Goal: Task Accomplishment & Management: Use online tool/utility

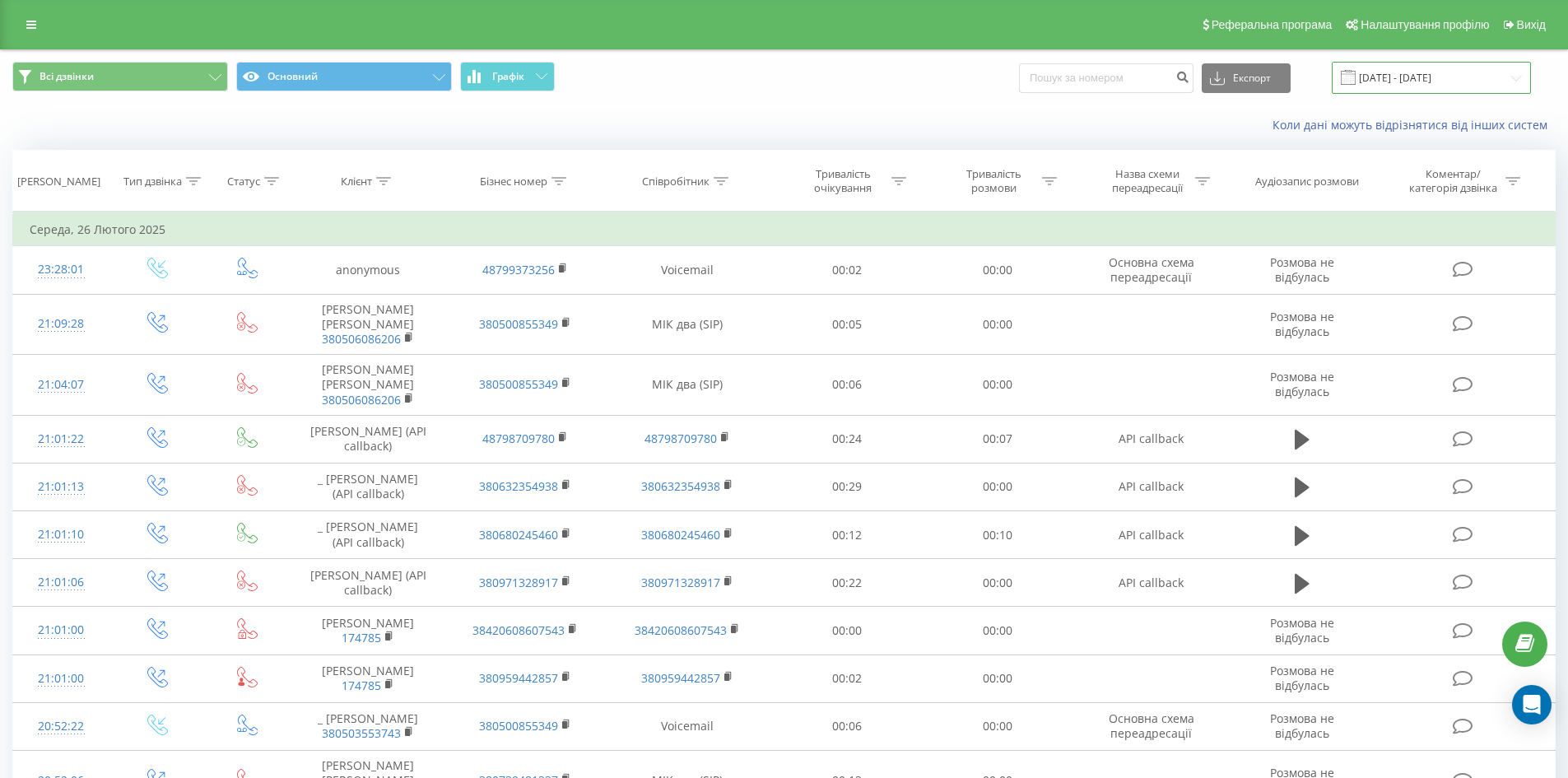
click at [1477, 84] on input "26.01.2025 - 26.02.2025" at bounding box center [1430, 77] width 199 height 32
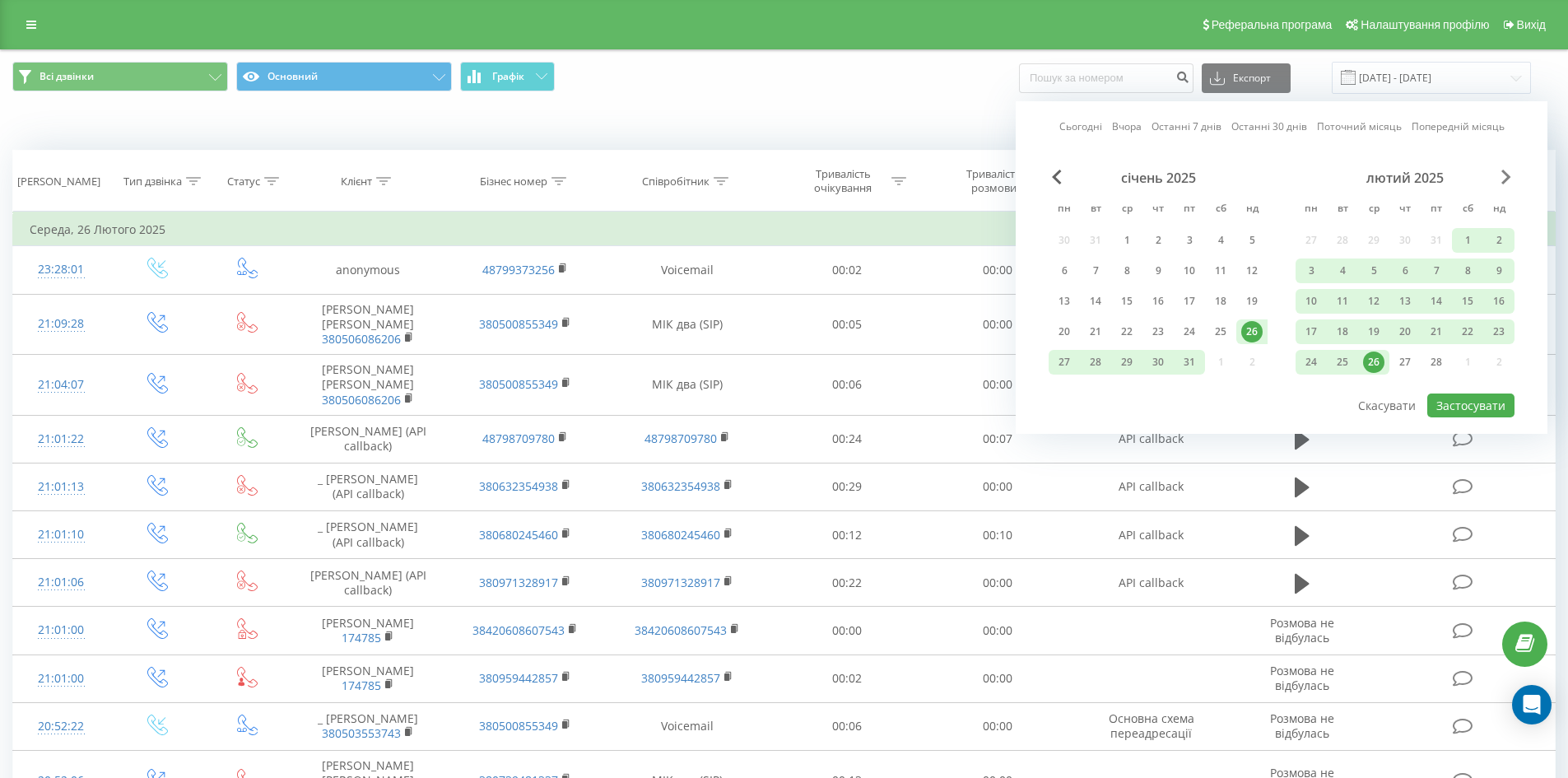
click at [1504, 170] on span "Next Month" at bounding box center [1506, 177] width 10 height 15
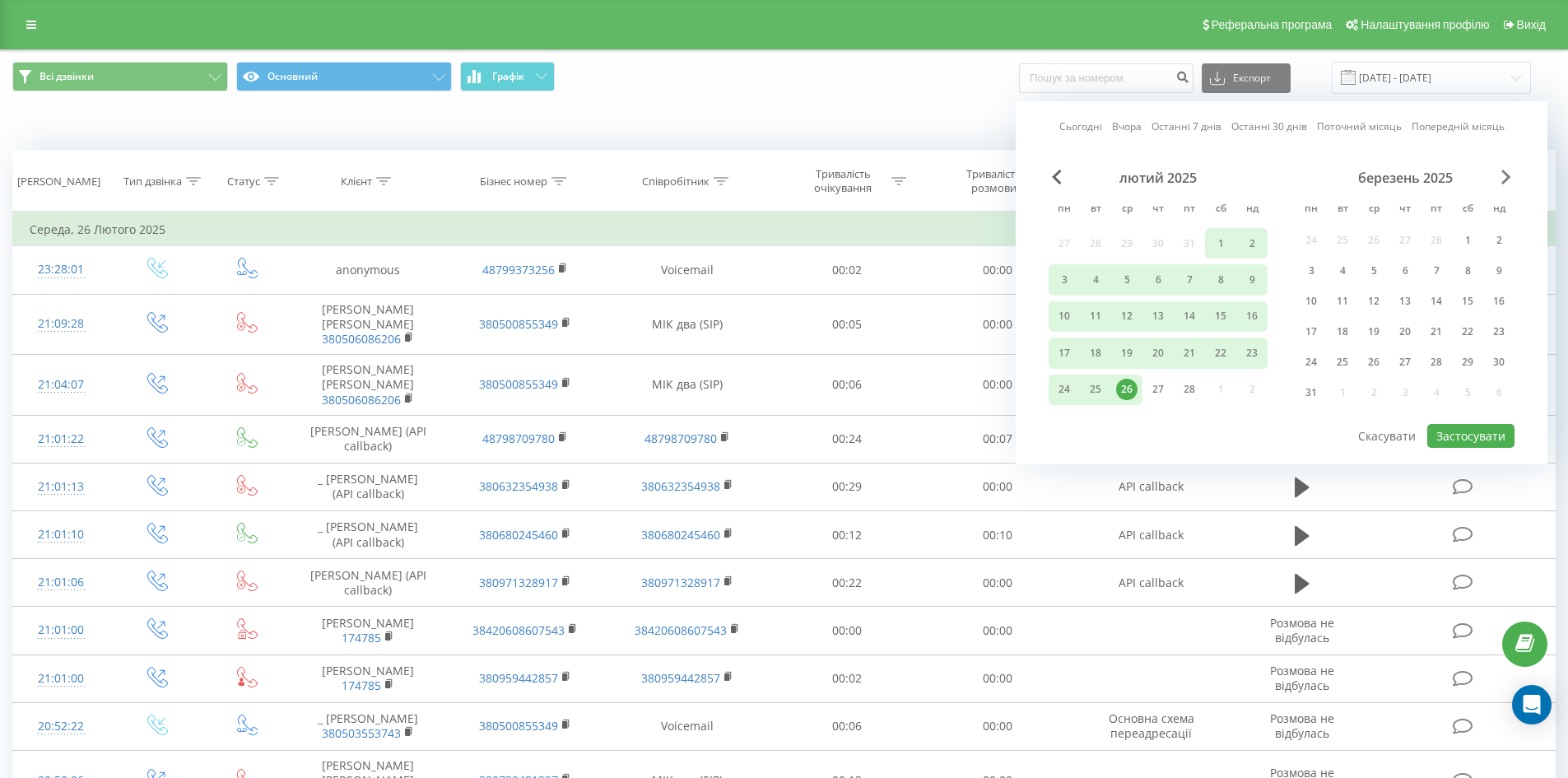
click at [1504, 170] on span "Next Month" at bounding box center [1506, 177] width 10 height 15
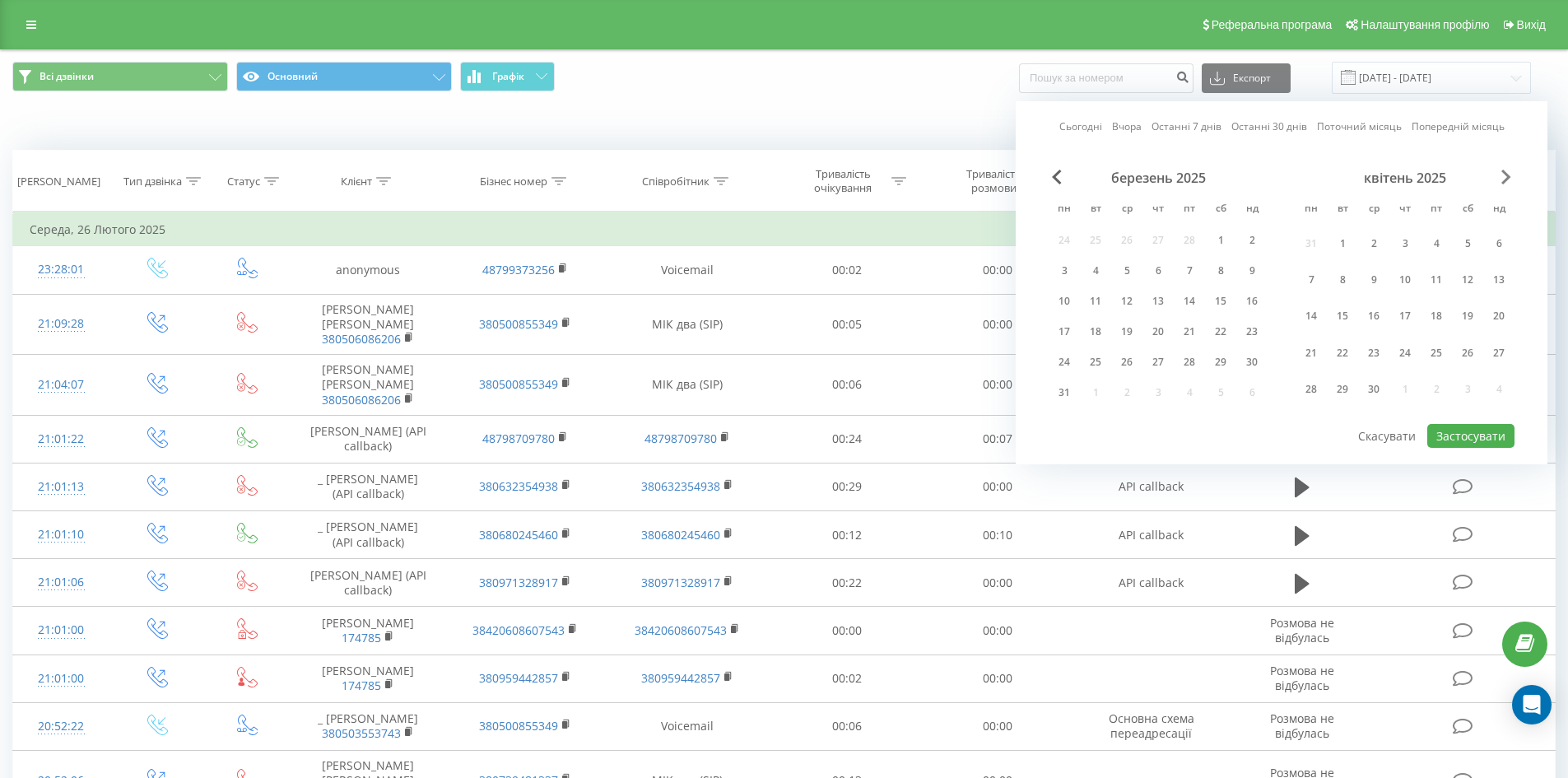
click at [1505, 170] on span "Next Month" at bounding box center [1506, 177] width 10 height 15
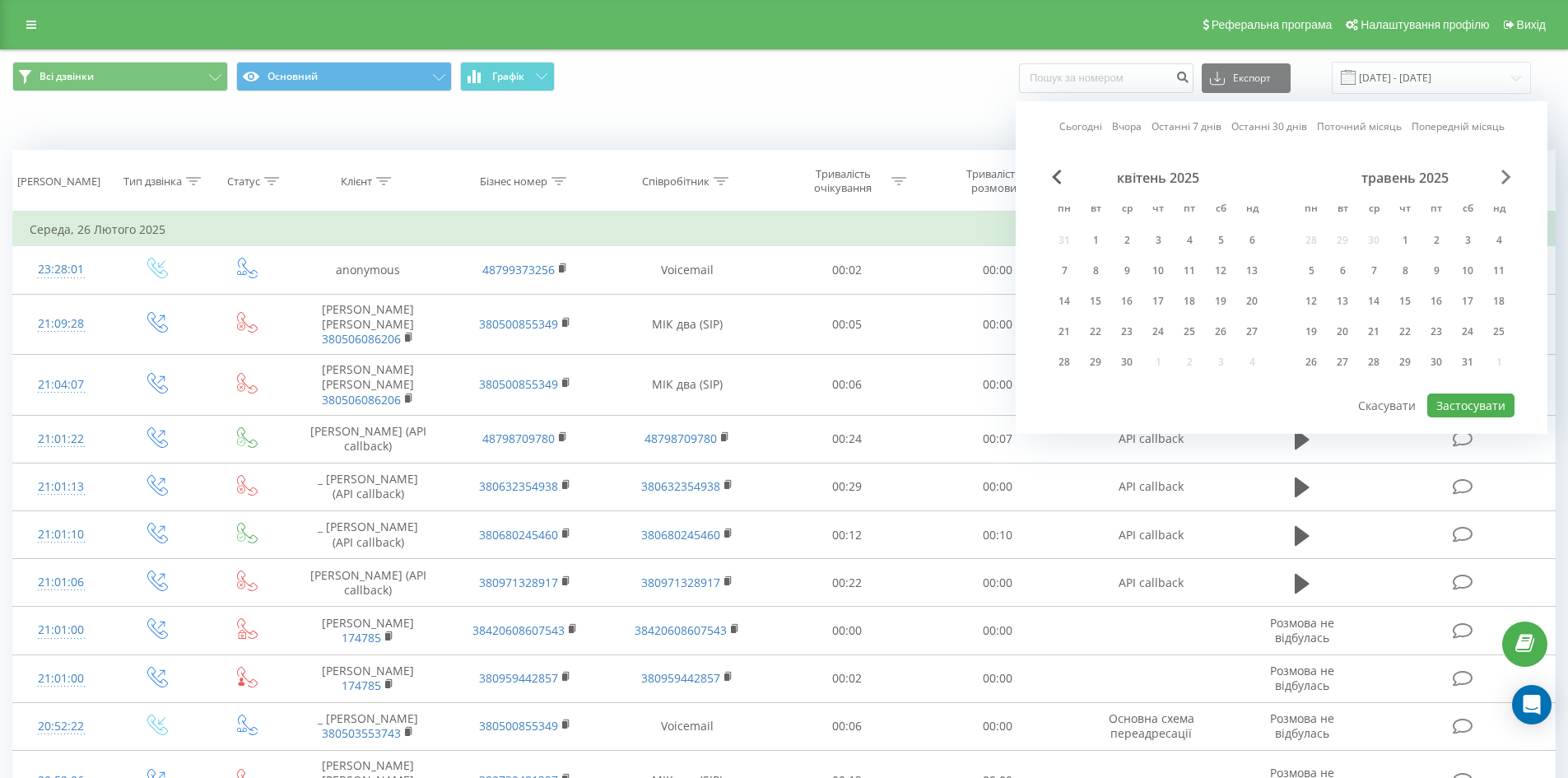
click at [1505, 170] on span "Next Month" at bounding box center [1506, 177] width 10 height 15
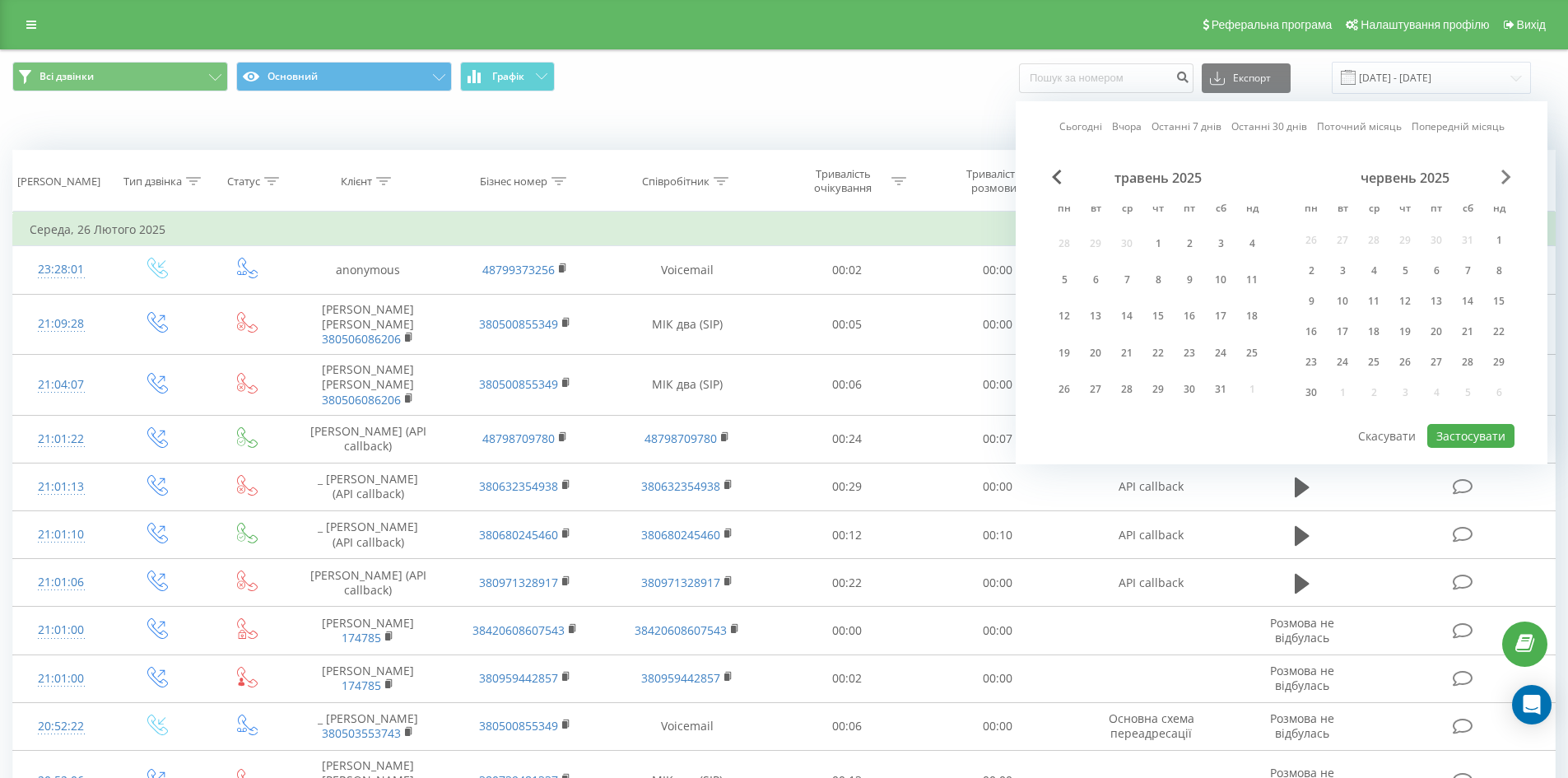
click at [1505, 170] on span "Next Month" at bounding box center [1506, 177] width 10 height 15
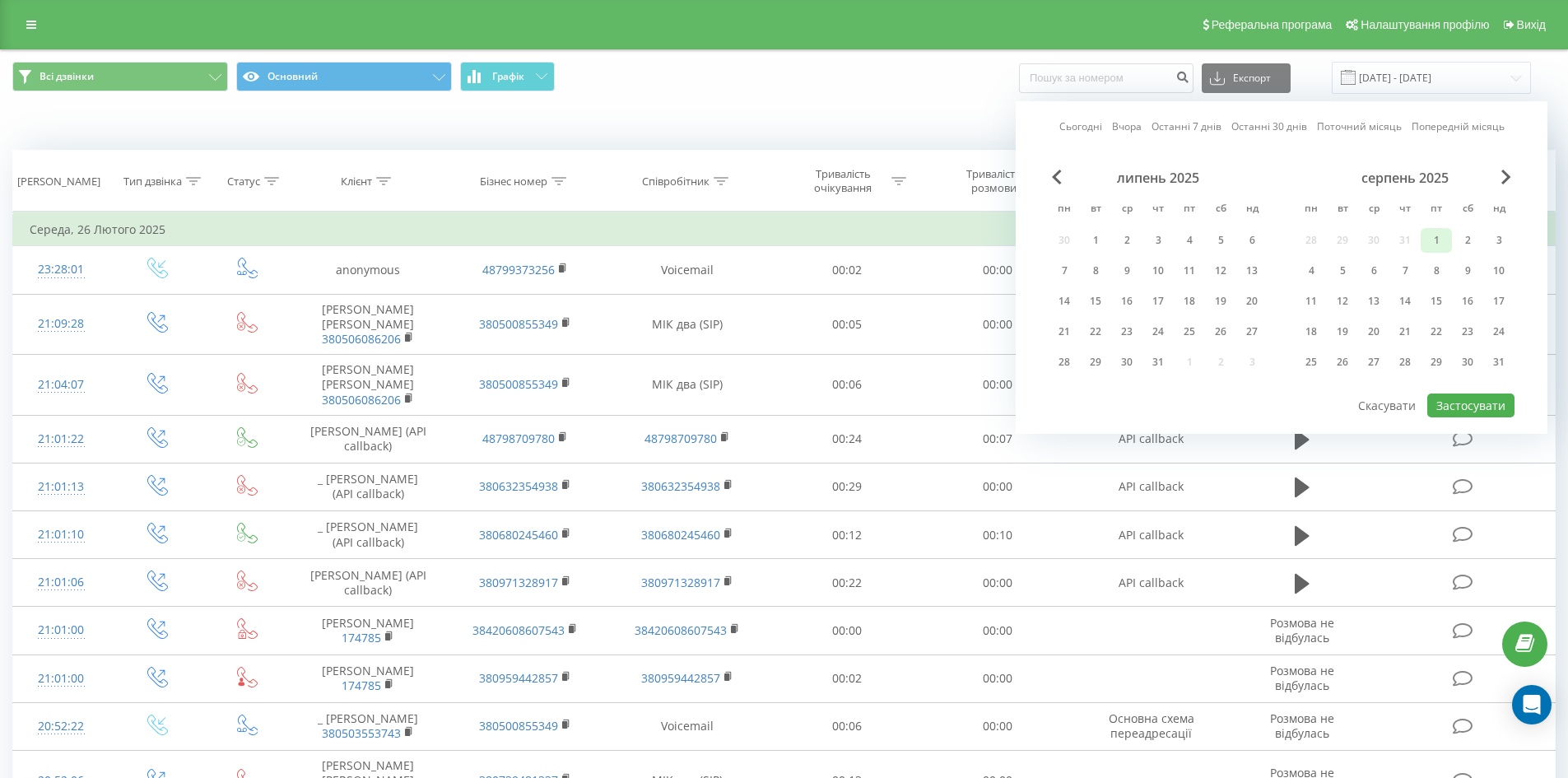
click at [1435, 238] on div "1" at bounding box center [1436, 239] width 21 height 21
click at [1499, 356] on div "31" at bounding box center [1498, 361] width 21 height 21
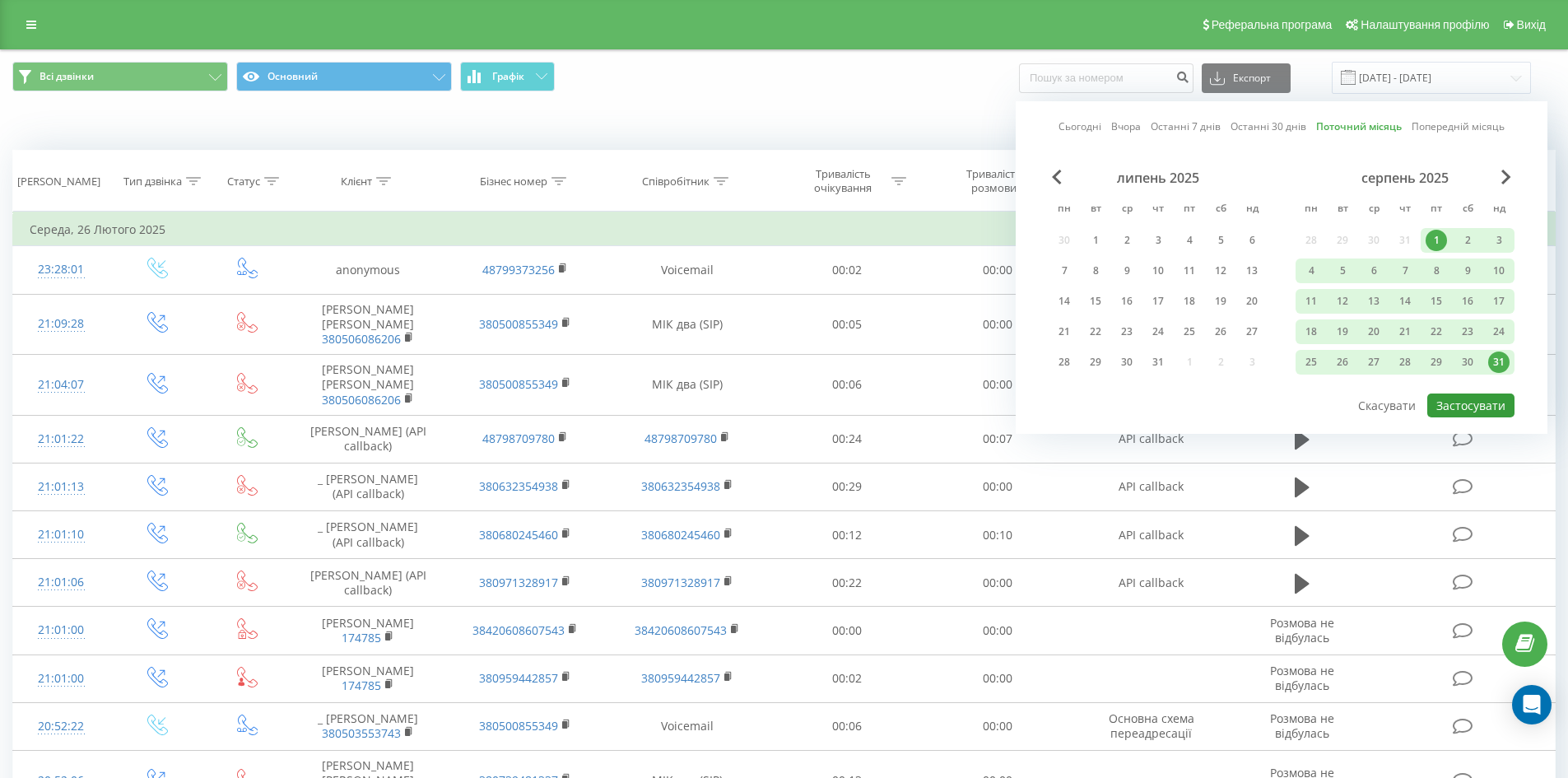
click at [1491, 404] on button "Застосувати" at bounding box center [1471, 406] width 87 height 24
type input "01.08.2025 - 31.08.2025"
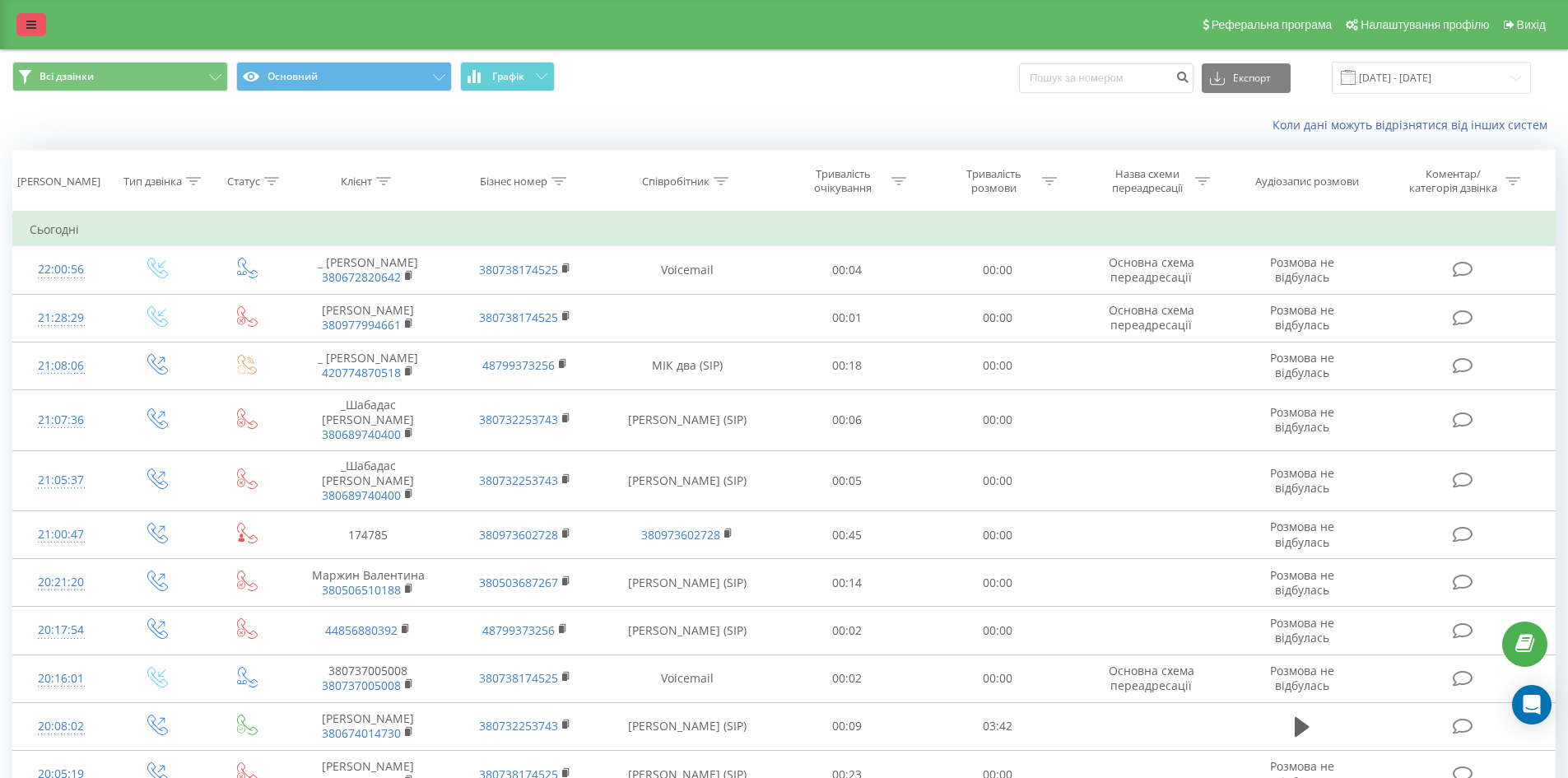
click at [28, 18] on link at bounding box center [31, 24] width 29 height 23
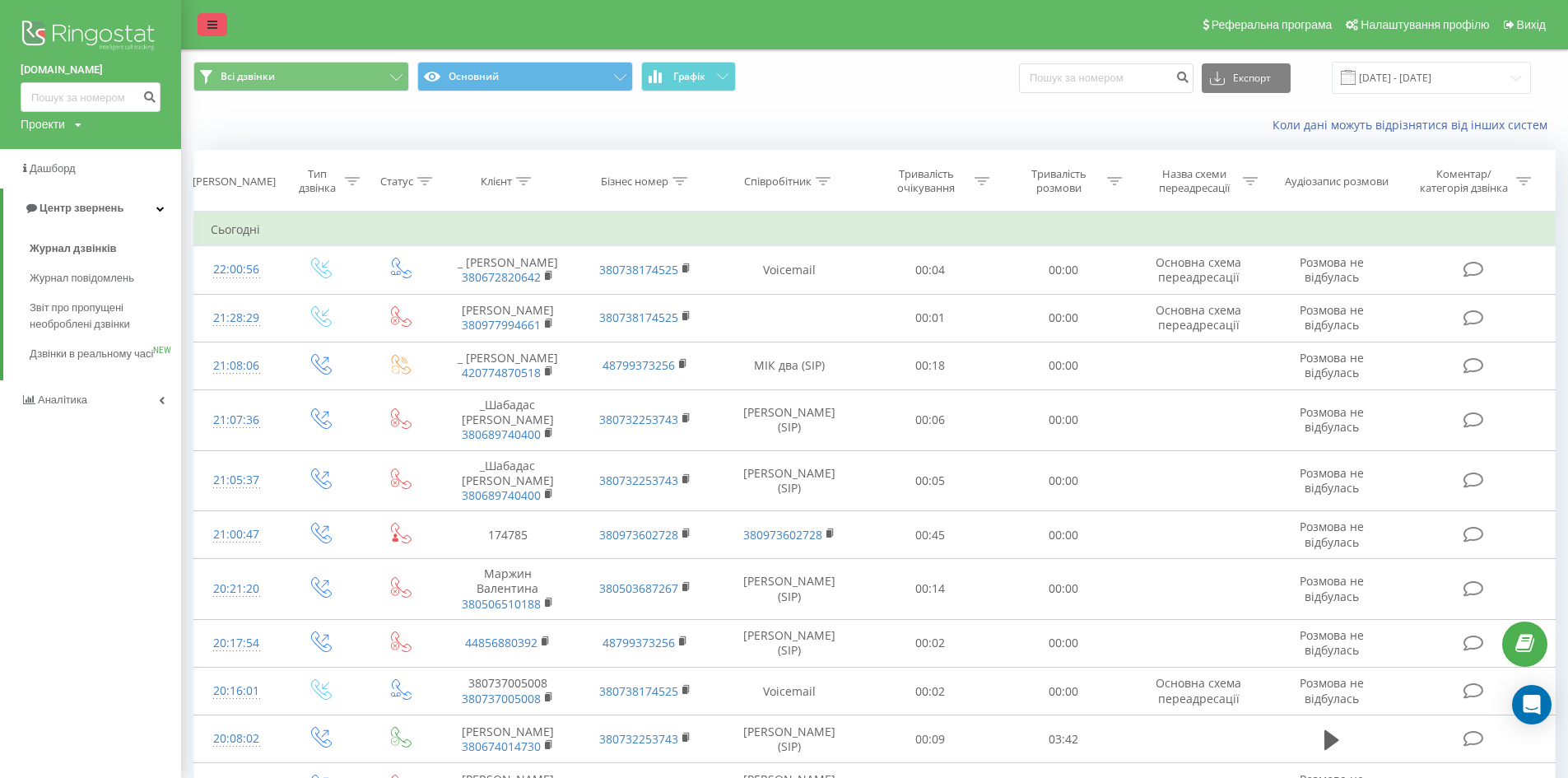
click at [217, 18] on link at bounding box center [212, 24] width 29 height 23
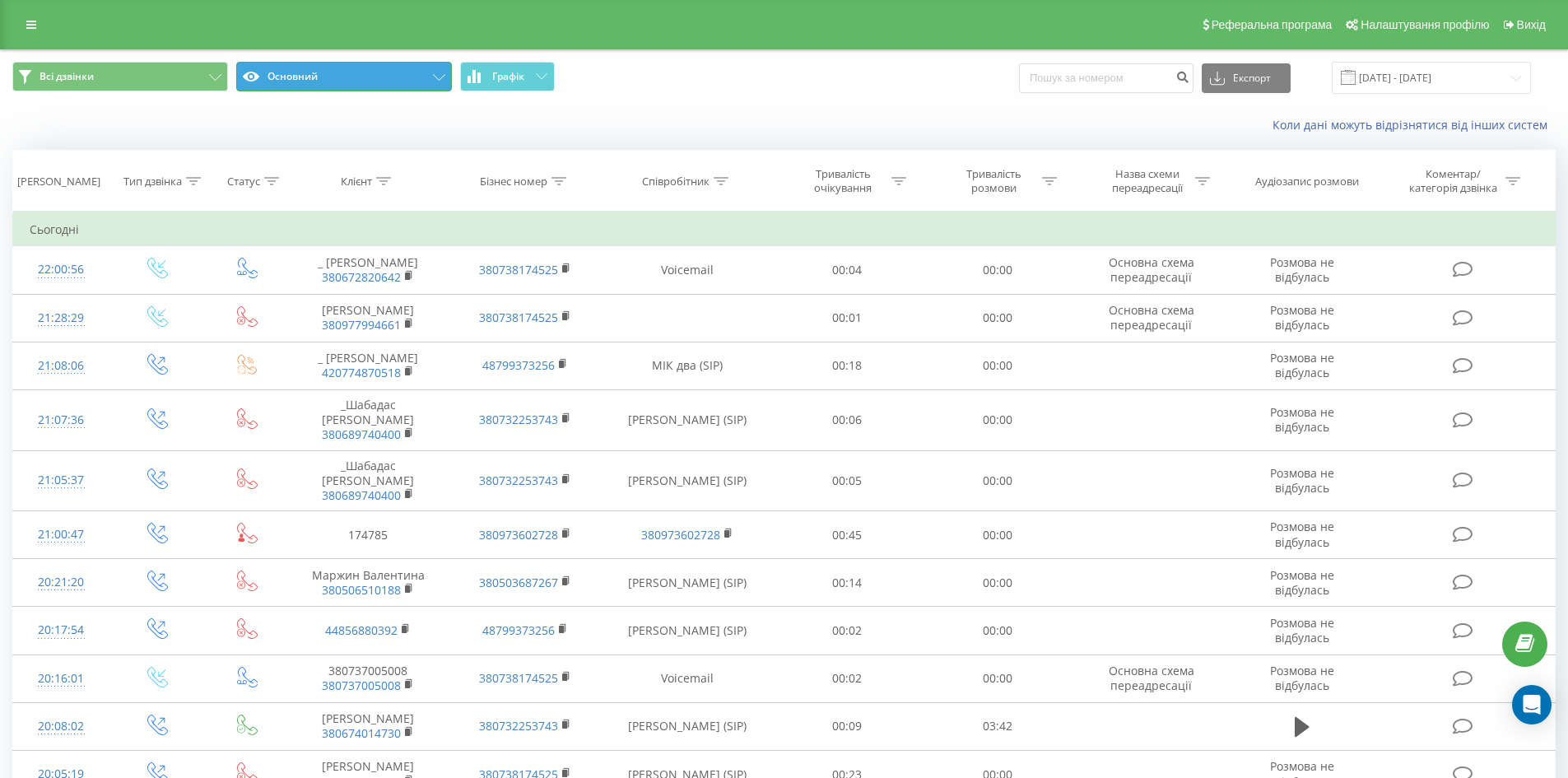
click at [439, 79] on icon at bounding box center [439, 77] width 12 height 6
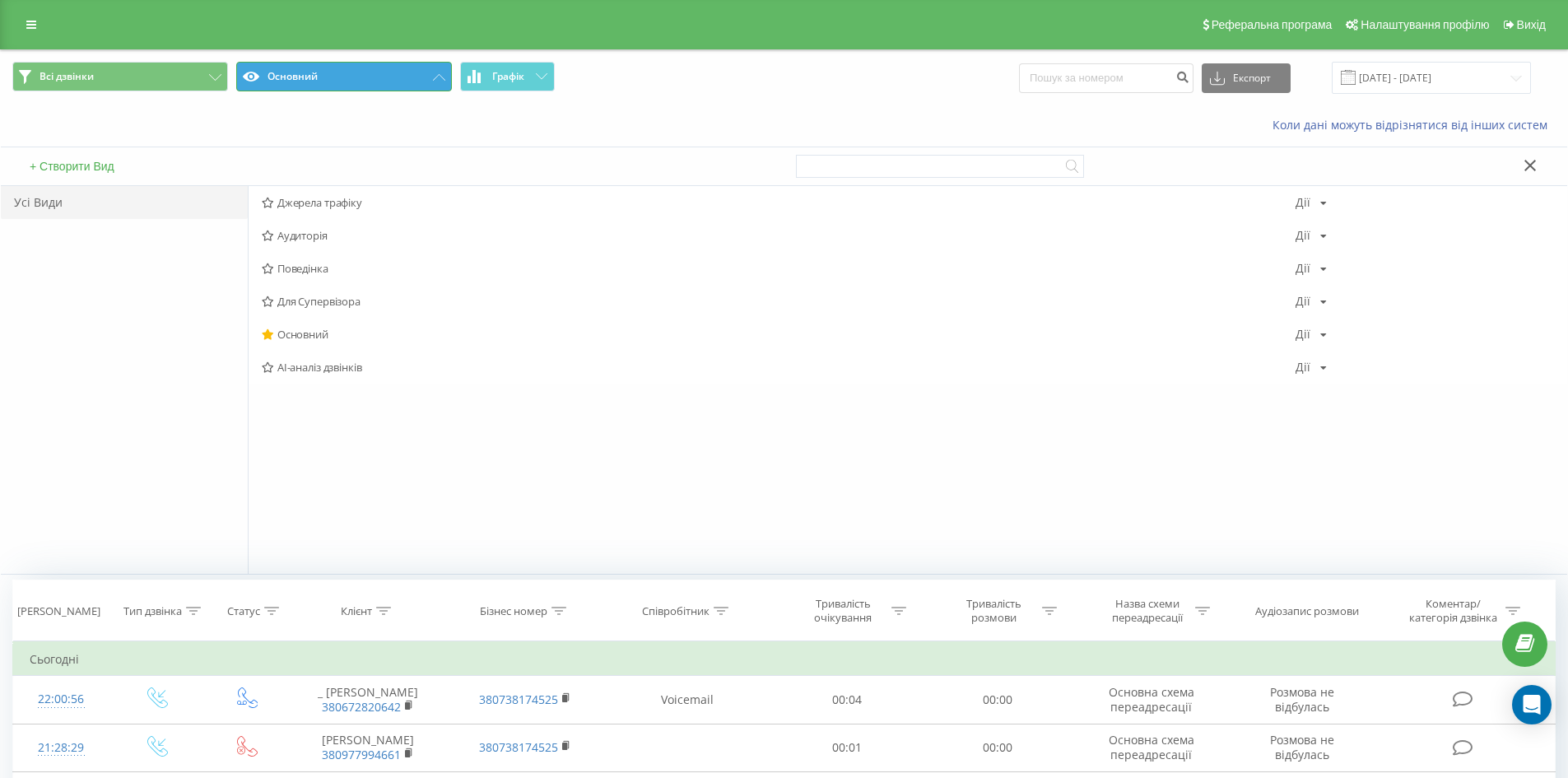
click at [432, 74] on button "Основний" at bounding box center [343, 76] width 216 height 29
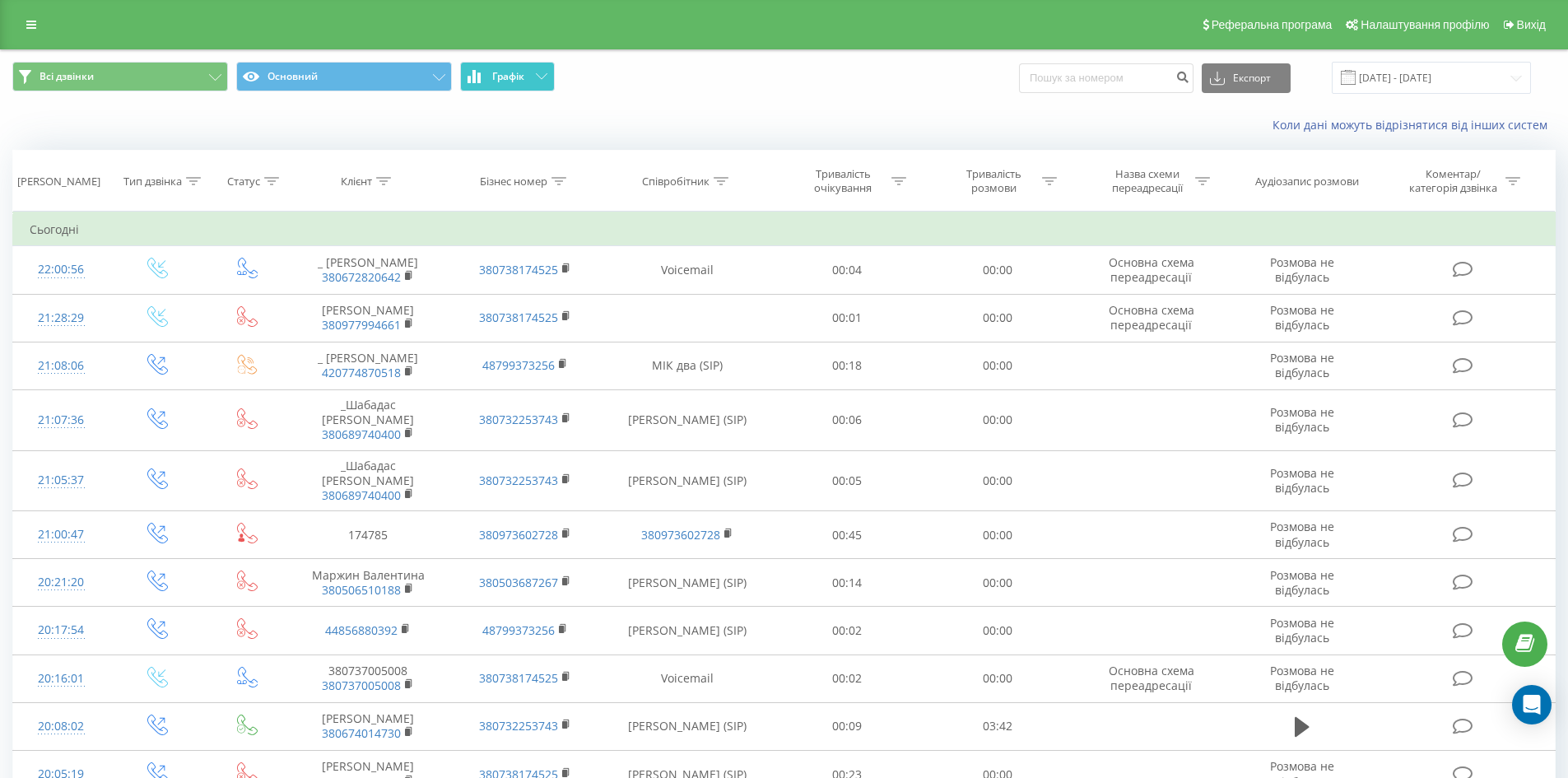
click at [507, 73] on span "Графік" at bounding box center [507, 76] width 32 height 12
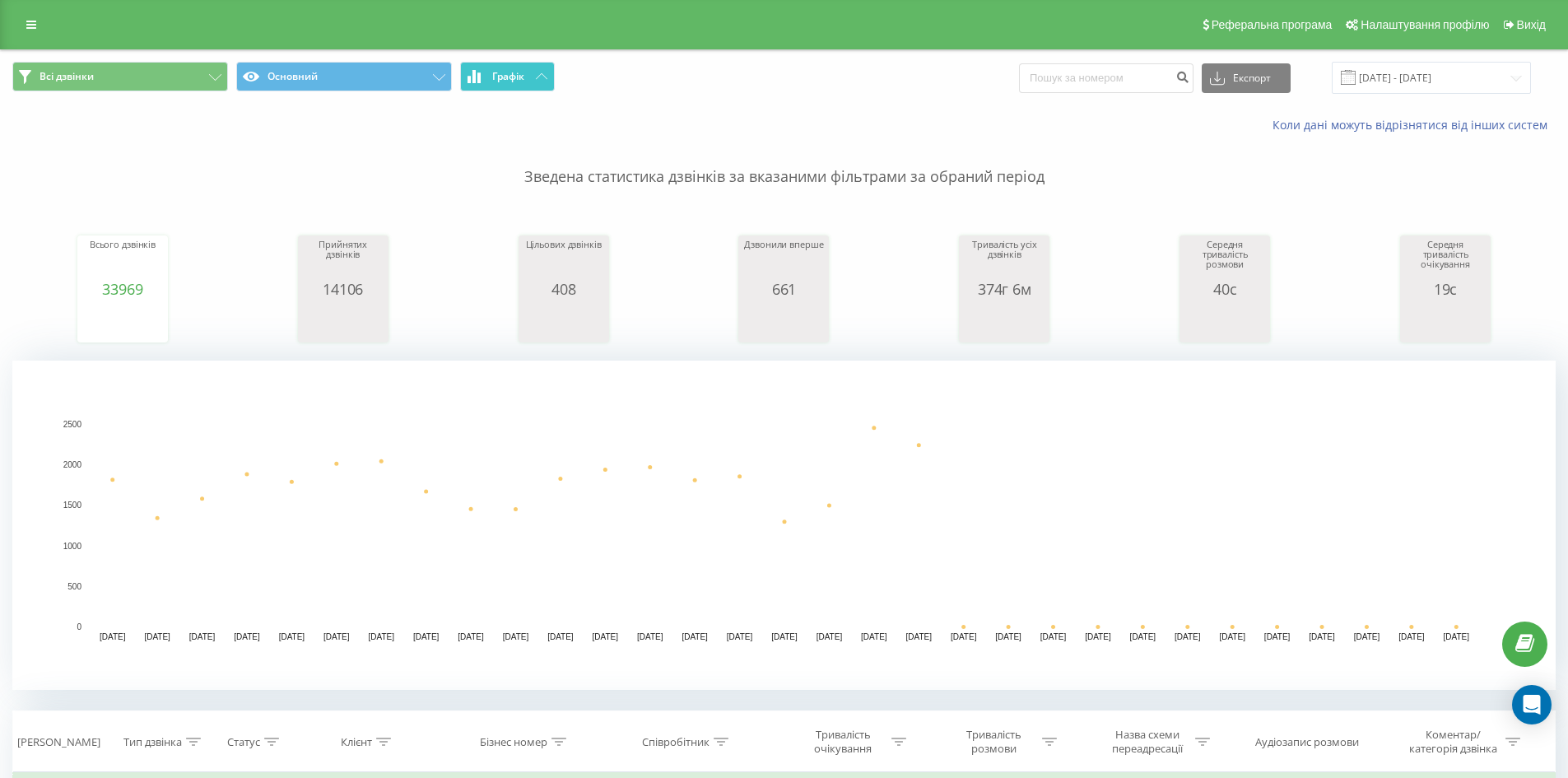
click at [539, 79] on icon at bounding box center [541, 76] width 12 height 6
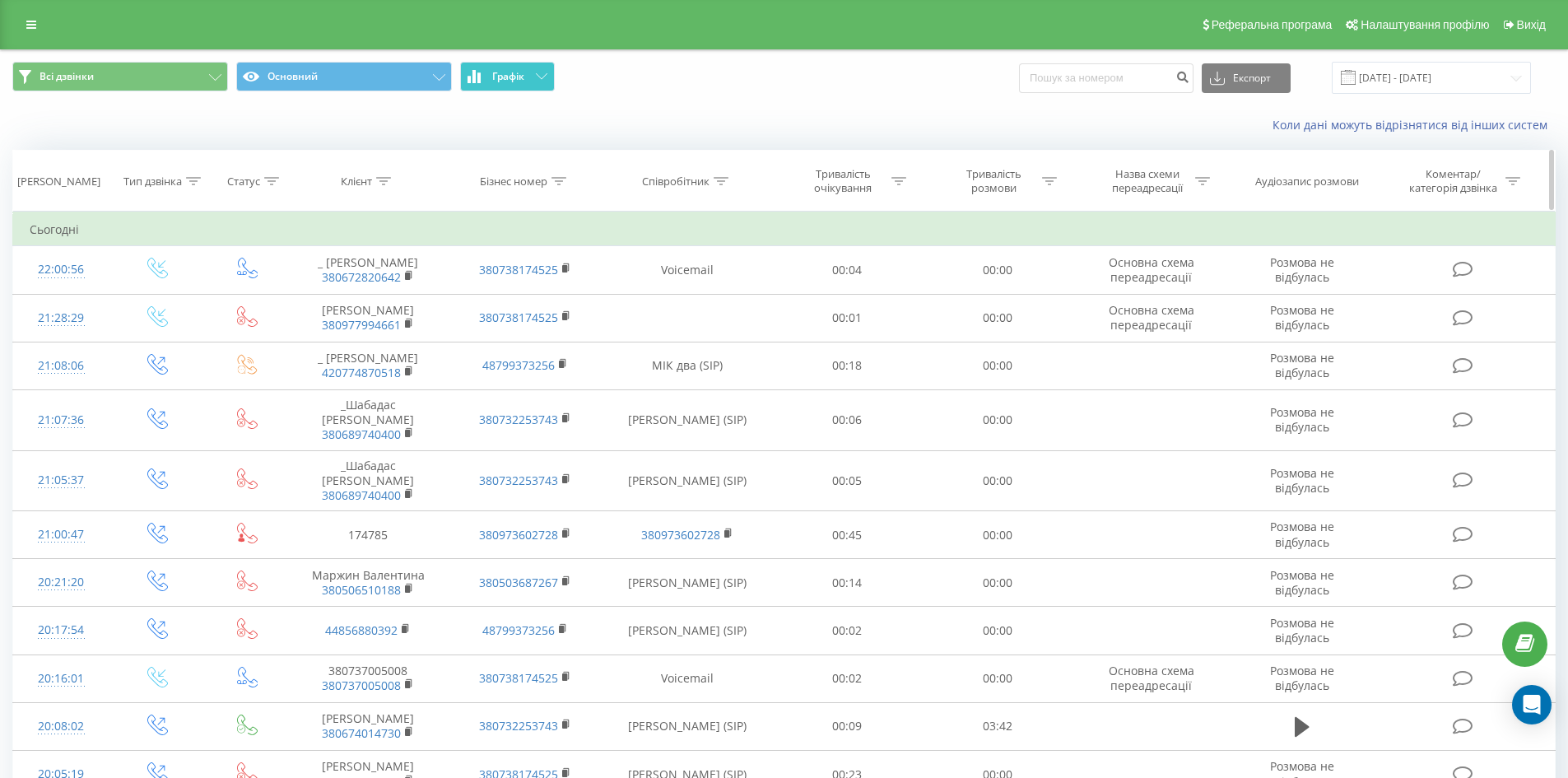
click at [725, 180] on icon at bounding box center [721, 181] width 15 height 8
click at [651, 306] on input "text" at bounding box center [687, 298] width 145 height 28
type input "[PERSON_NAME]"
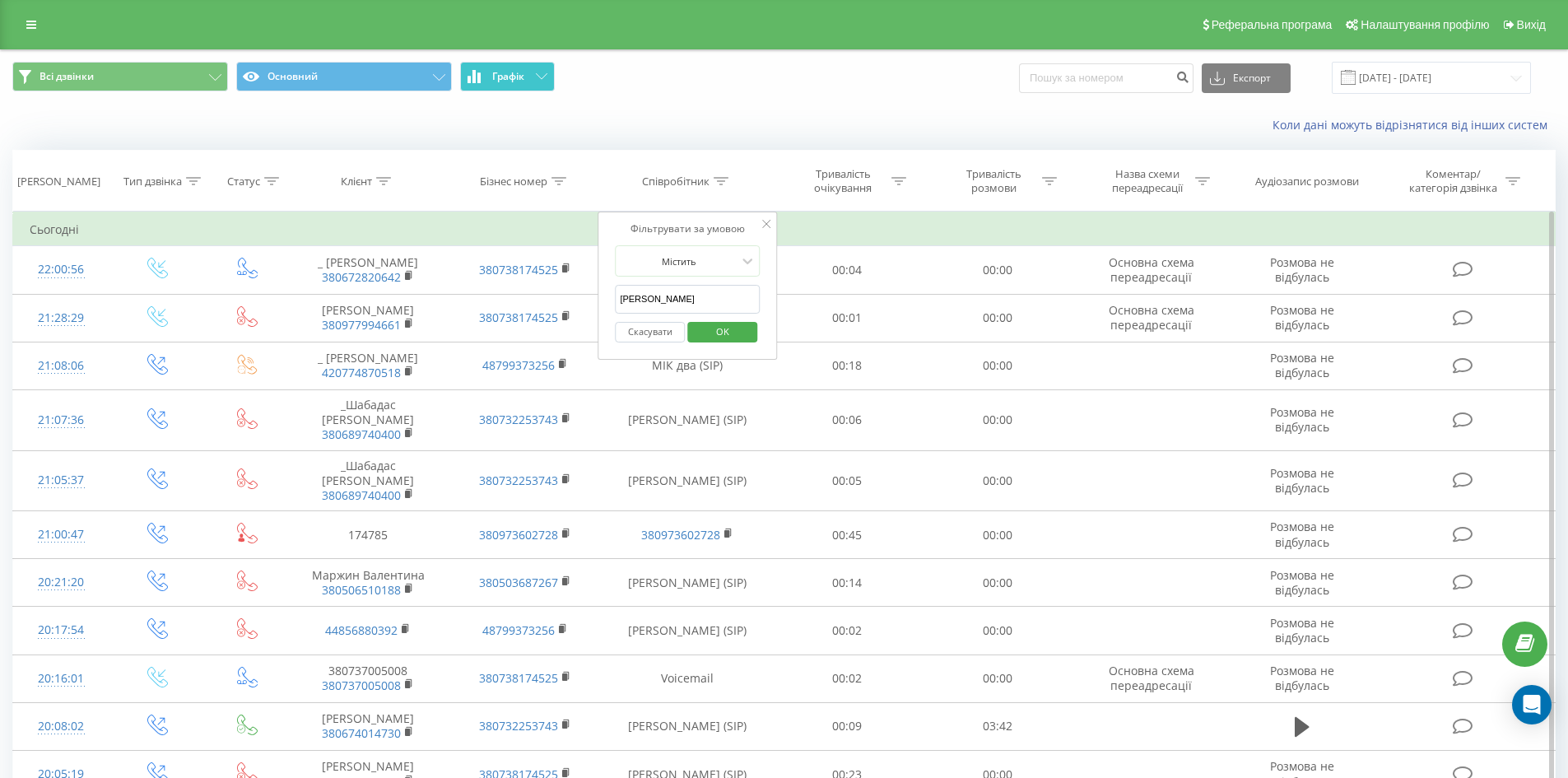
click at [721, 335] on span "OK" at bounding box center [723, 331] width 46 height 26
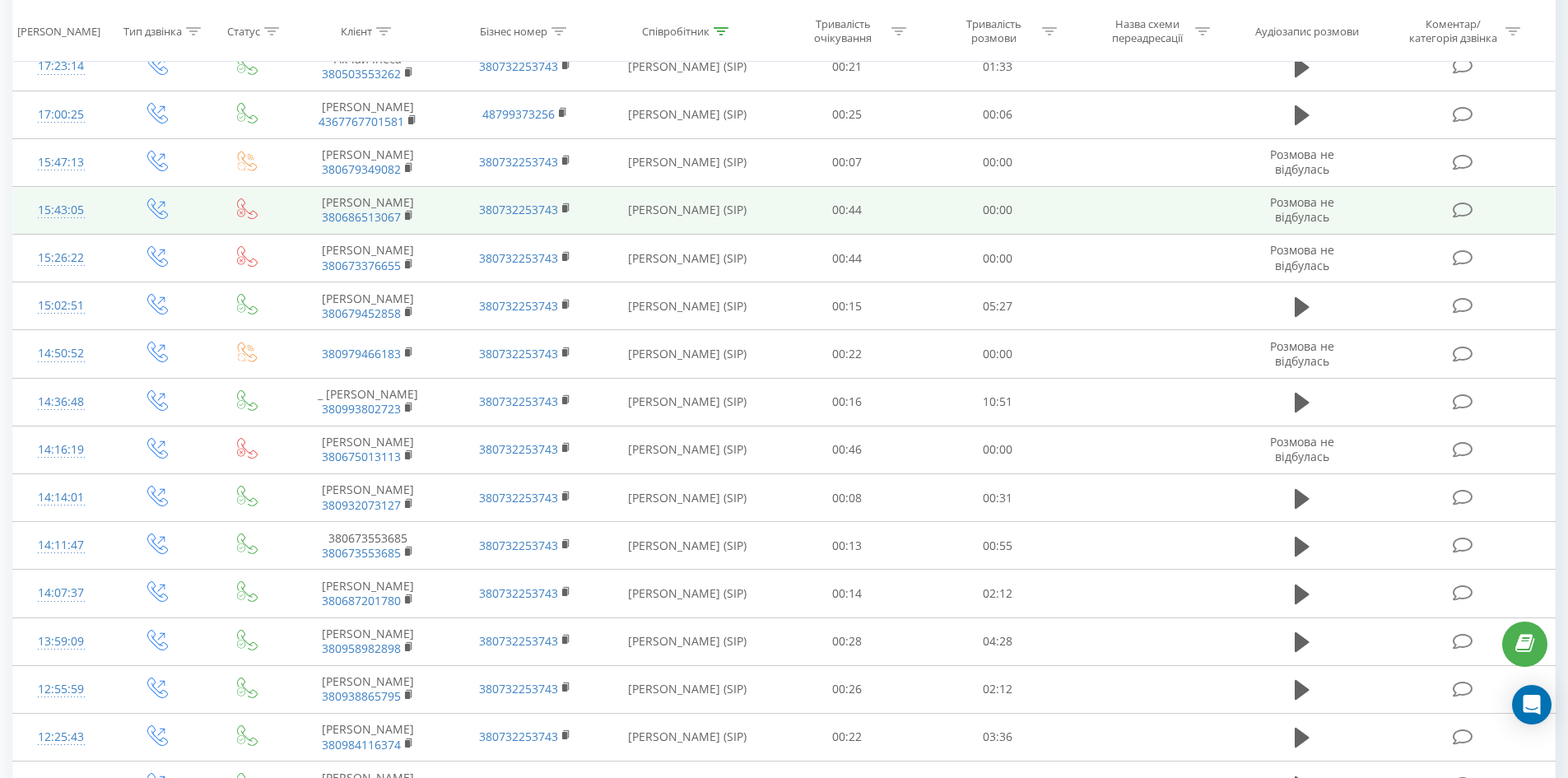
scroll to position [739, 0]
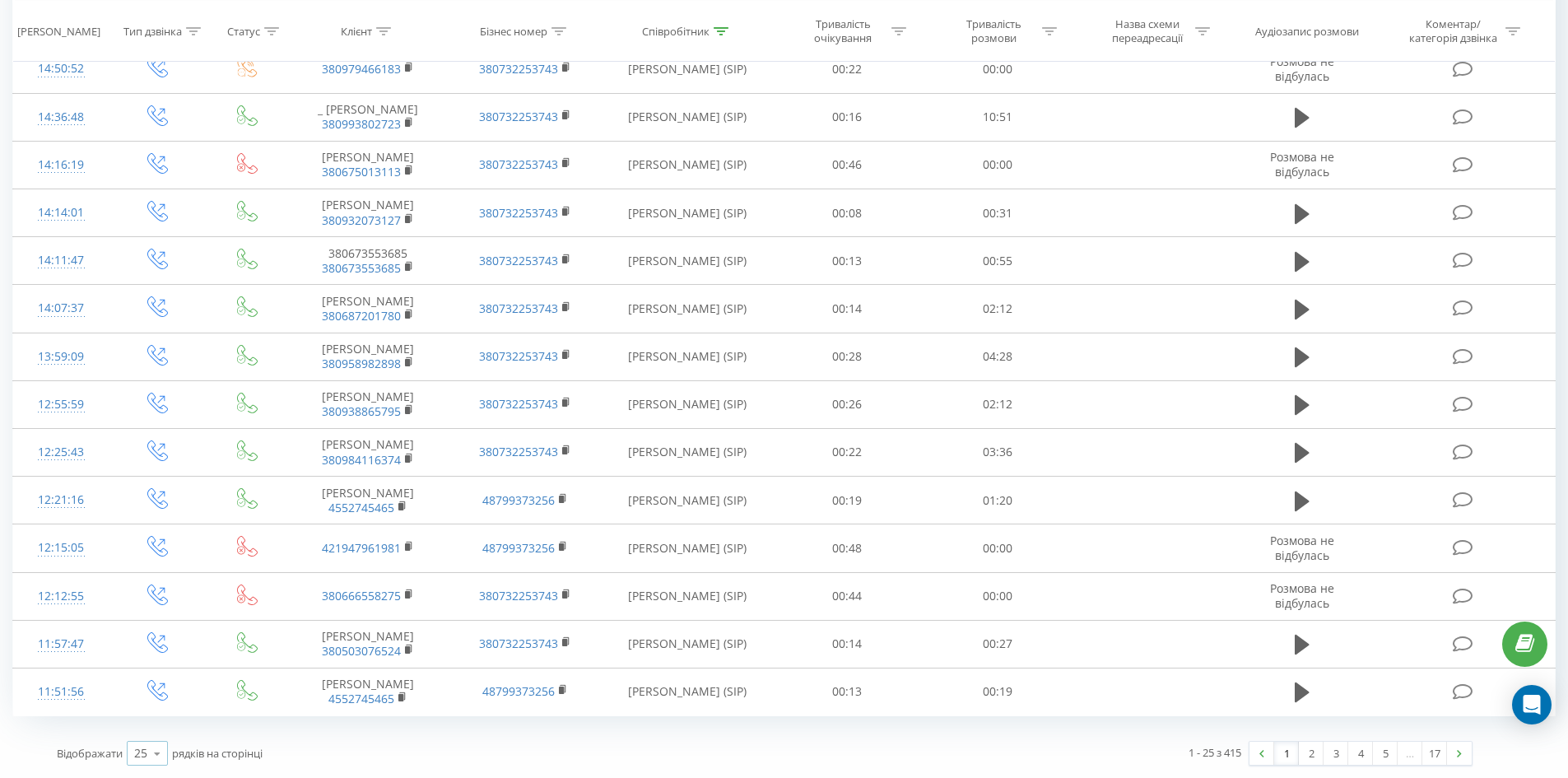
click at [144, 753] on div "25" at bounding box center [140, 753] width 13 height 17
click at [153, 727] on span "100" at bounding box center [144, 729] width 20 height 16
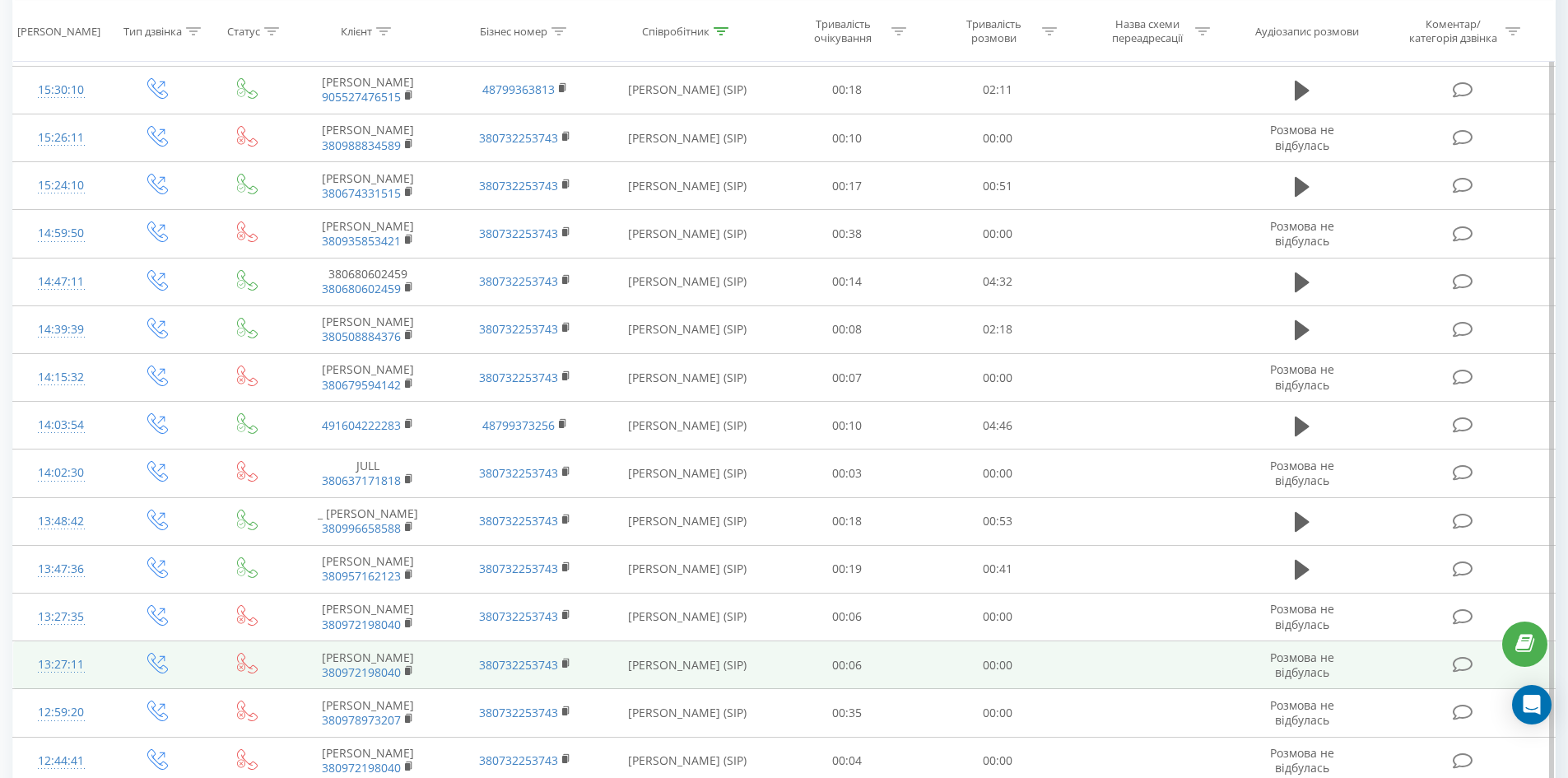
scroll to position [4474, 0]
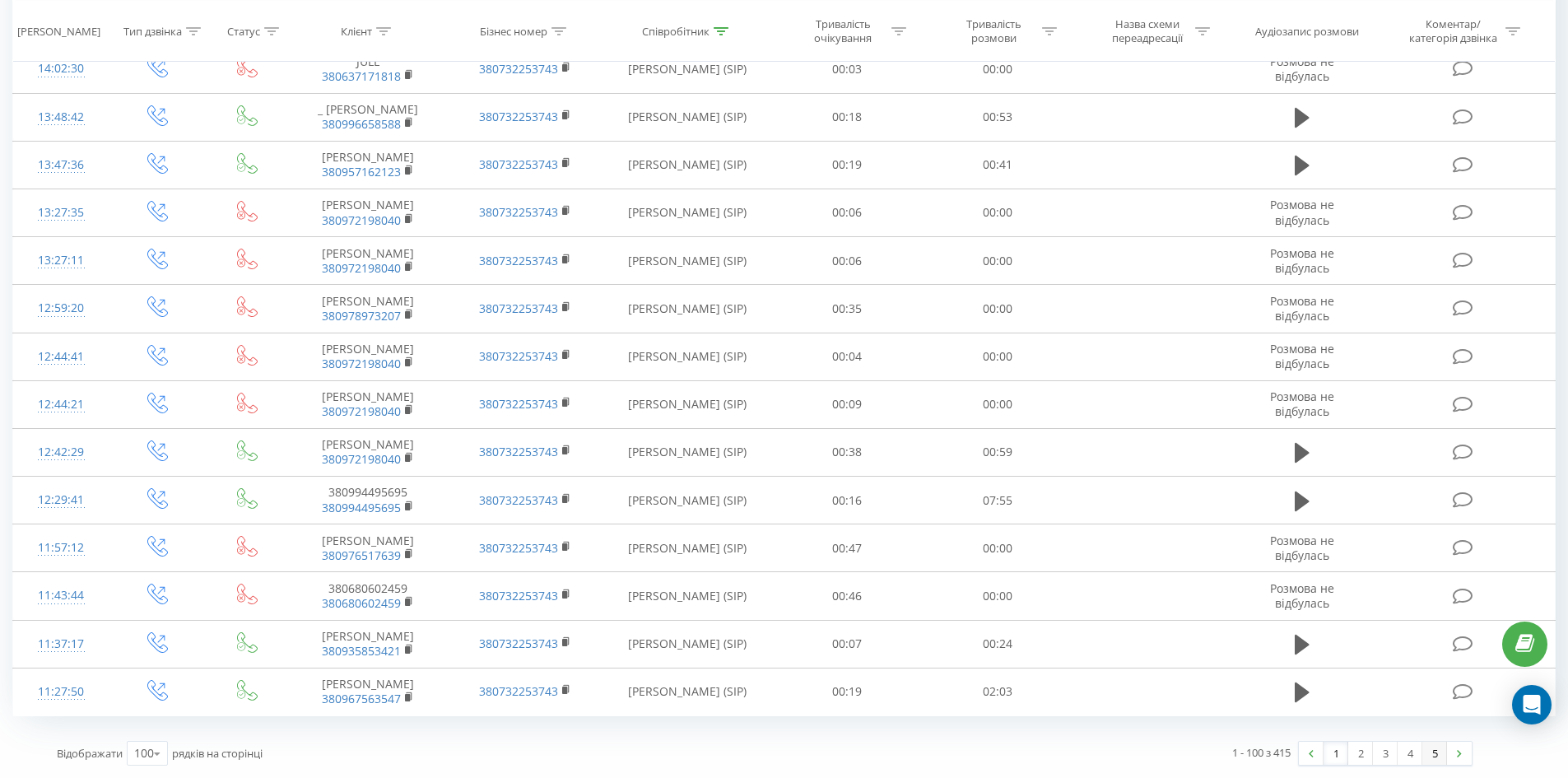
click at [1438, 753] on link "5" at bounding box center [1434, 752] width 25 height 23
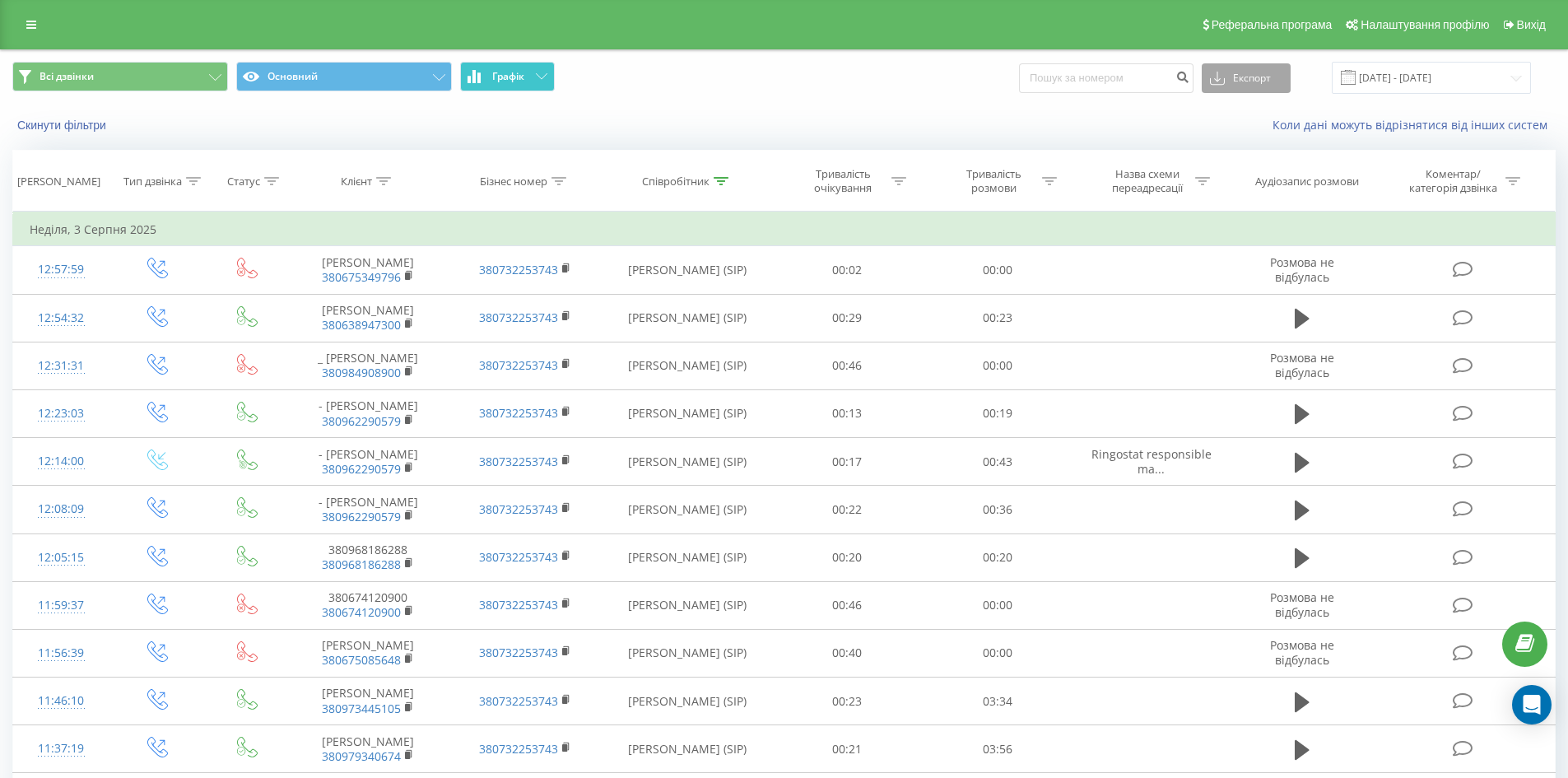
click at [1279, 72] on button "Експорт" at bounding box center [1246, 78] width 89 height 29
click at [916, 98] on div "Всі дзвінки Основний Графік Експорт .csv .xls .xlsx 01.08.2025 - 31.08.2025" at bounding box center [784, 78] width 1566 height 55
click at [719, 178] on icon at bounding box center [721, 181] width 15 height 8
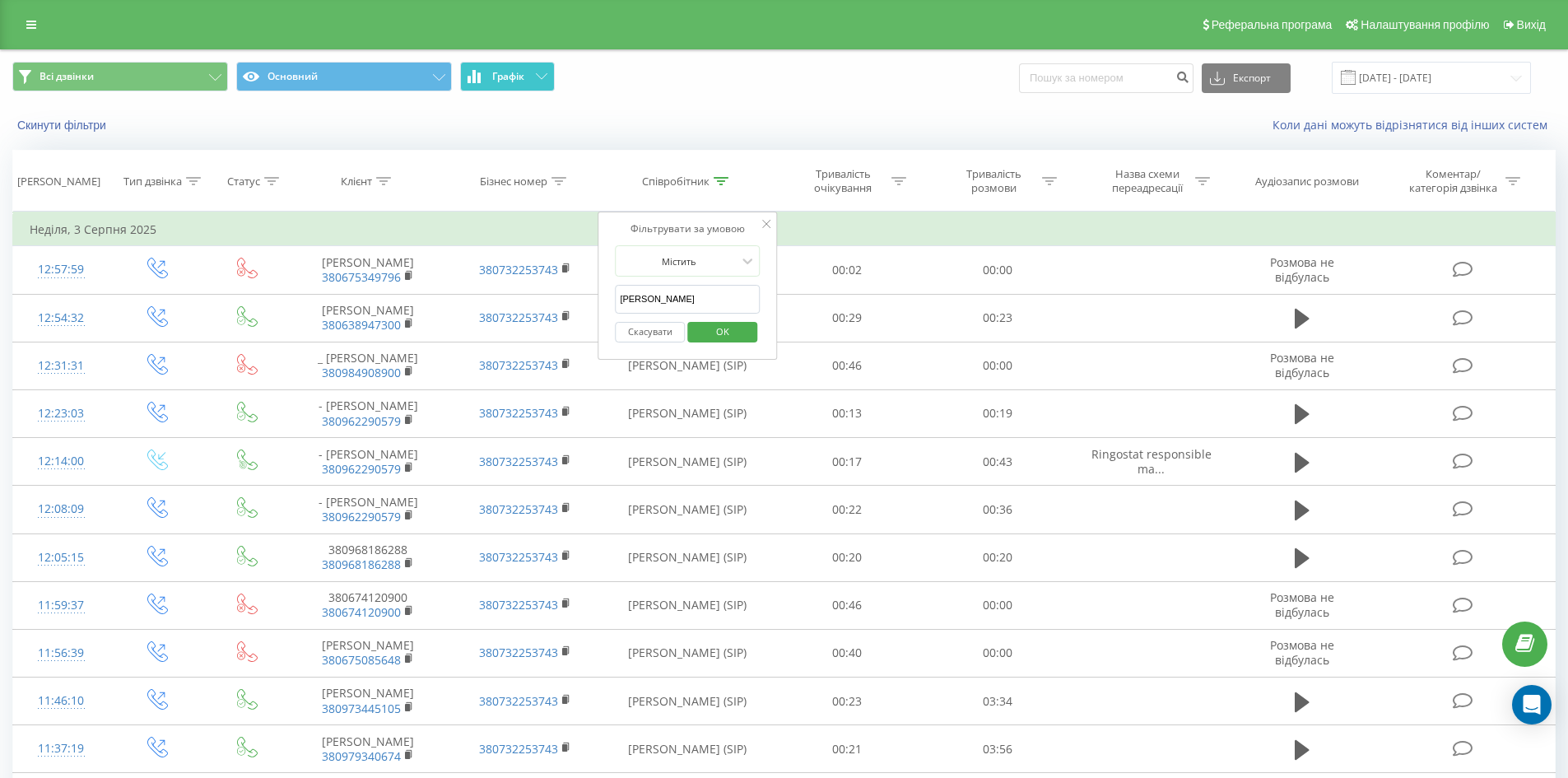
click at [796, 108] on div "Скинути фільтри Коли дані можуть відрізнятися вiд інших систем" at bounding box center [784, 125] width 1566 height 39
click at [769, 223] on icon at bounding box center [766, 224] width 8 height 8
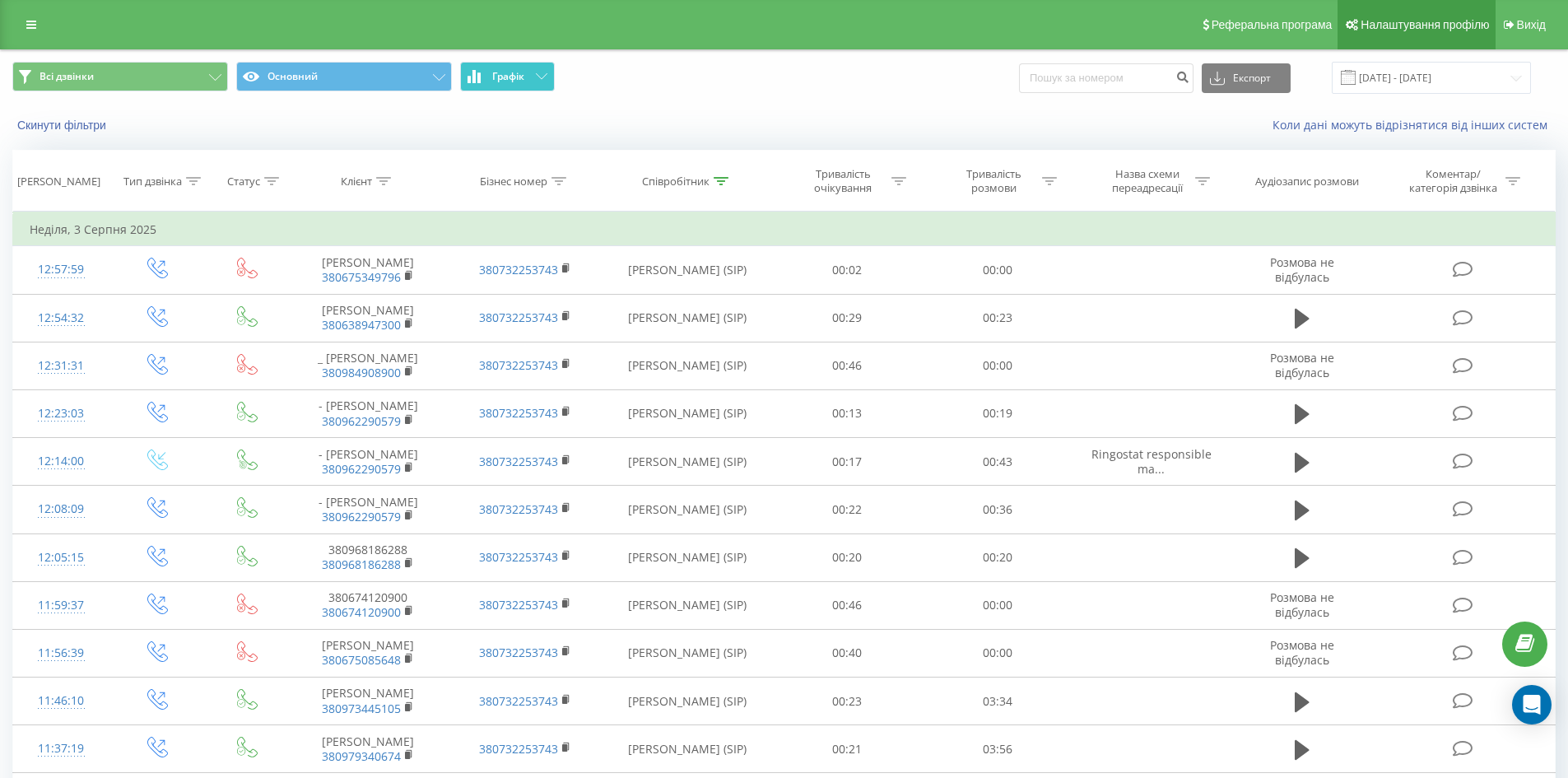
click at [1407, 21] on span "Налаштування профілю" at bounding box center [1425, 25] width 128 height 13
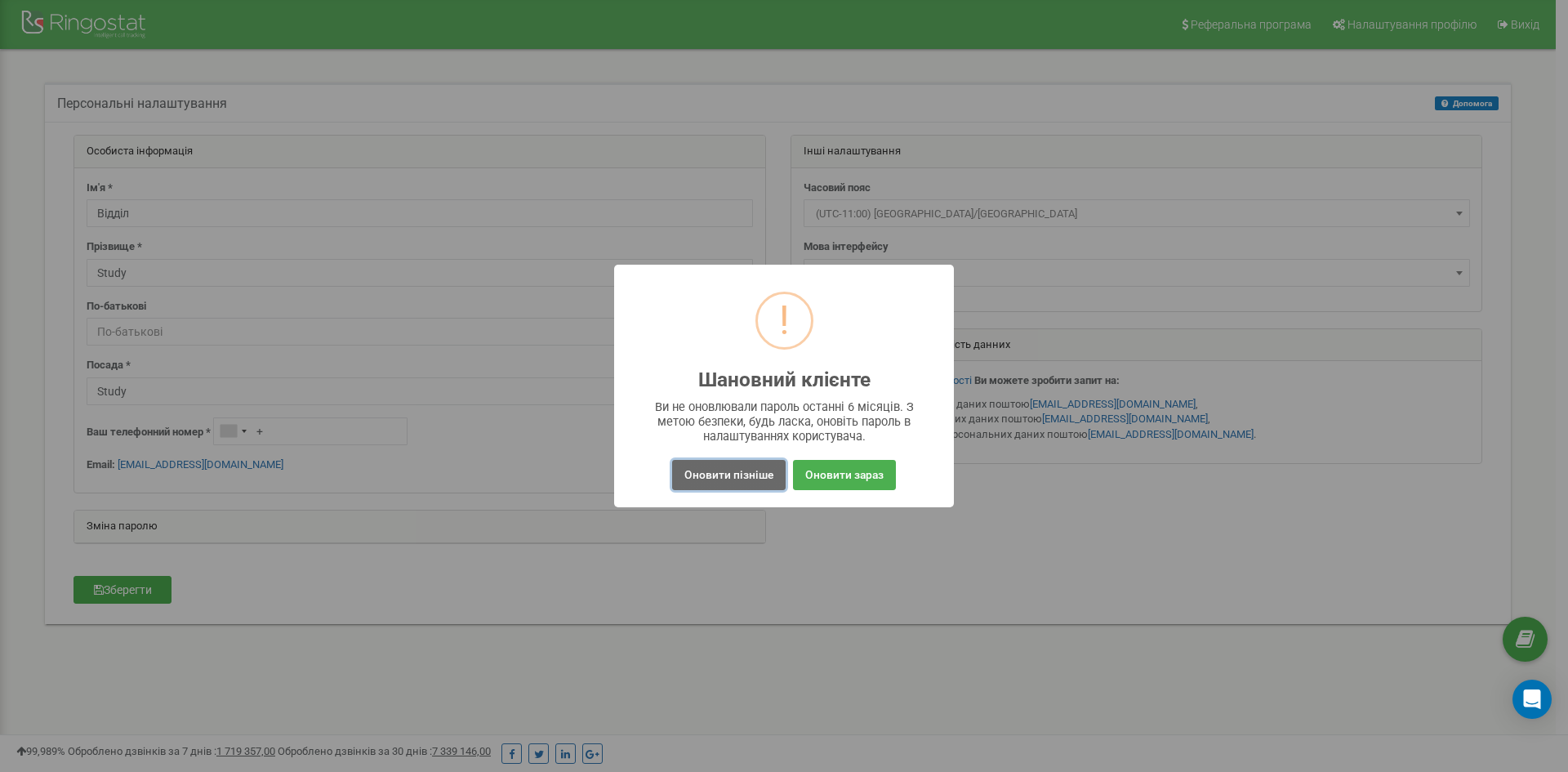
click at [702, 471] on button "Оновити пізніше" at bounding box center [728, 474] width 114 height 30
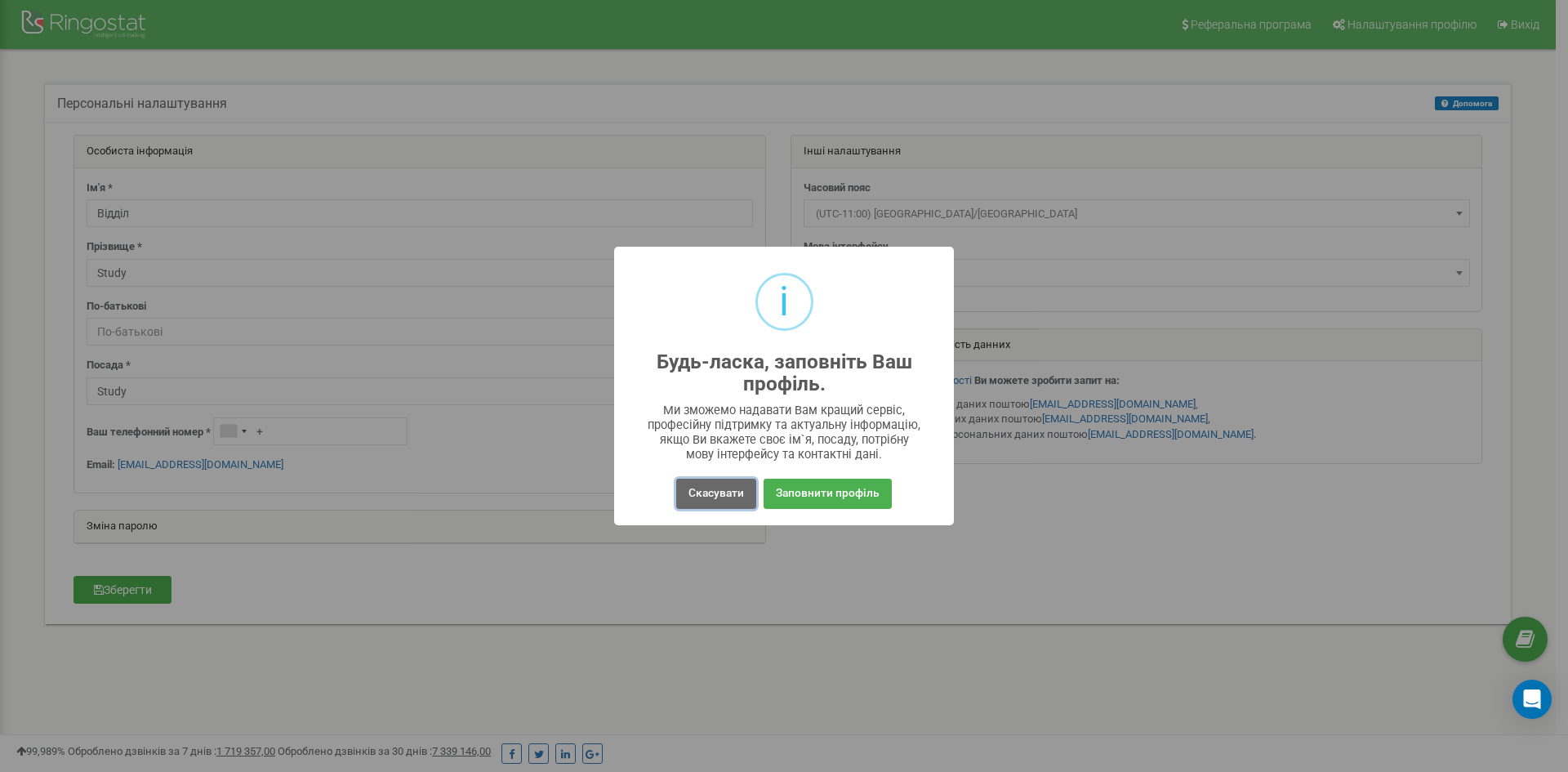
click at [701, 492] on button "Скасувати" at bounding box center [717, 493] width 80 height 30
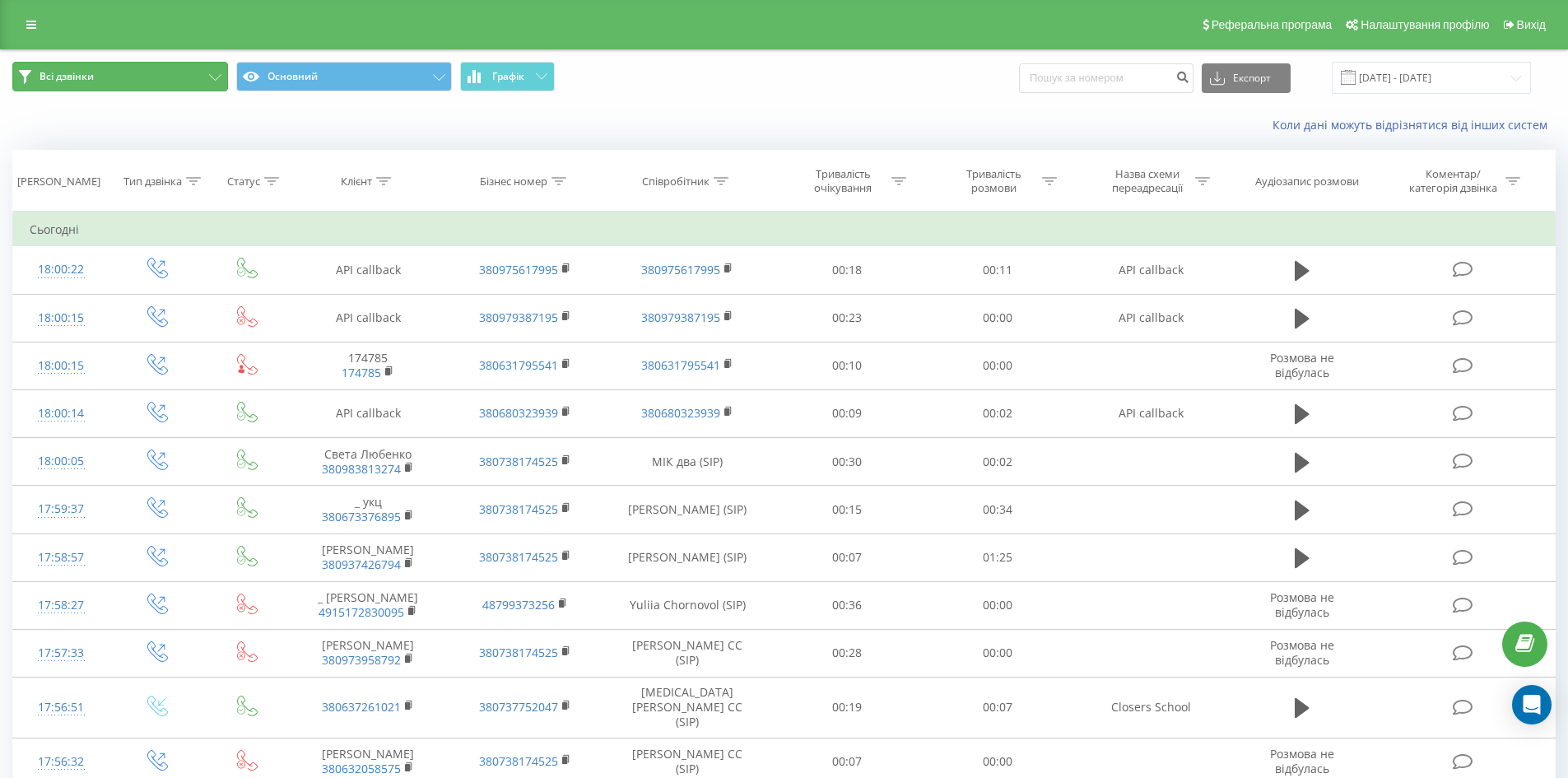
click at [168, 66] on button "Всі дзвінки" at bounding box center [119, 76] width 216 height 29
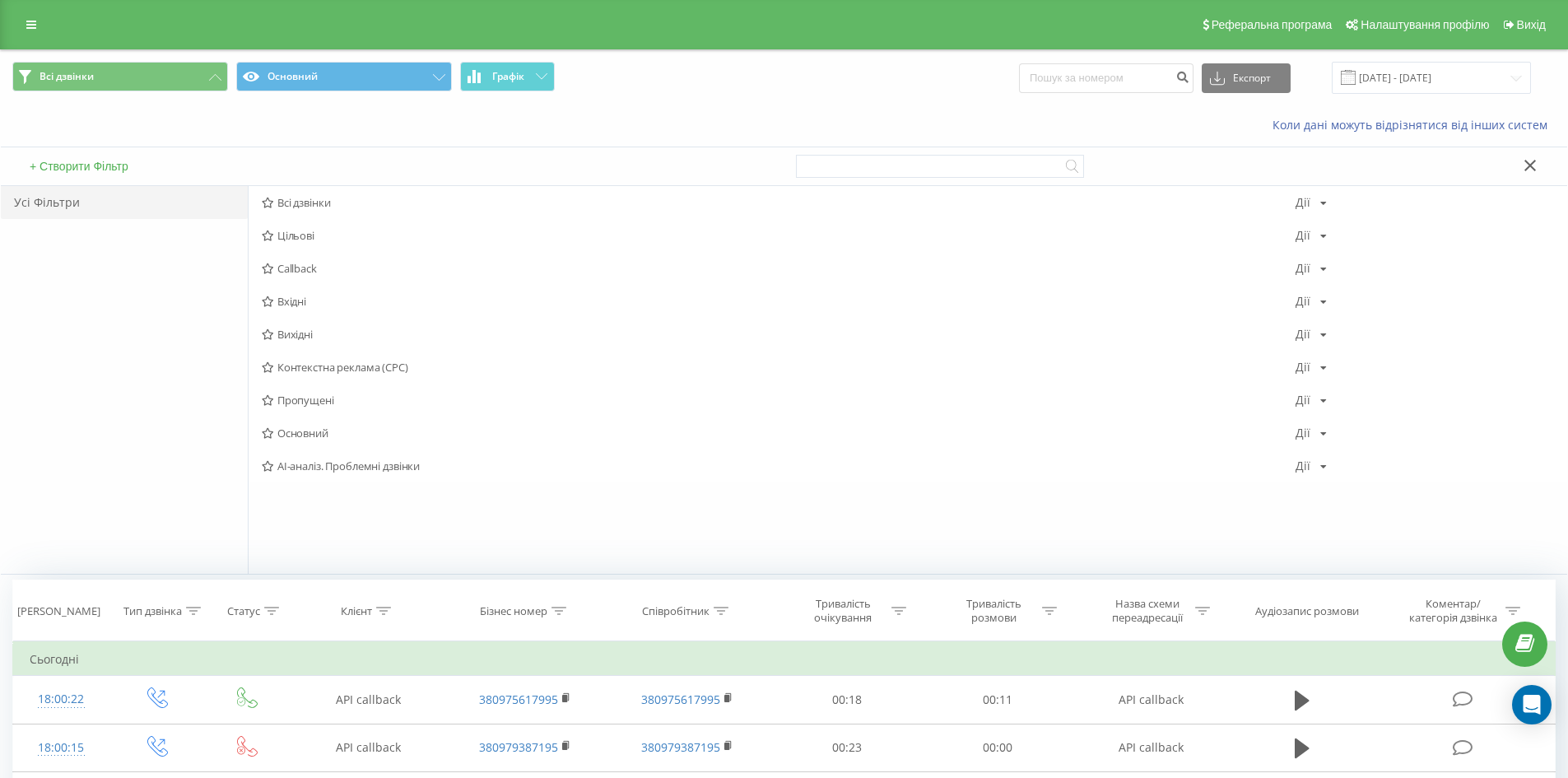
click at [310, 331] on span "Вихідні" at bounding box center [778, 334] width 1034 height 12
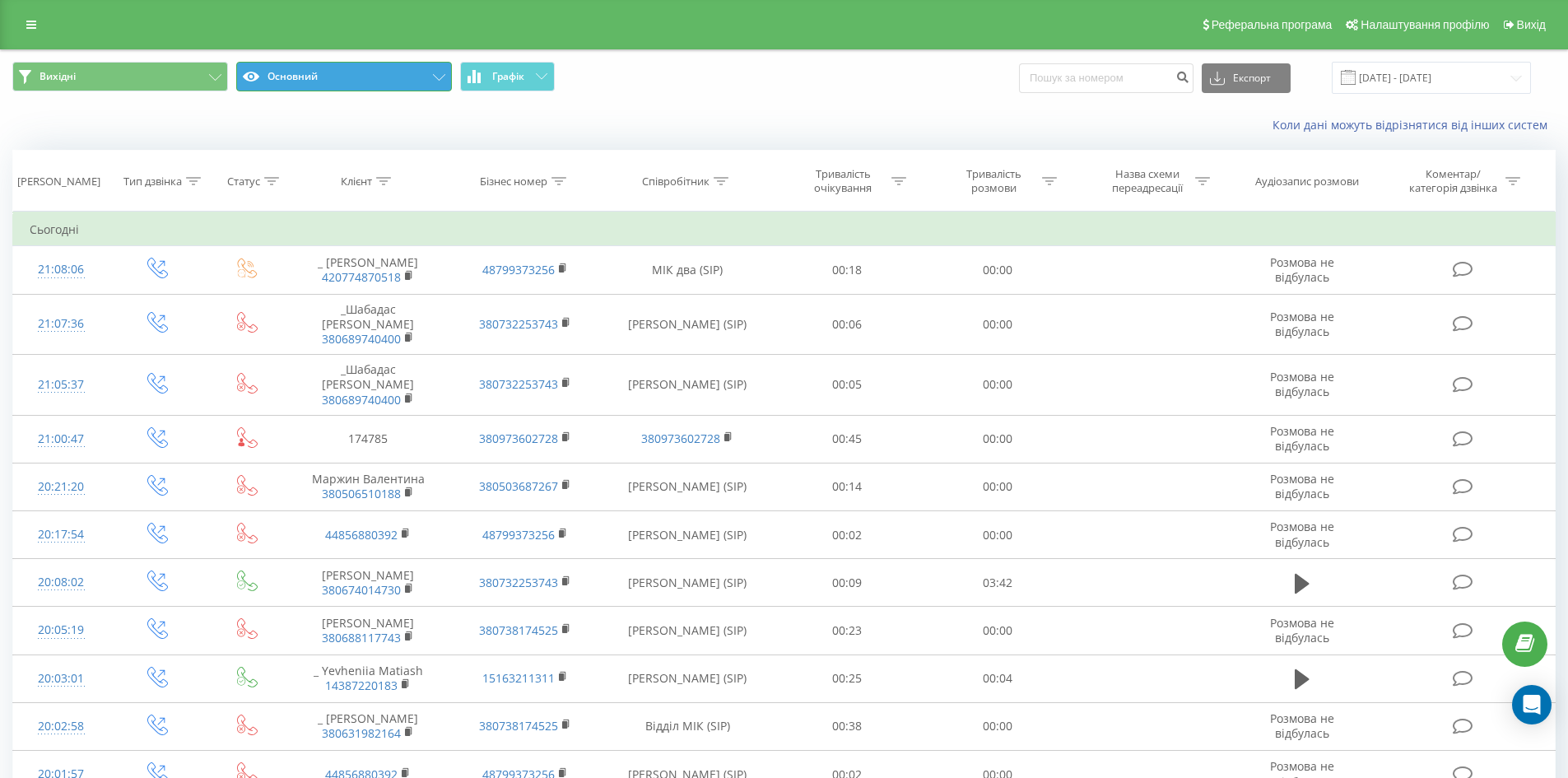
click at [373, 75] on button "Основний" at bounding box center [343, 76] width 216 height 29
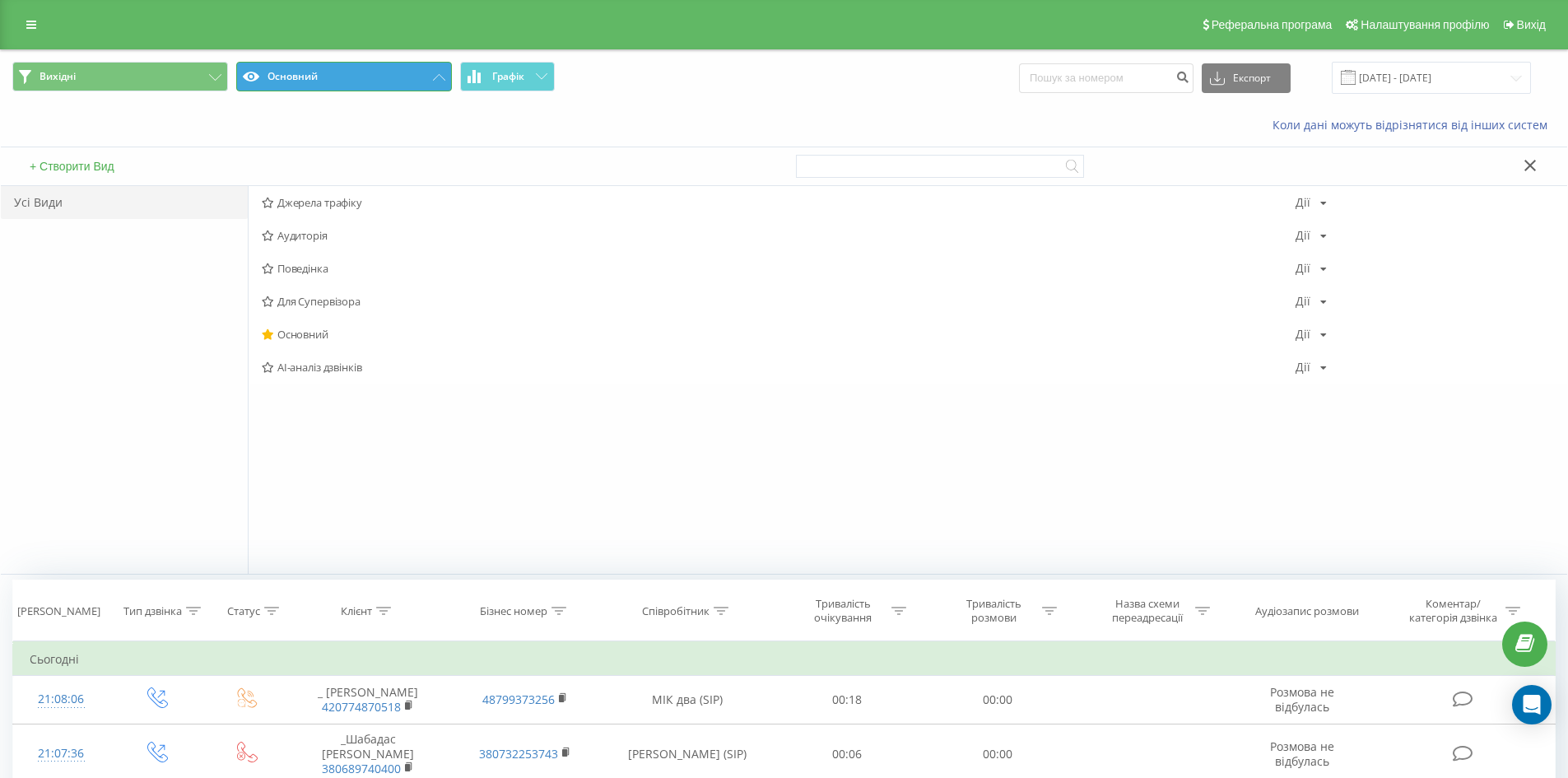
click at [373, 75] on button "Основний" at bounding box center [343, 76] width 216 height 29
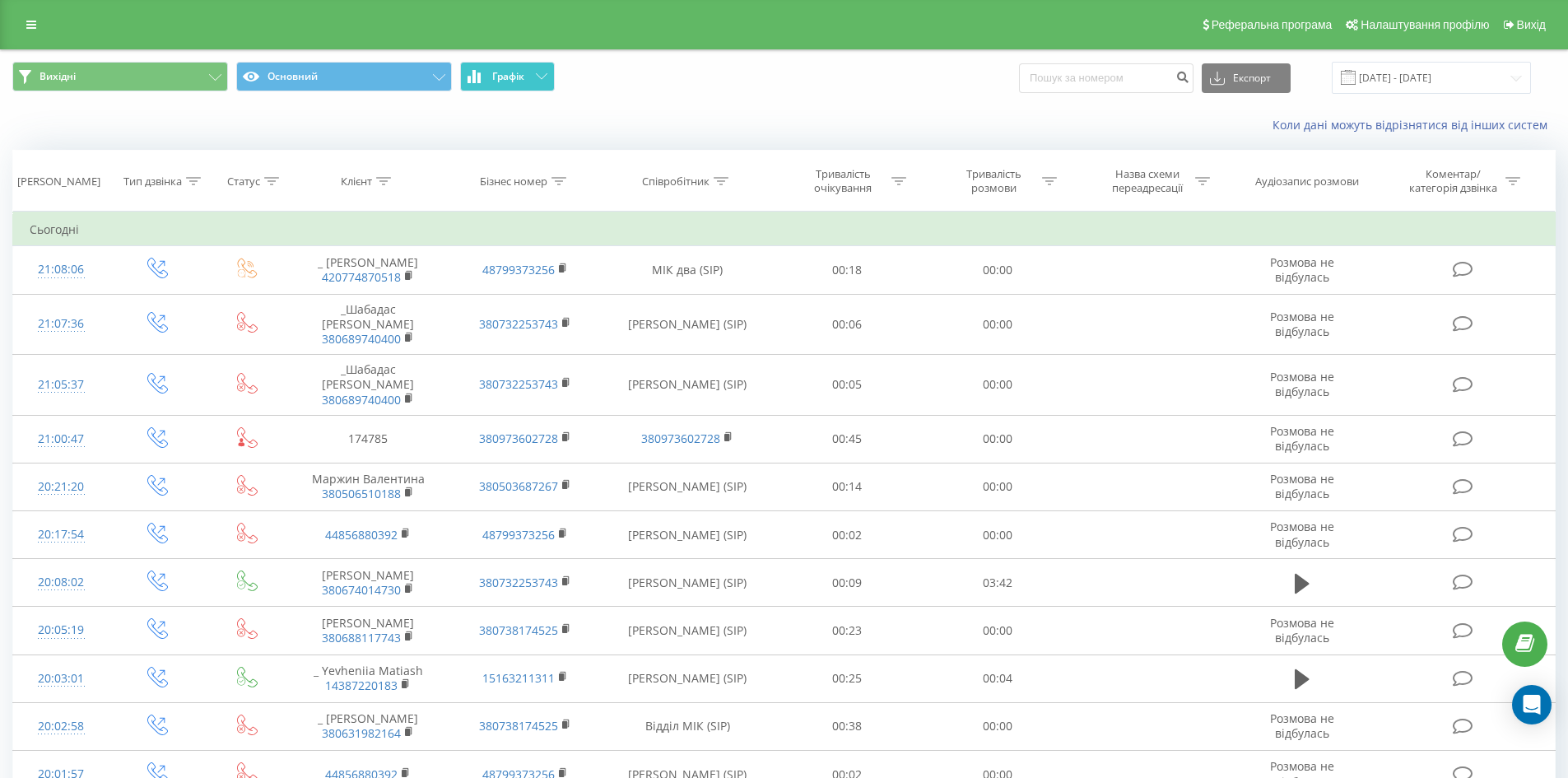
click at [512, 71] on span "Графік" at bounding box center [507, 76] width 32 height 12
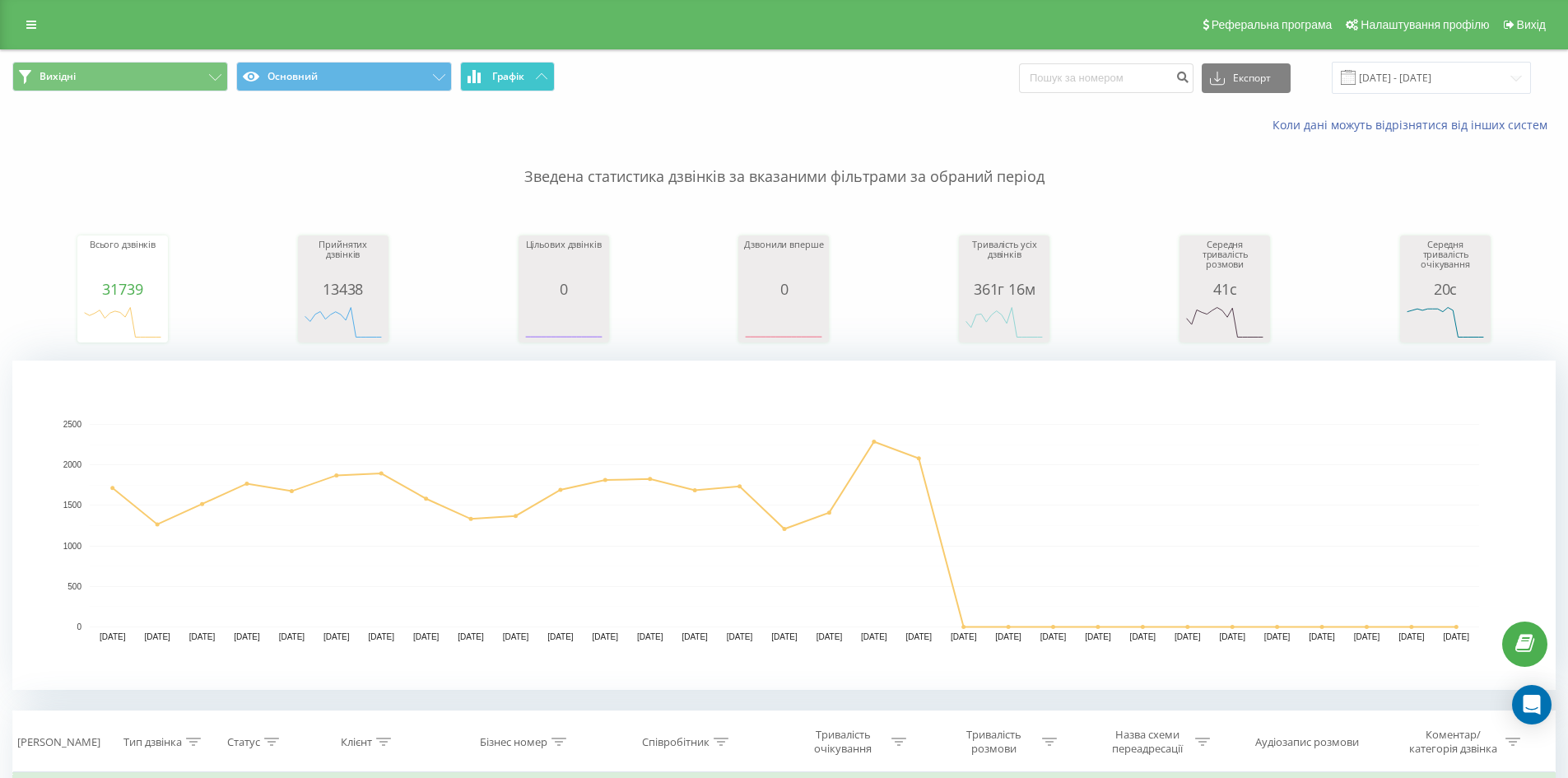
click at [511, 71] on span "Графік" at bounding box center [507, 76] width 32 height 12
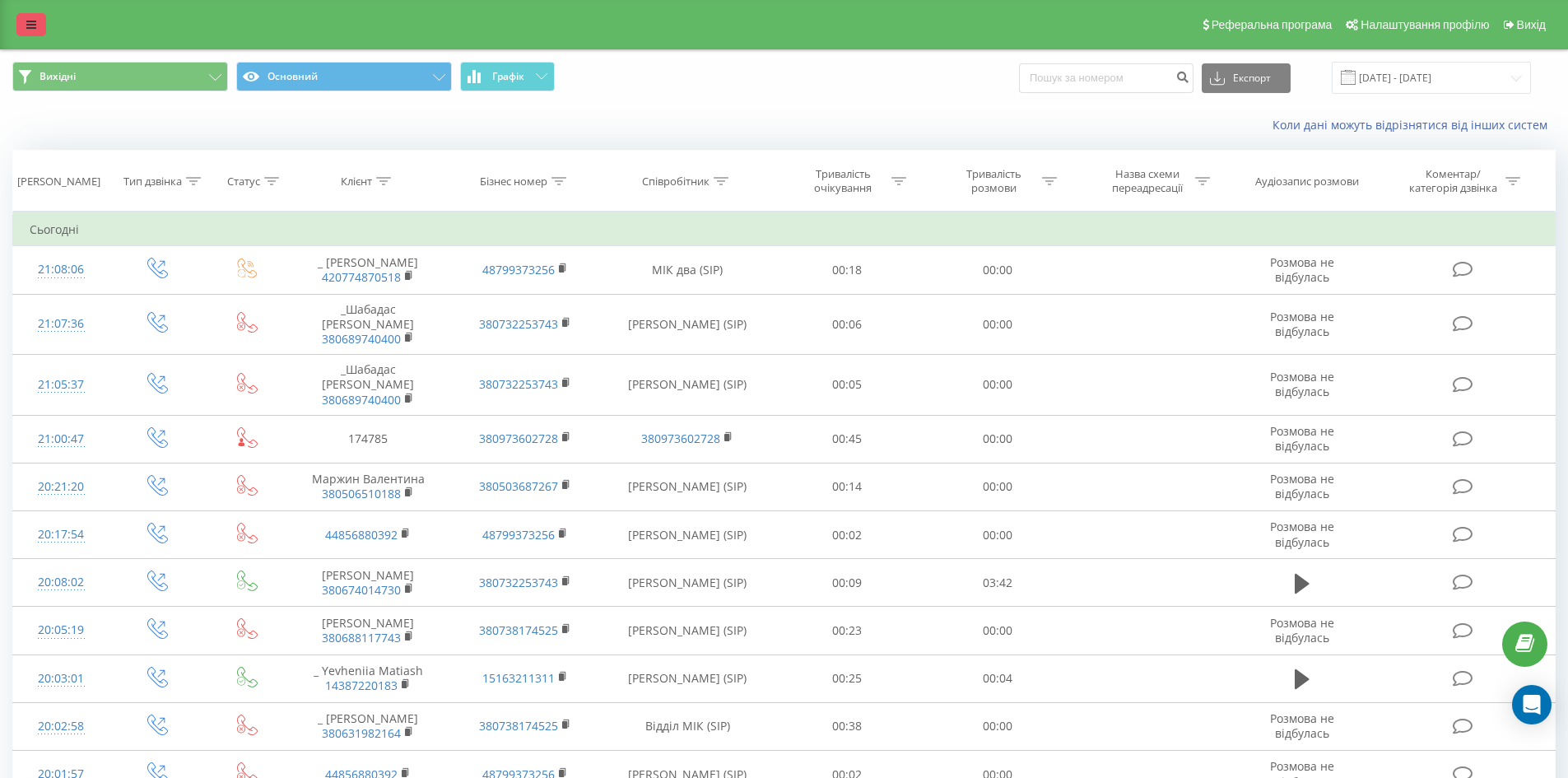
click at [36, 21] on icon at bounding box center [31, 25] width 10 height 12
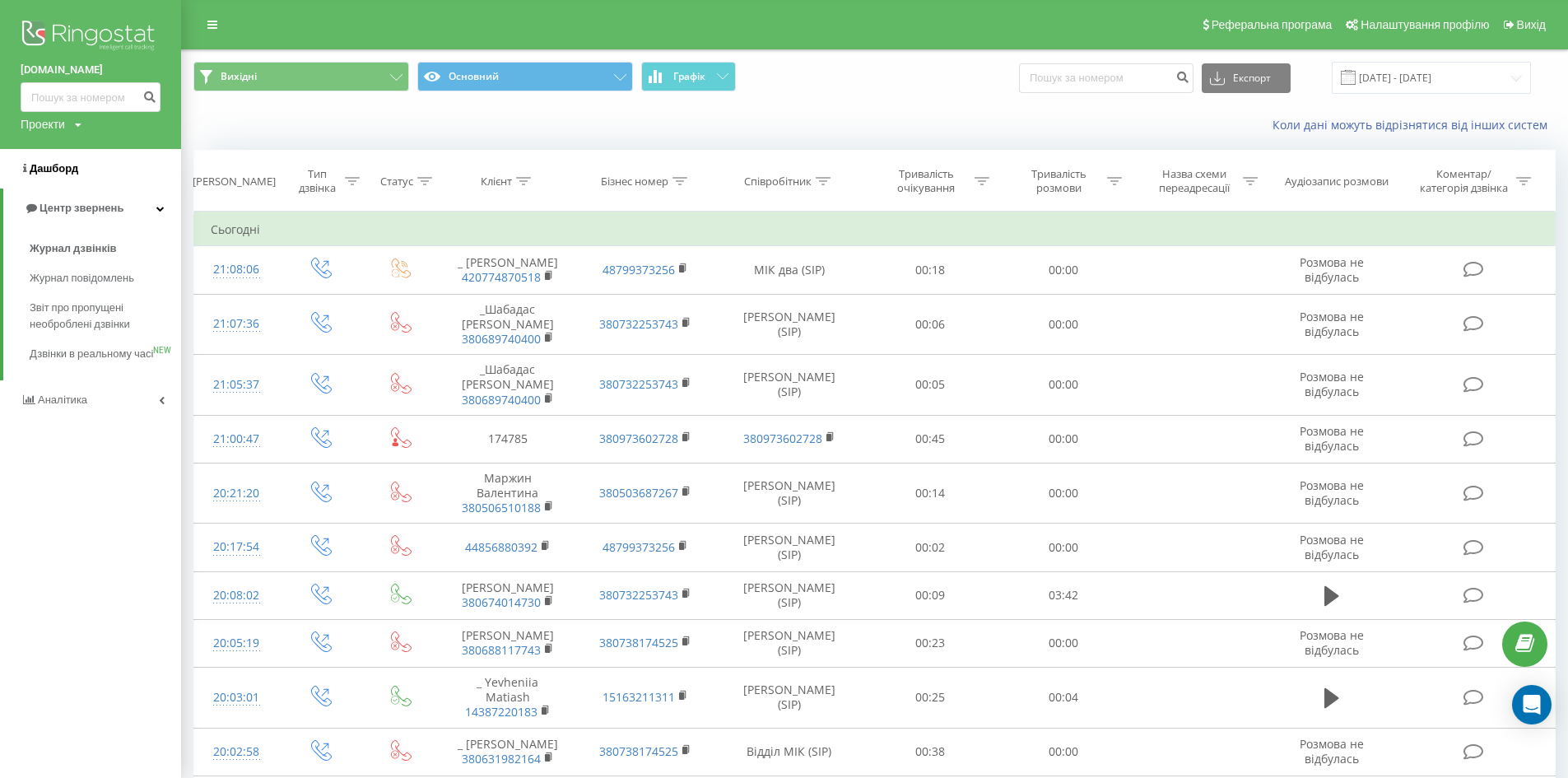
click at [50, 170] on span "Дашборд" at bounding box center [53, 168] width 49 height 12
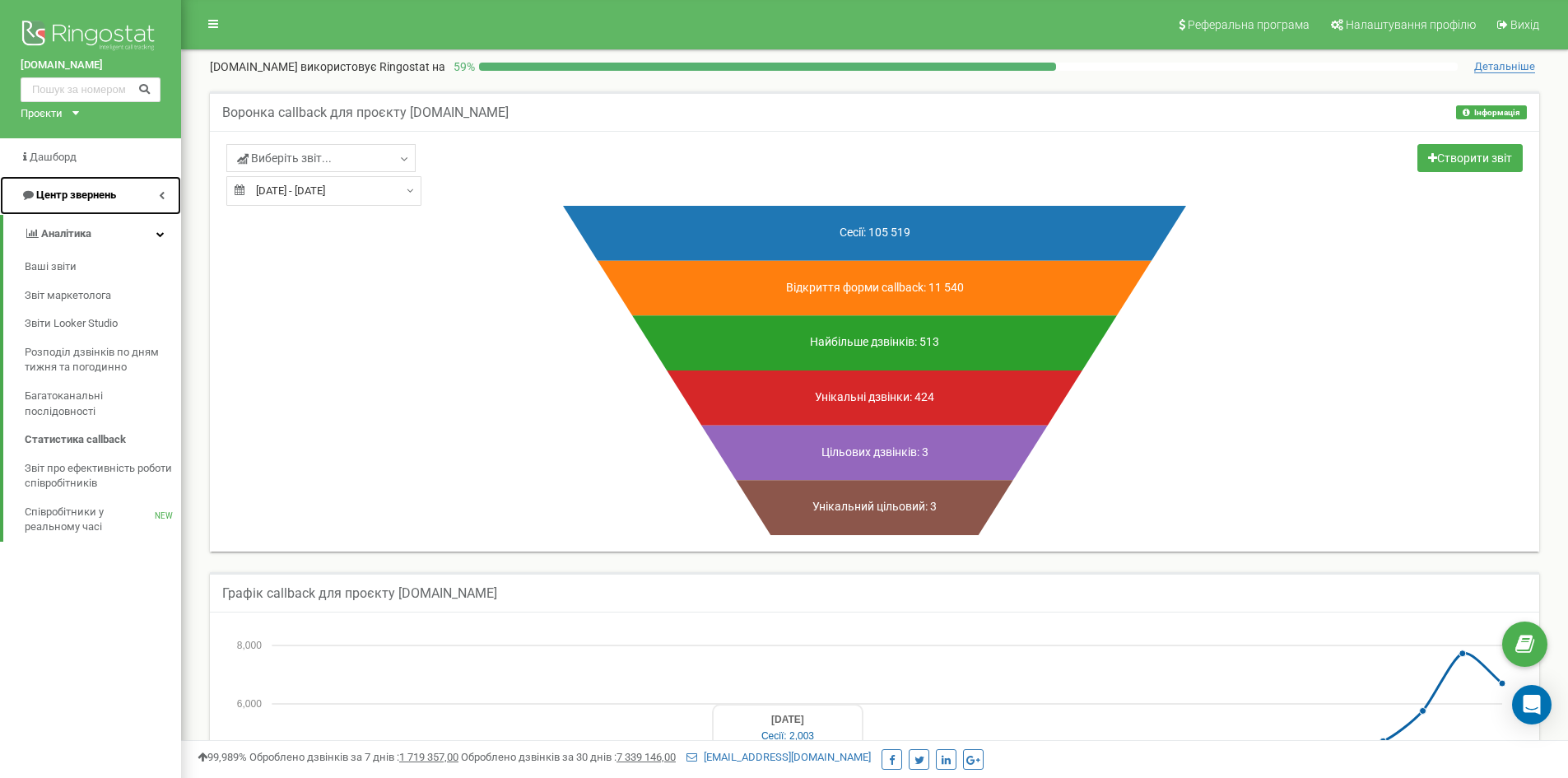
click at [77, 193] on span "Центр звернень" at bounding box center [75, 194] width 80 height 12
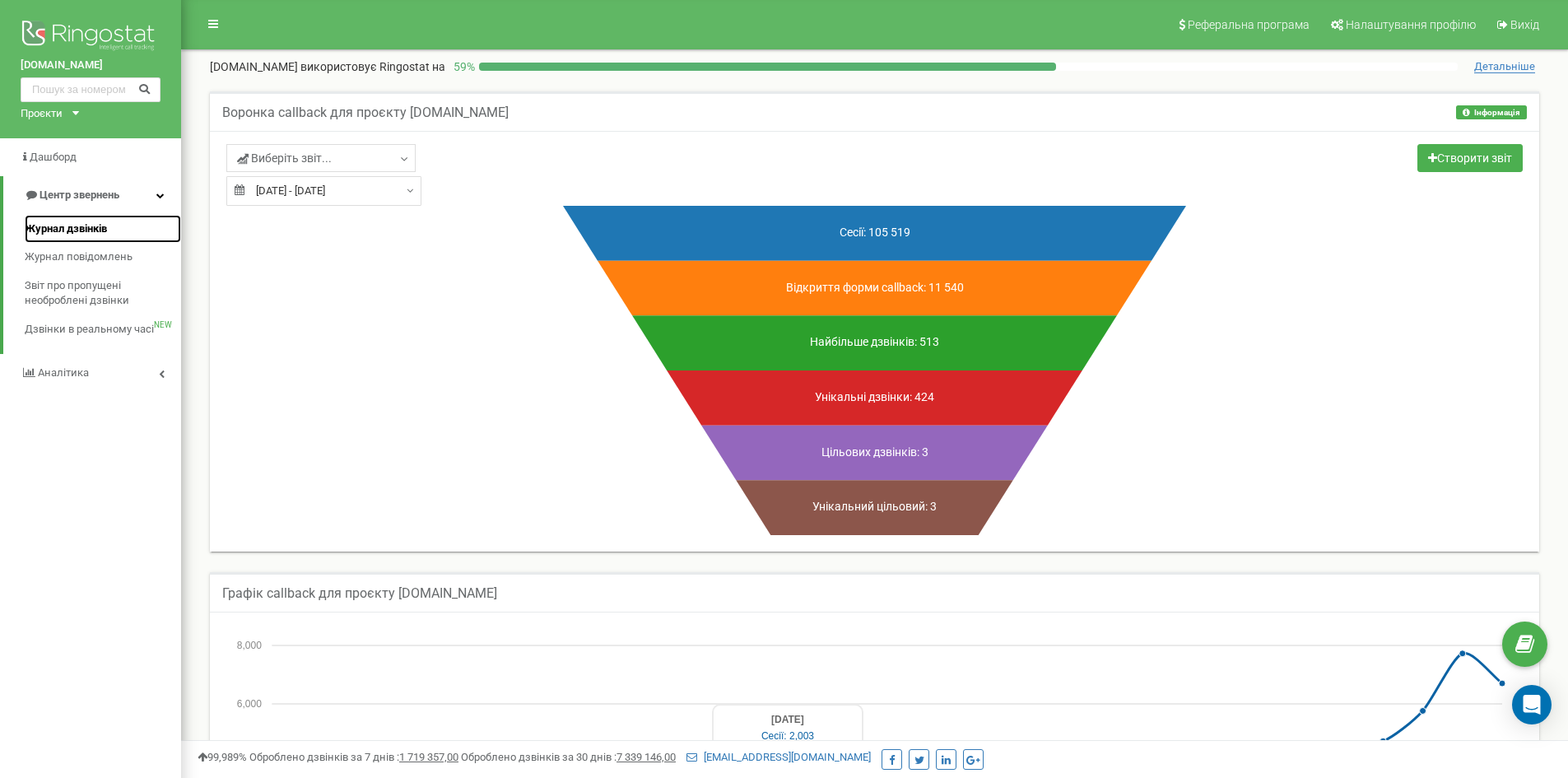
click at [80, 227] on span "Журнал дзвінків" at bounding box center [66, 228] width 83 height 16
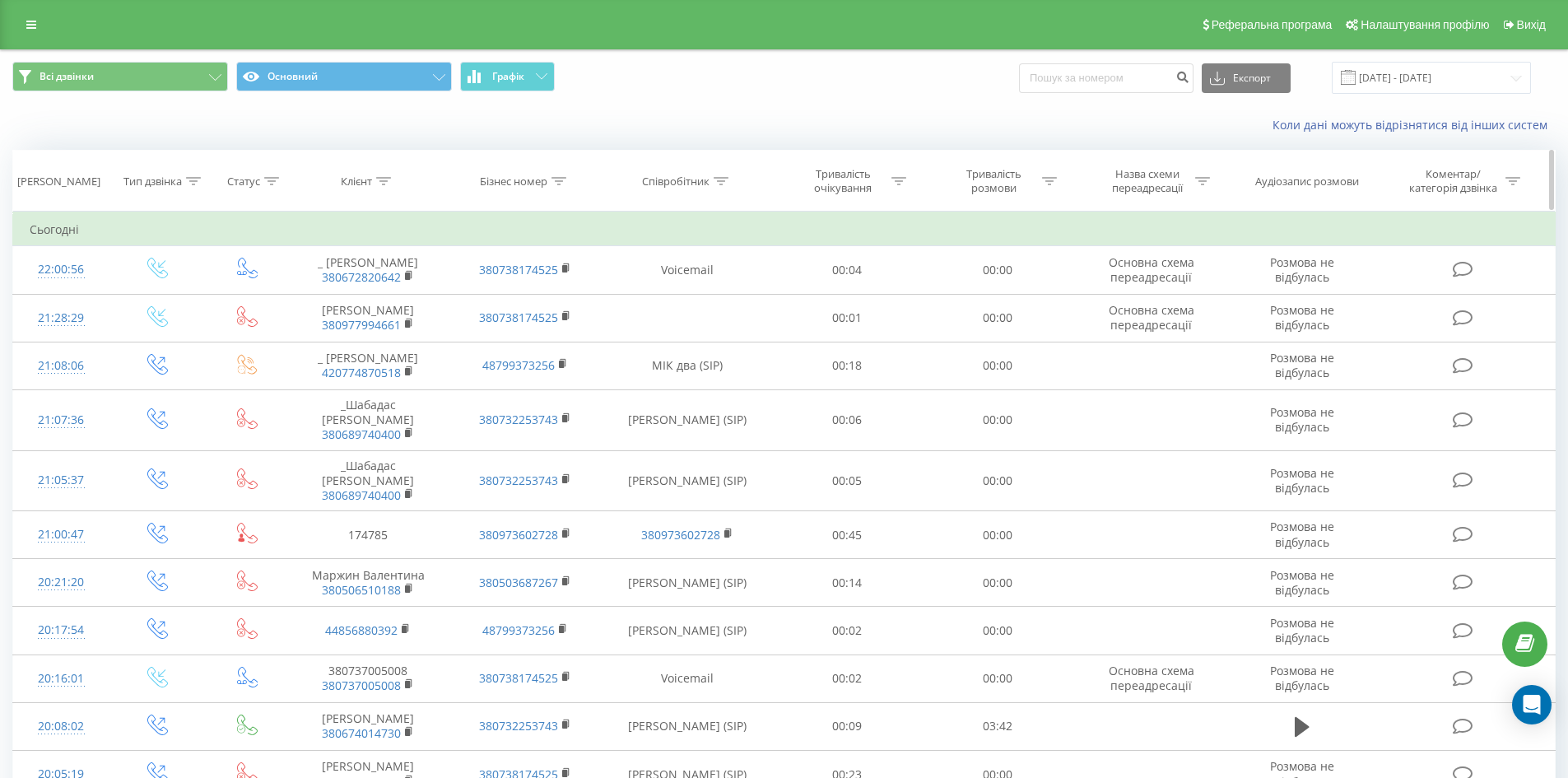
click at [726, 180] on icon at bounding box center [721, 181] width 15 height 8
click at [678, 295] on input "text" at bounding box center [687, 298] width 145 height 28
click at [729, 327] on span "OK" at bounding box center [723, 331] width 46 height 26
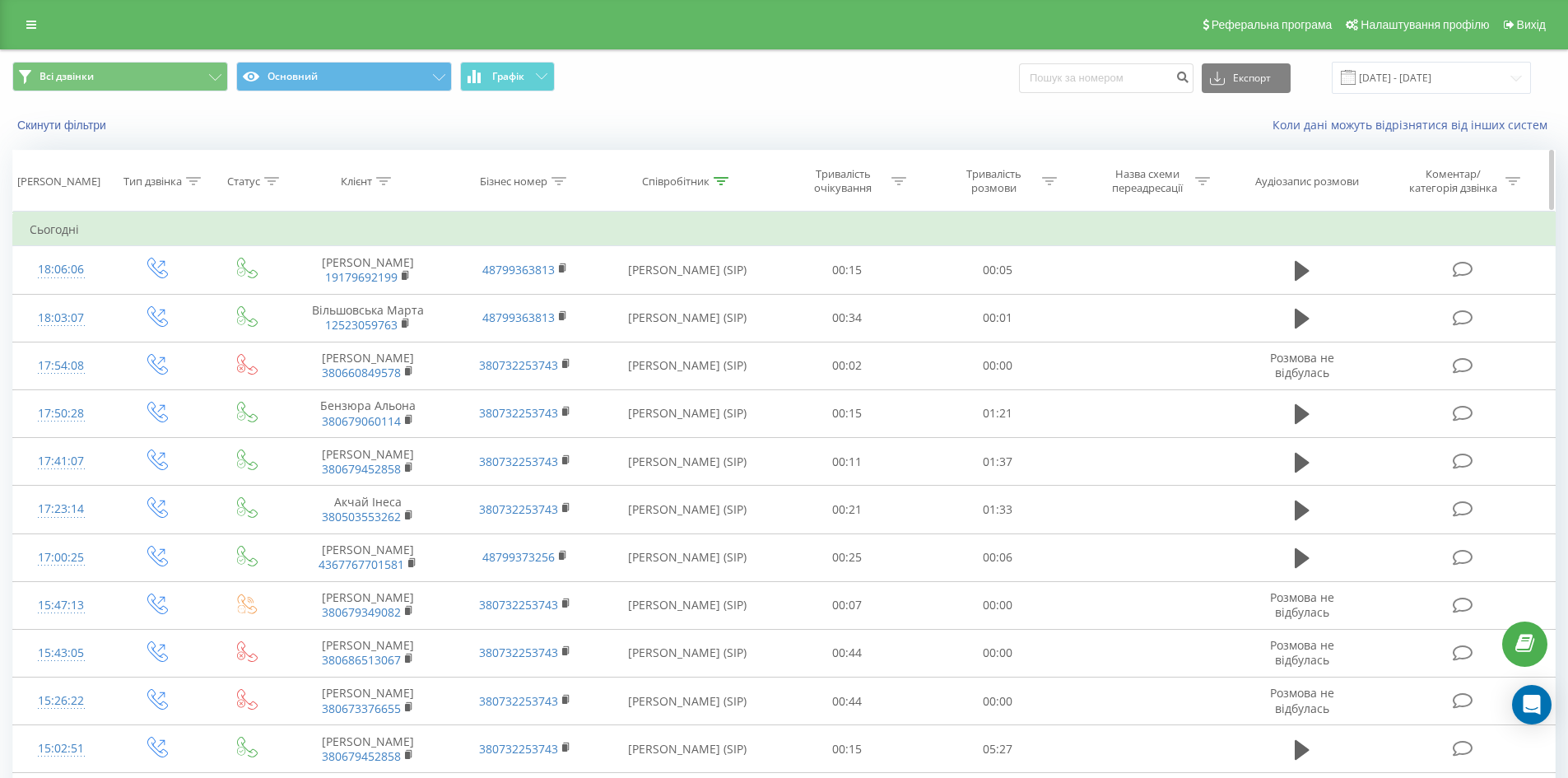
click at [718, 174] on div at bounding box center [721, 181] width 15 height 14
click at [689, 287] on input "[PERSON_NAME]" at bounding box center [687, 298] width 145 height 28
click at [689, 286] on input "[PERSON_NAME]" at bounding box center [687, 298] width 145 height 28
type input "струкова"
click at [732, 330] on span "OK" at bounding box center [723, 331] width 46 height 26
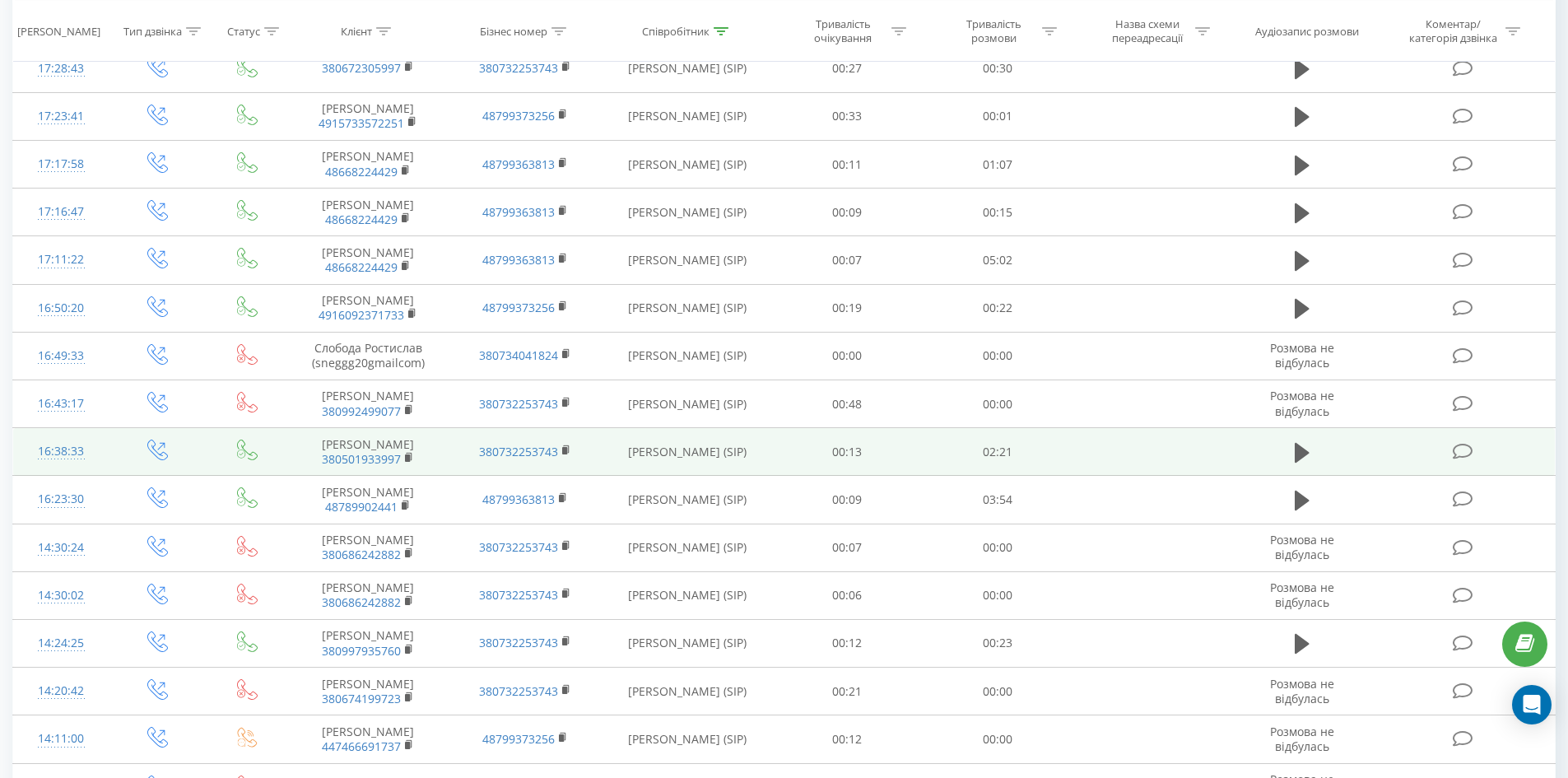
scroll to position [773, 0]
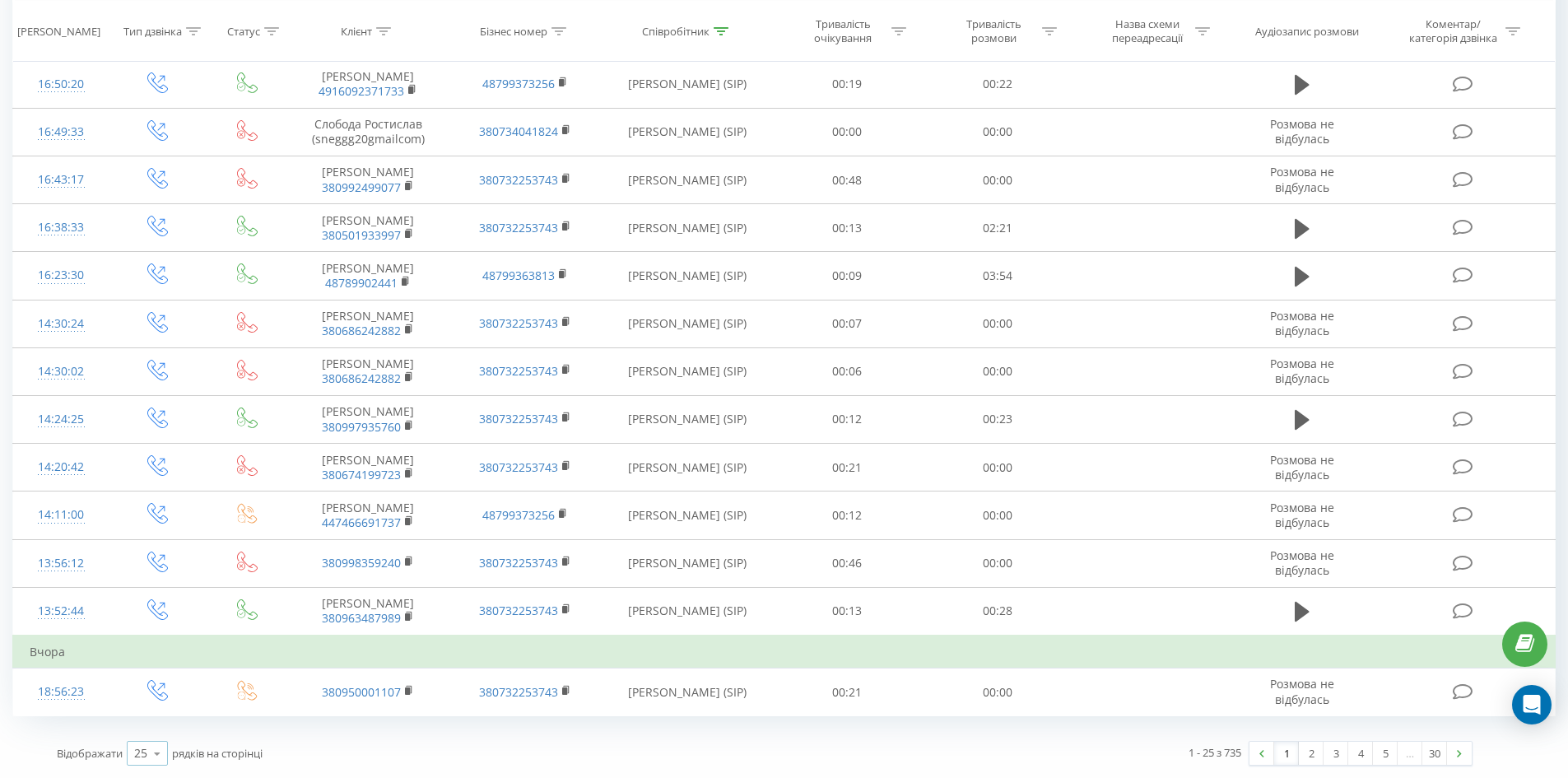
click at [139, 749] on div "25" at bounding box center [140, 753] width 13 height 17
click at [150, 729] on span "100" at bounding box center [144, 729] width 20 height 16
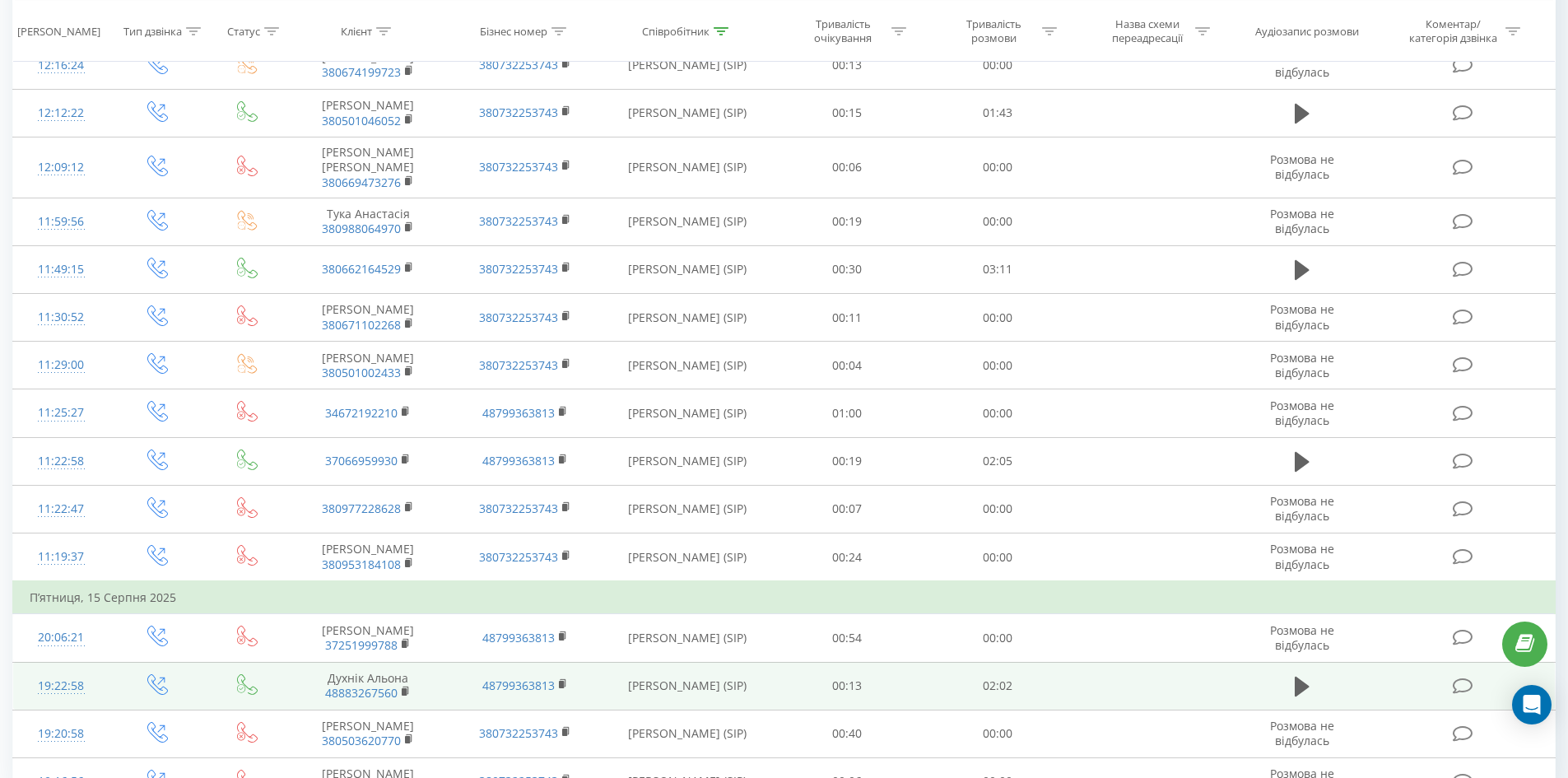
scroll to position [4477, 0]
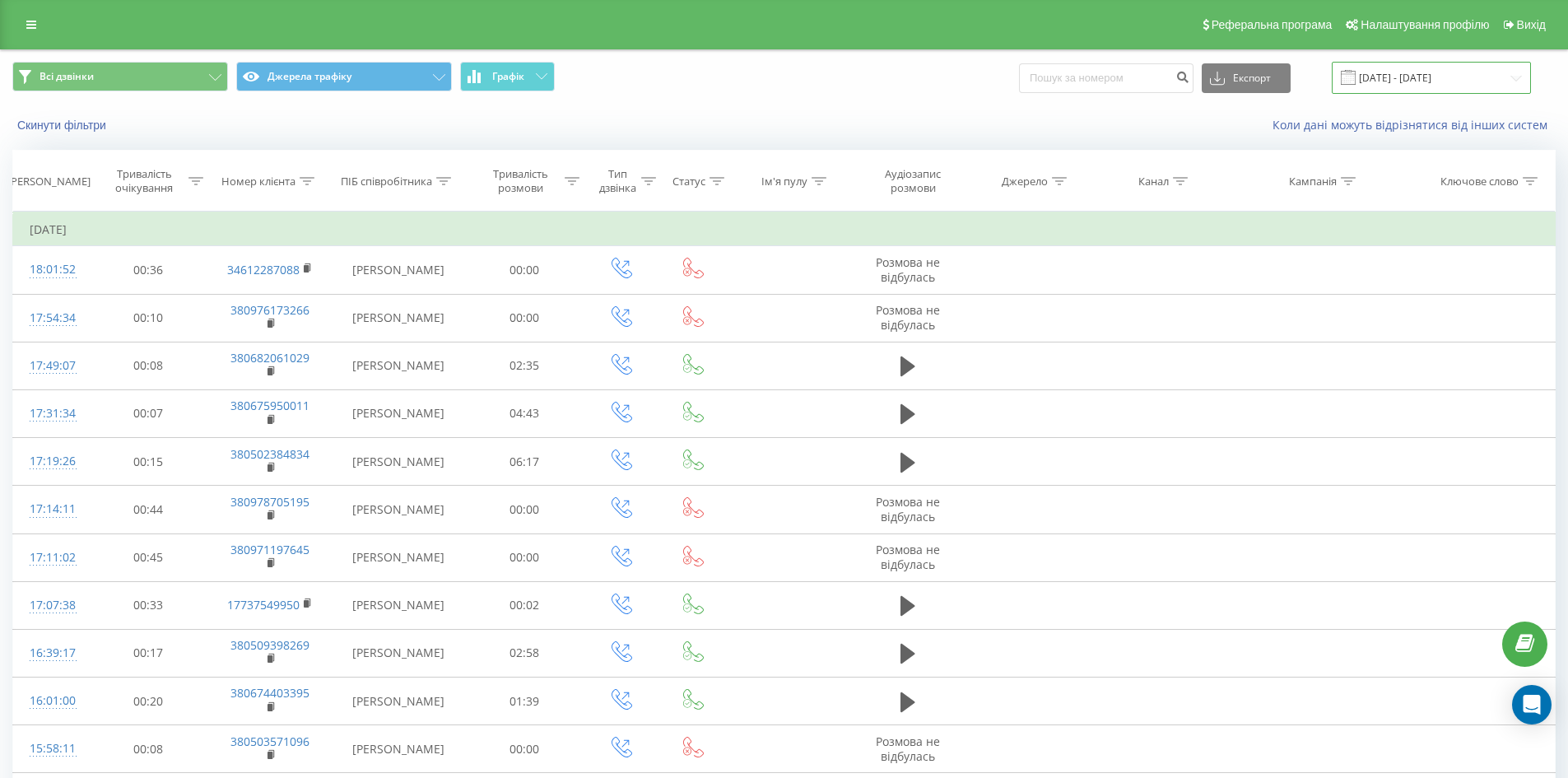
click at [1435, 83] on input "[DATE] - [DATE]" at bounding box center [1430, 77] width 199 height 32
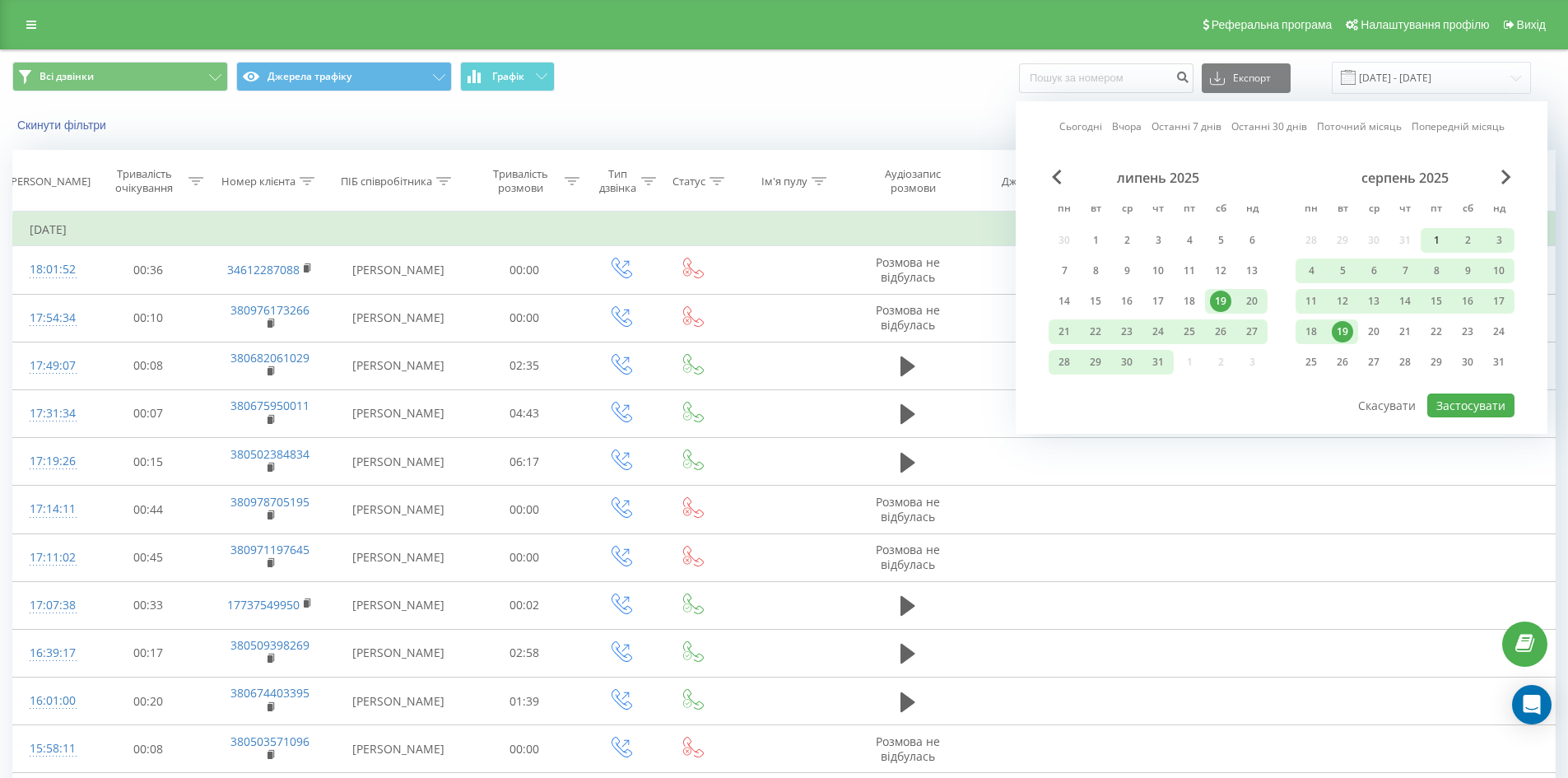
click at [1439, 236] on div "1" at bounding box center [1436, 239] width 21 height 21
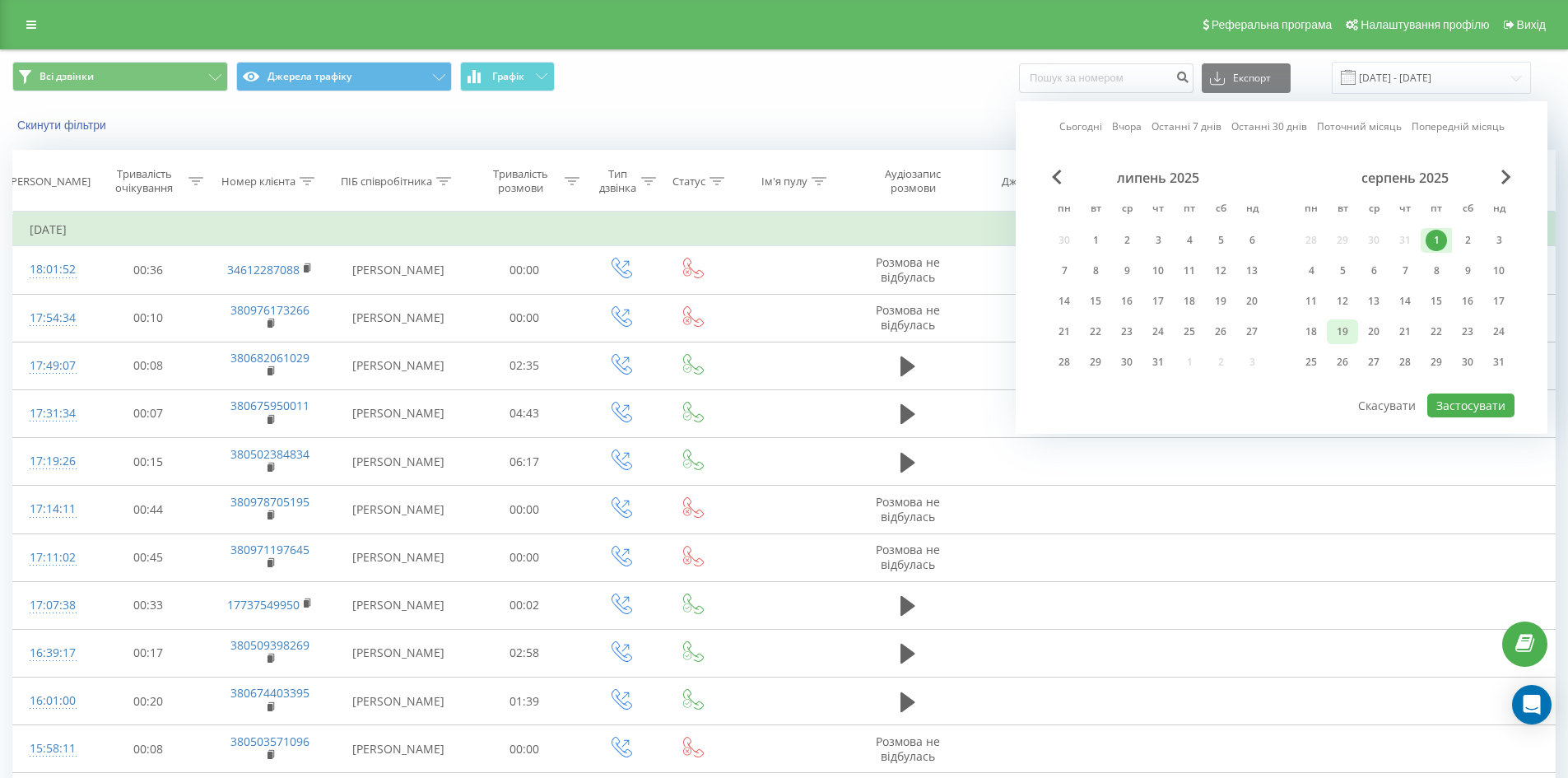
click at [1344, 333] on div "19" at bounding box center [1341, 331] width 21 height 21
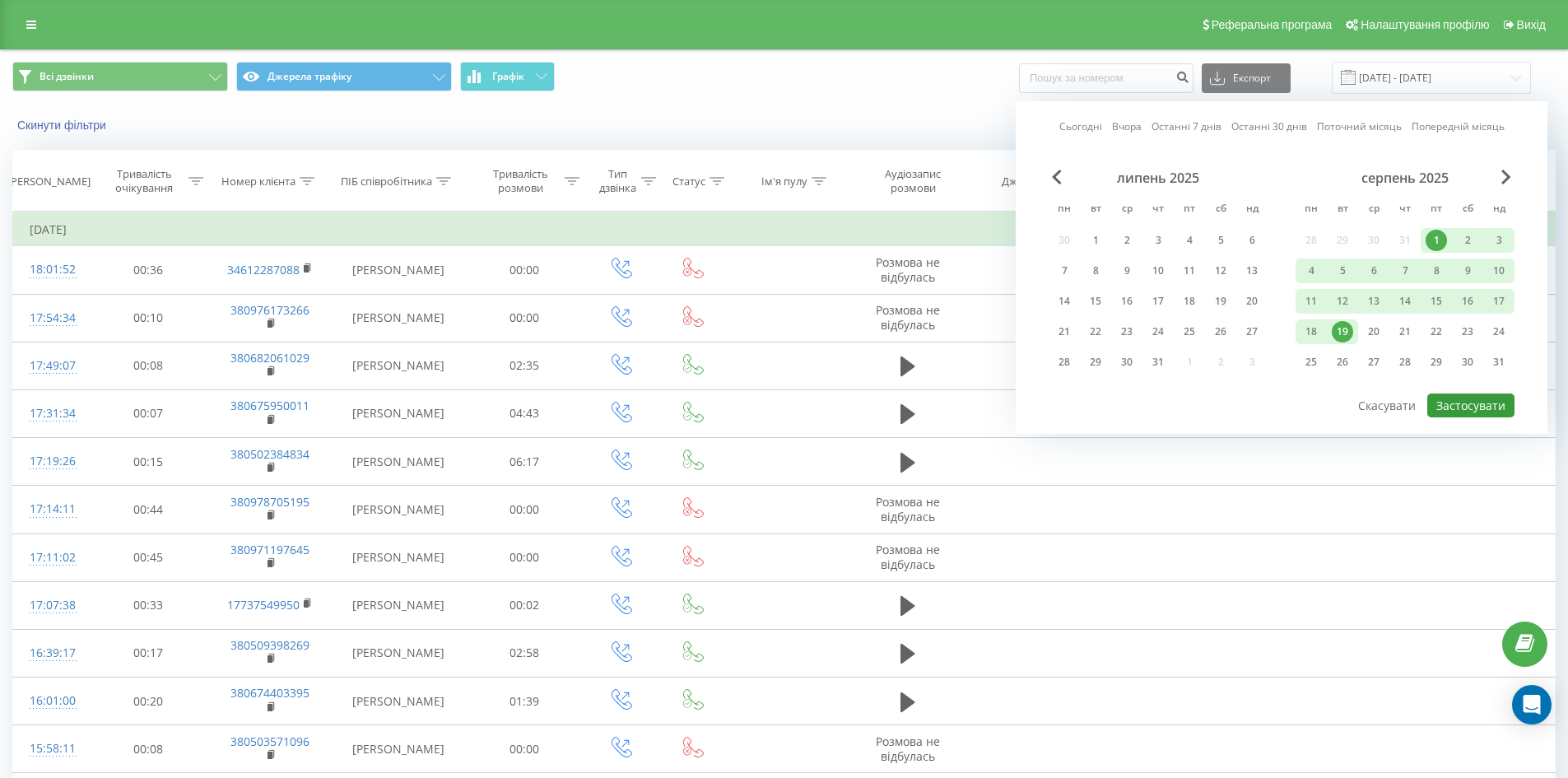
click at [1480, 401] on button "Застосувати" at bounding box center [1471, 406] width 87 height 24
type input "[DATE] - [DATE]"
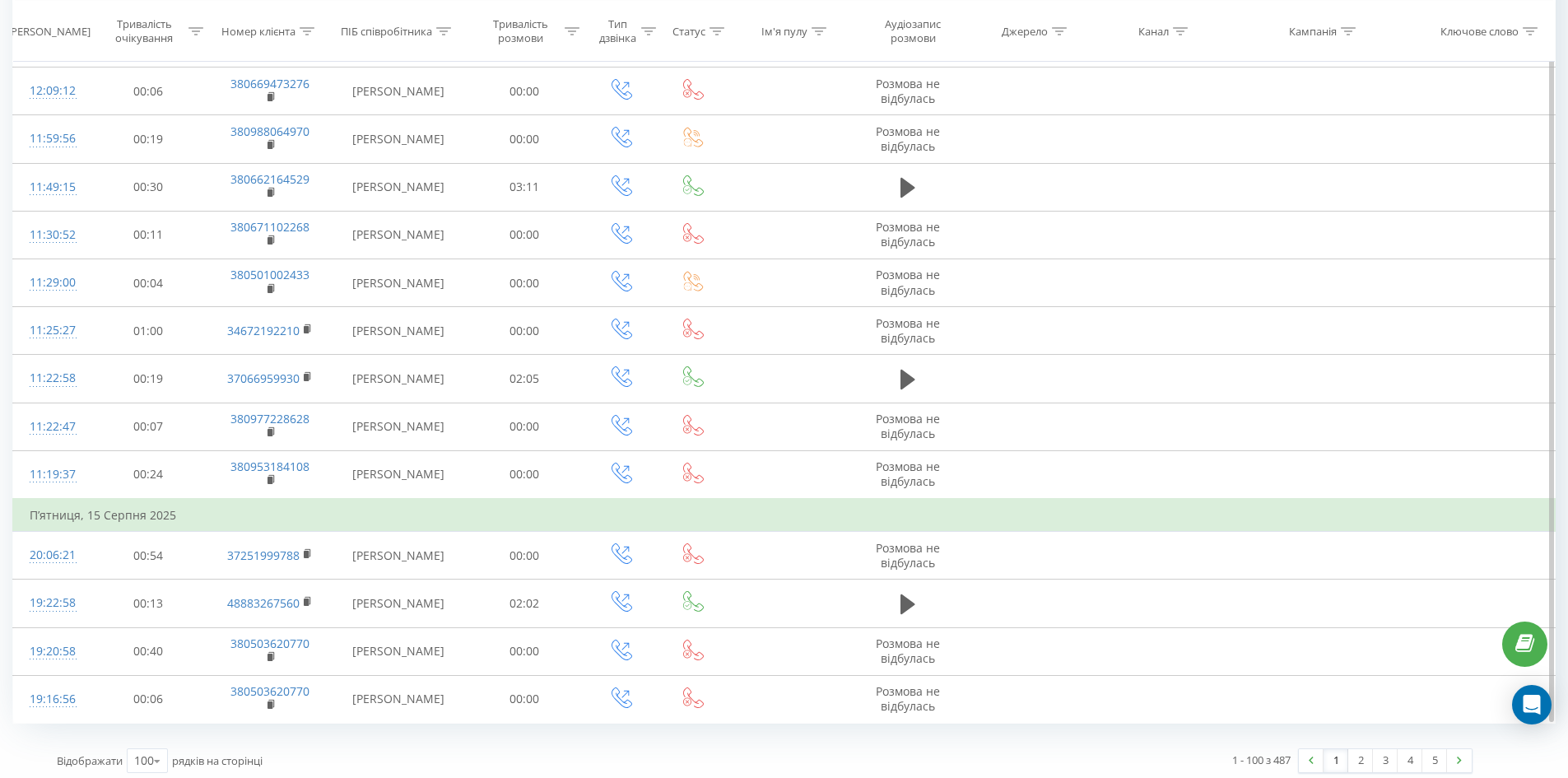
scroll to position [4451, 0]
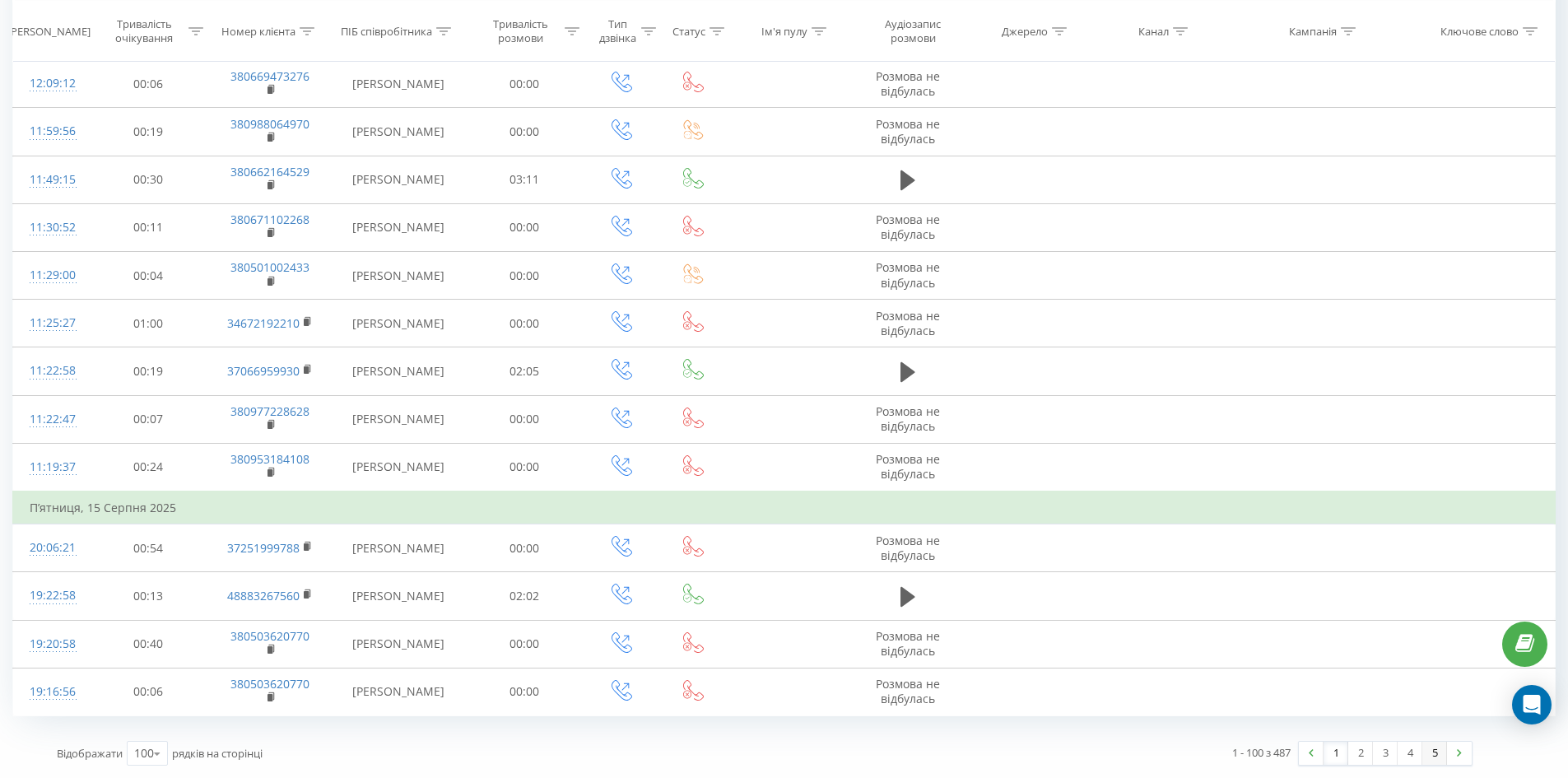
click at [1436, 757] on link "5" at bounding box center [1434, 752] width 25 height 23
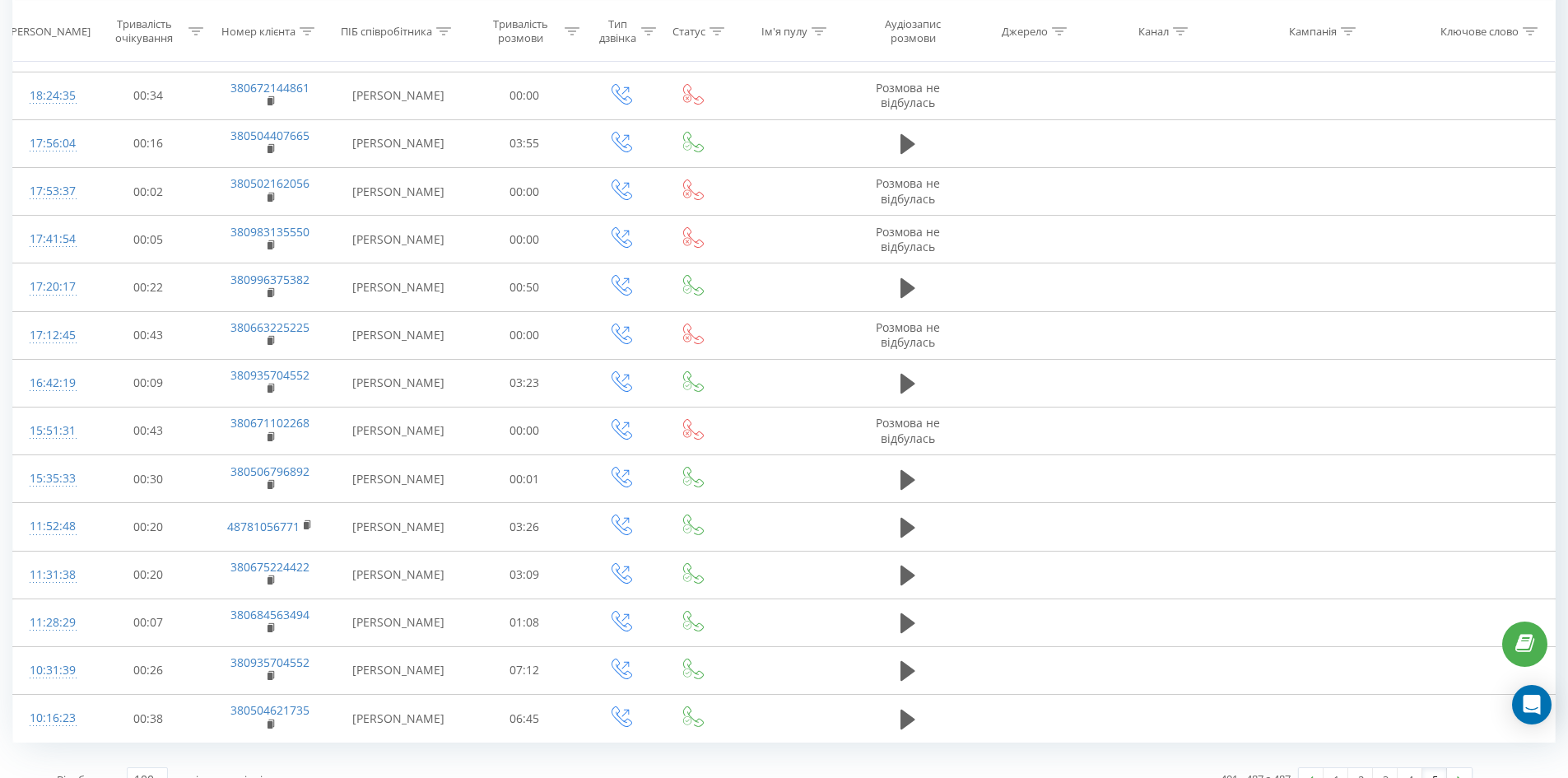
scroll to position [3796, 0]
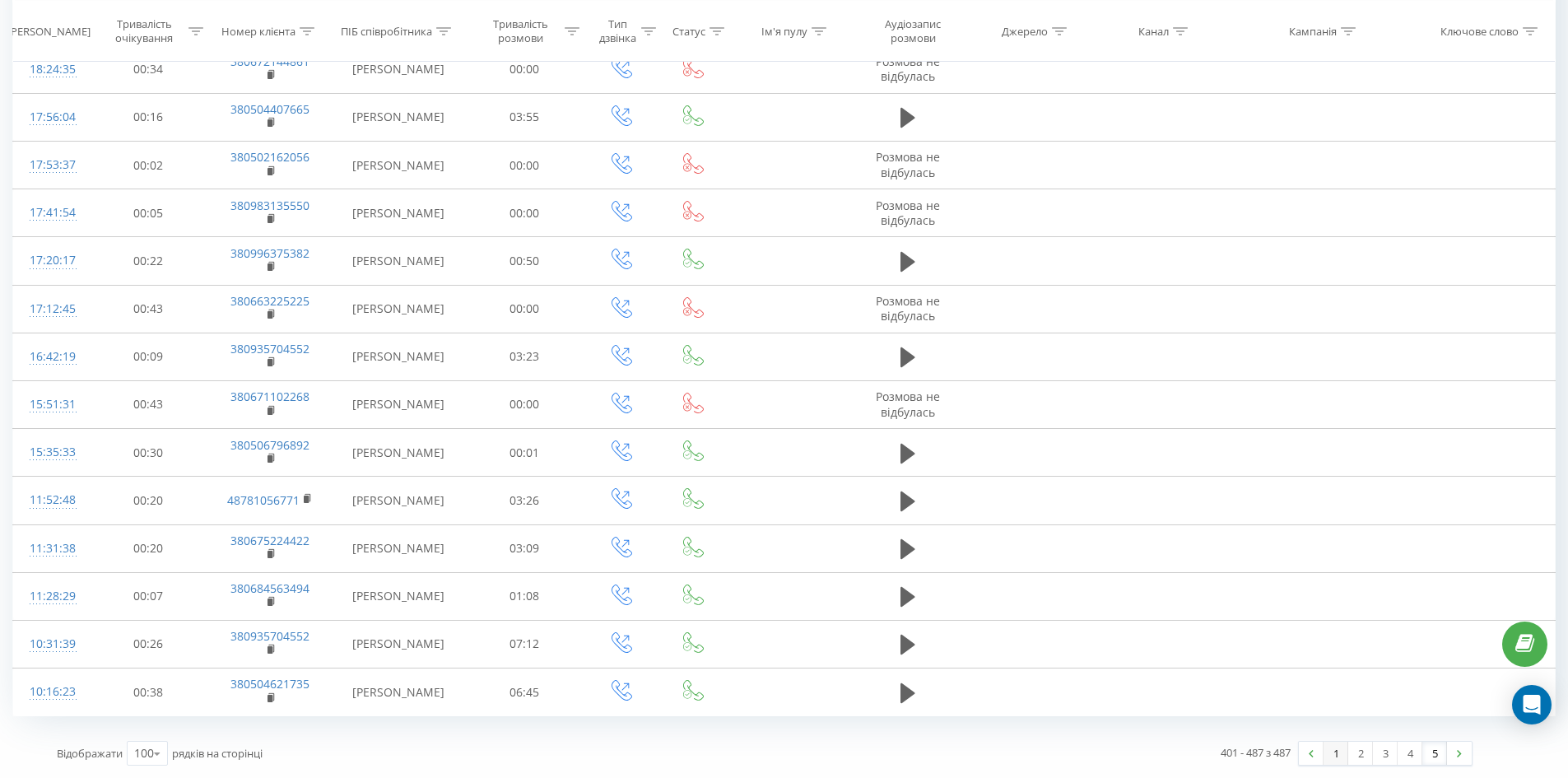
click at [1335, 752] on link "1" at bounding box center [1335, 752] width 25 height 23
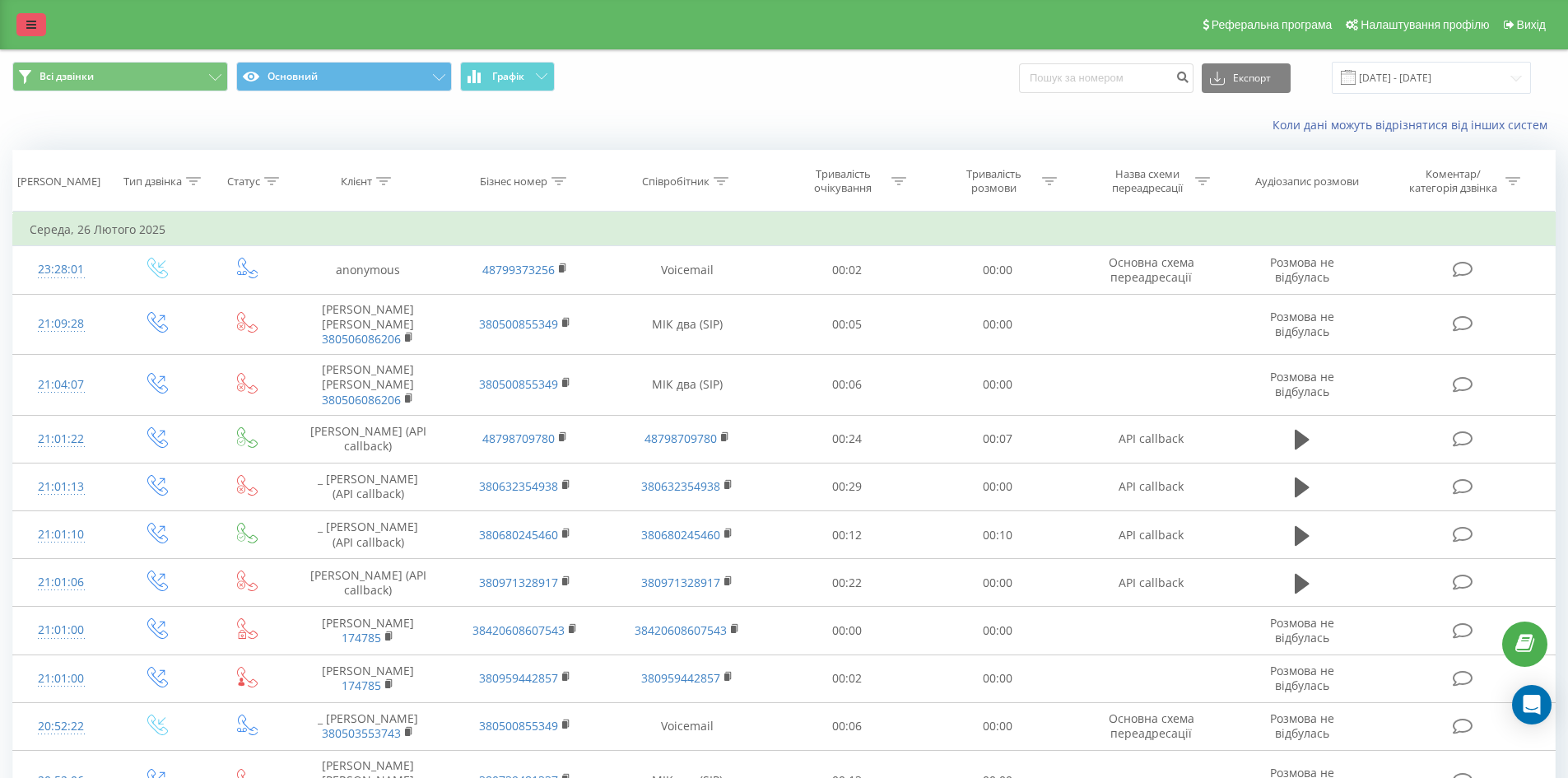
click at [32, 20] on icon at bounding box center [31, 25] width 10 height 12
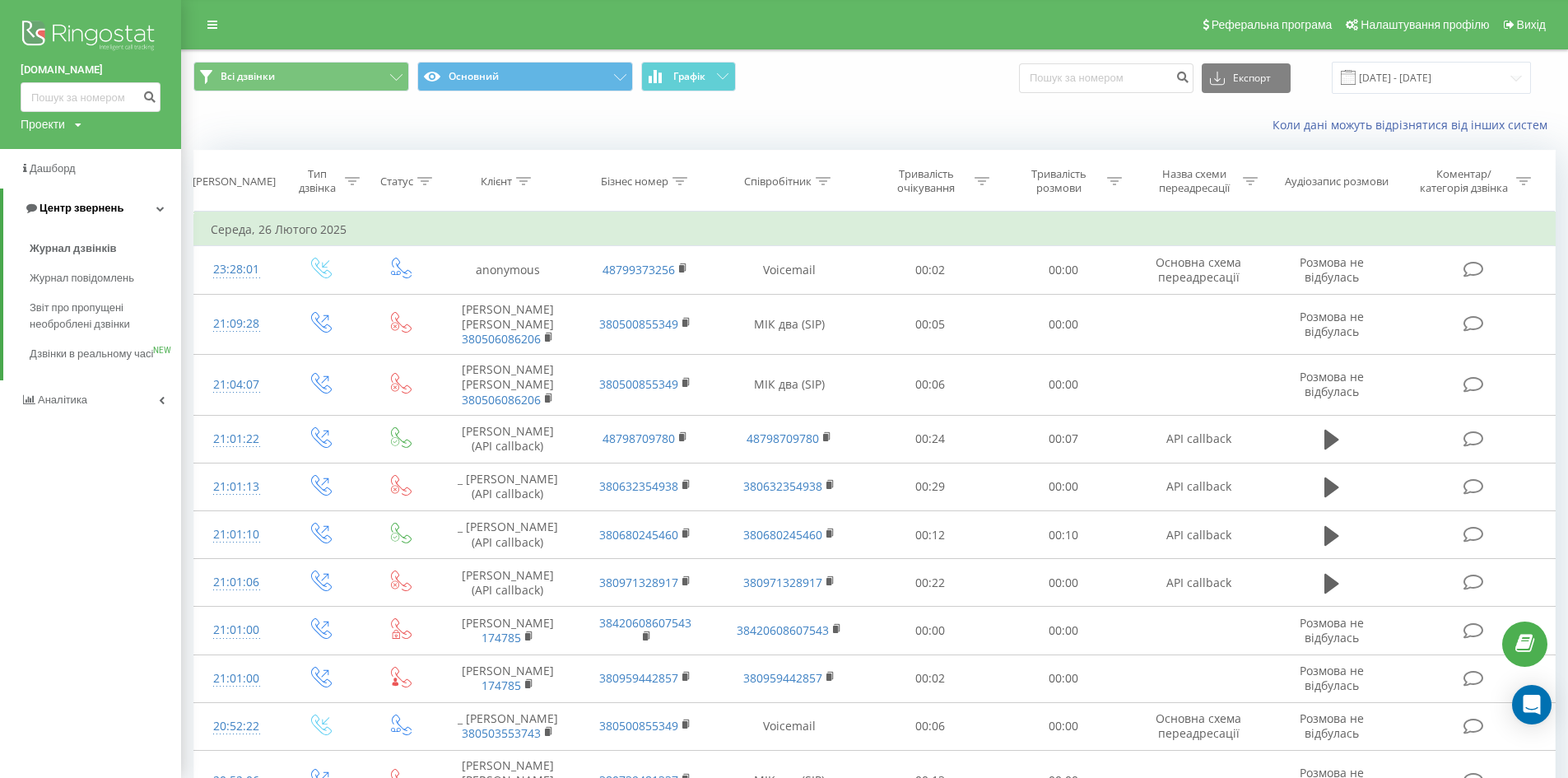
click at [93, 204] on span "Центр звернень" at bounding box center [82, 207] width 84 height 12
click at [88, 206] on span "Центр звернень" at bounding box center [78, 207] width 84 height 12
click at [88, 206] on span "Центр звернень" at bounding box center [82, 207] width 84 height 12
click at [154, 245] on link "Аналiтика" at bounding box center [90, 247] width 181 height 39
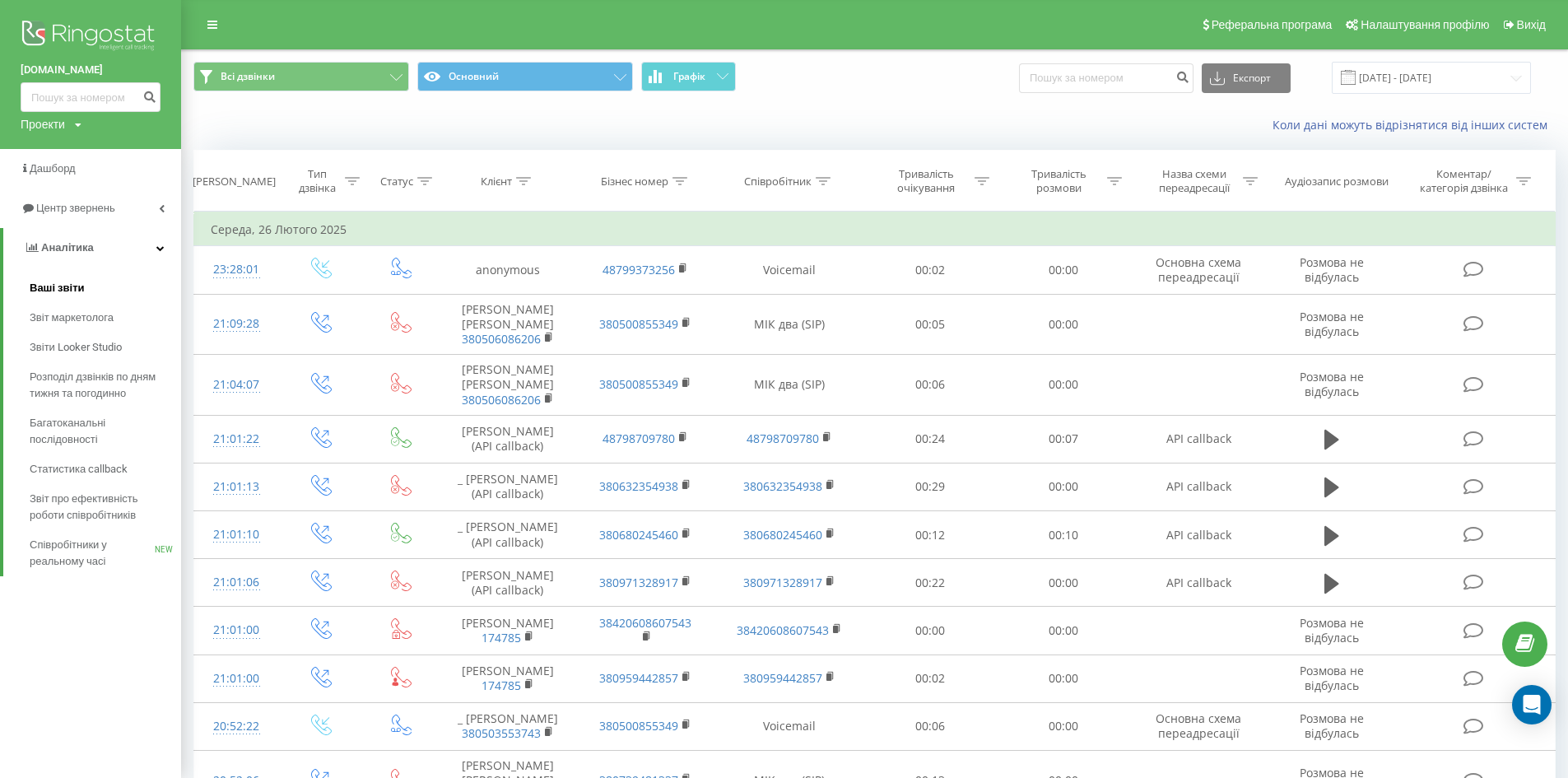
click at [66, 291] on span "Ваші звіти" at bounding box center [57, 288] width 55 height 17
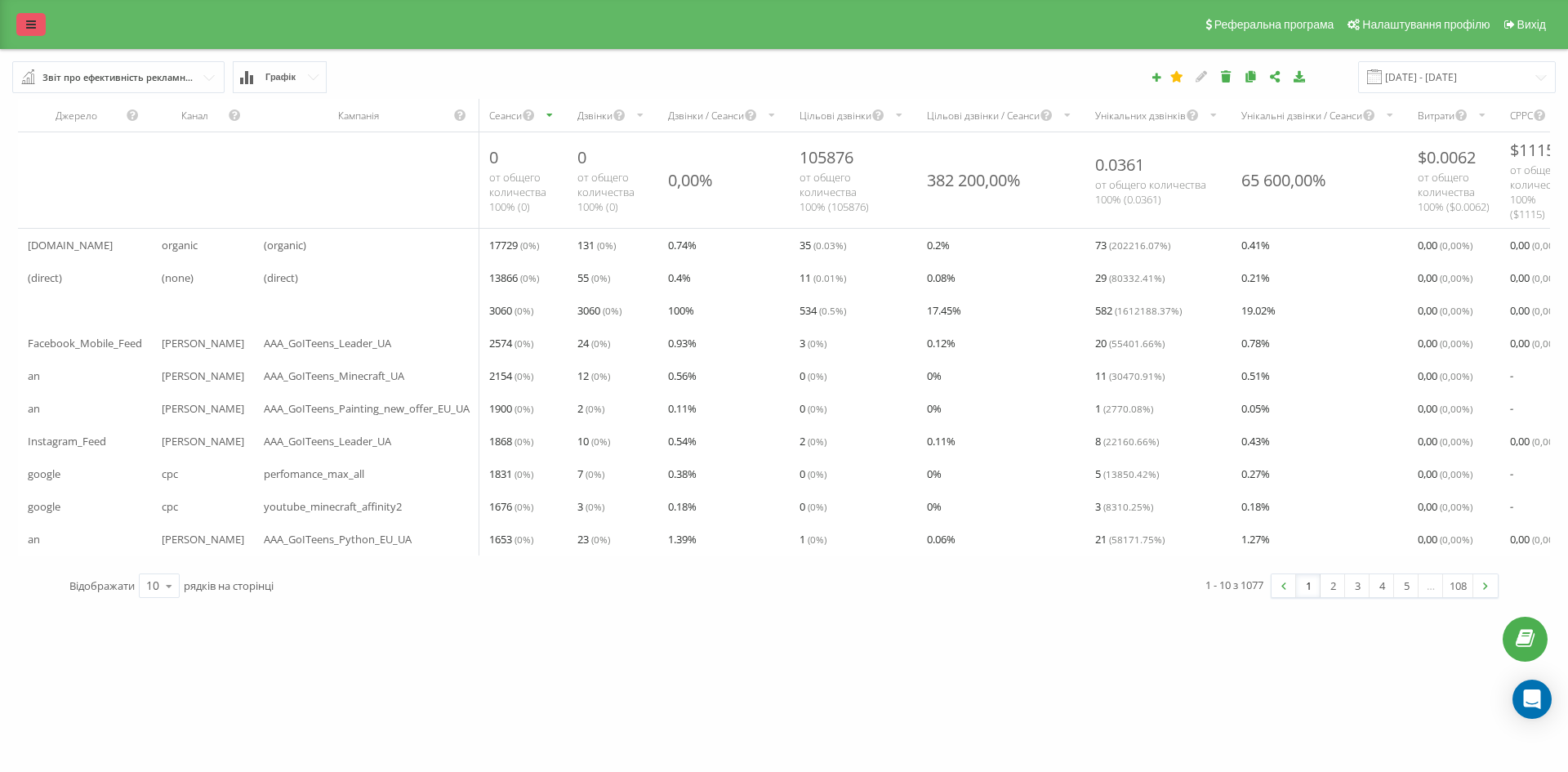
click at [34, 26] on icon at bounding box center [31, 25] width 10 height 12
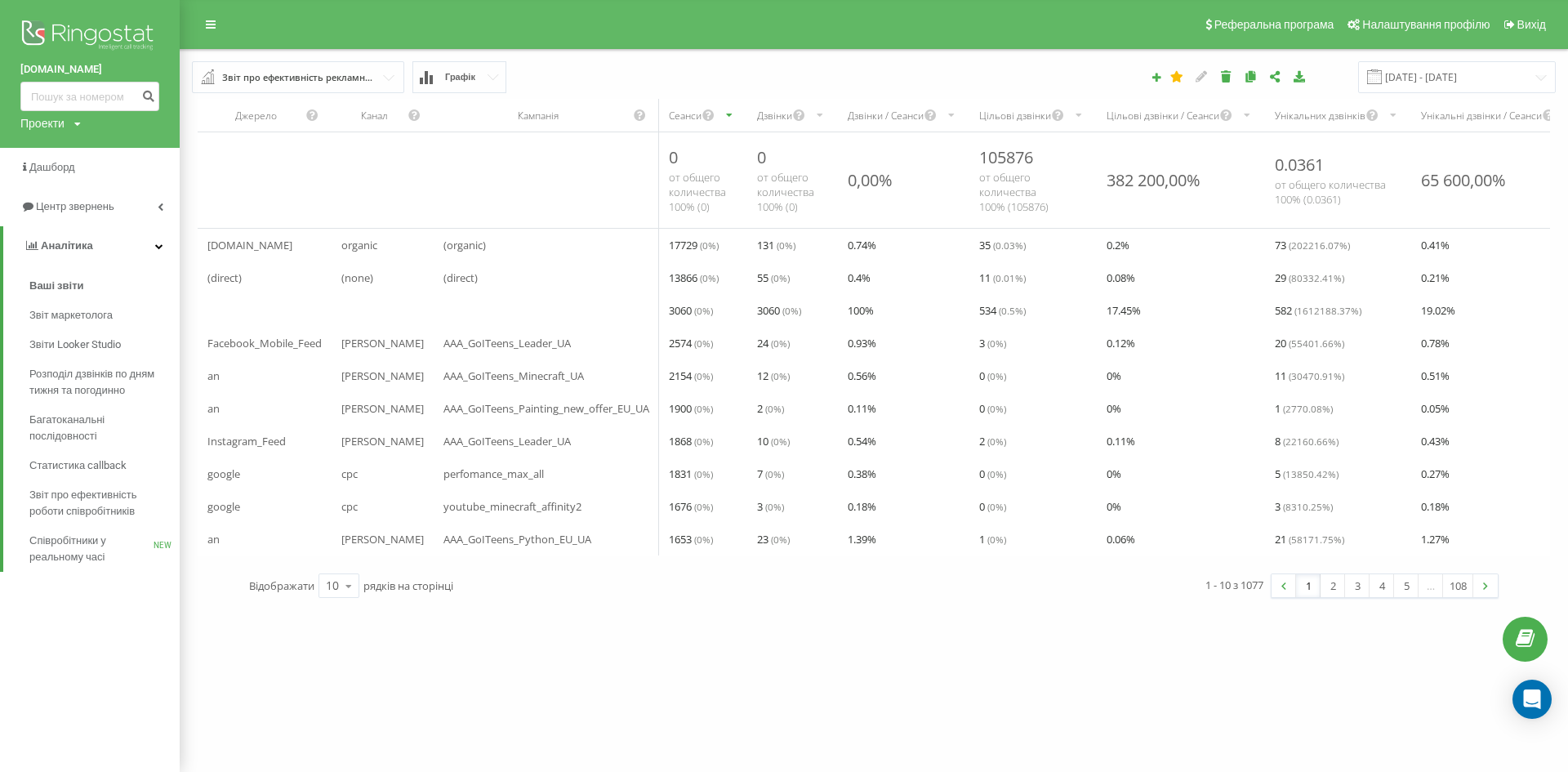
click at [73, 117] on div "Проекти [DOMAIN_NAME]" at bounding box center [50, 123] width 60 height 16
click at [73, 119] on div "Проекти goiteens.com" at bounding box center [50, 123] width 60 height 16
click at [157, 245] on icon at bounding box center [158, 246] width 8 height 8
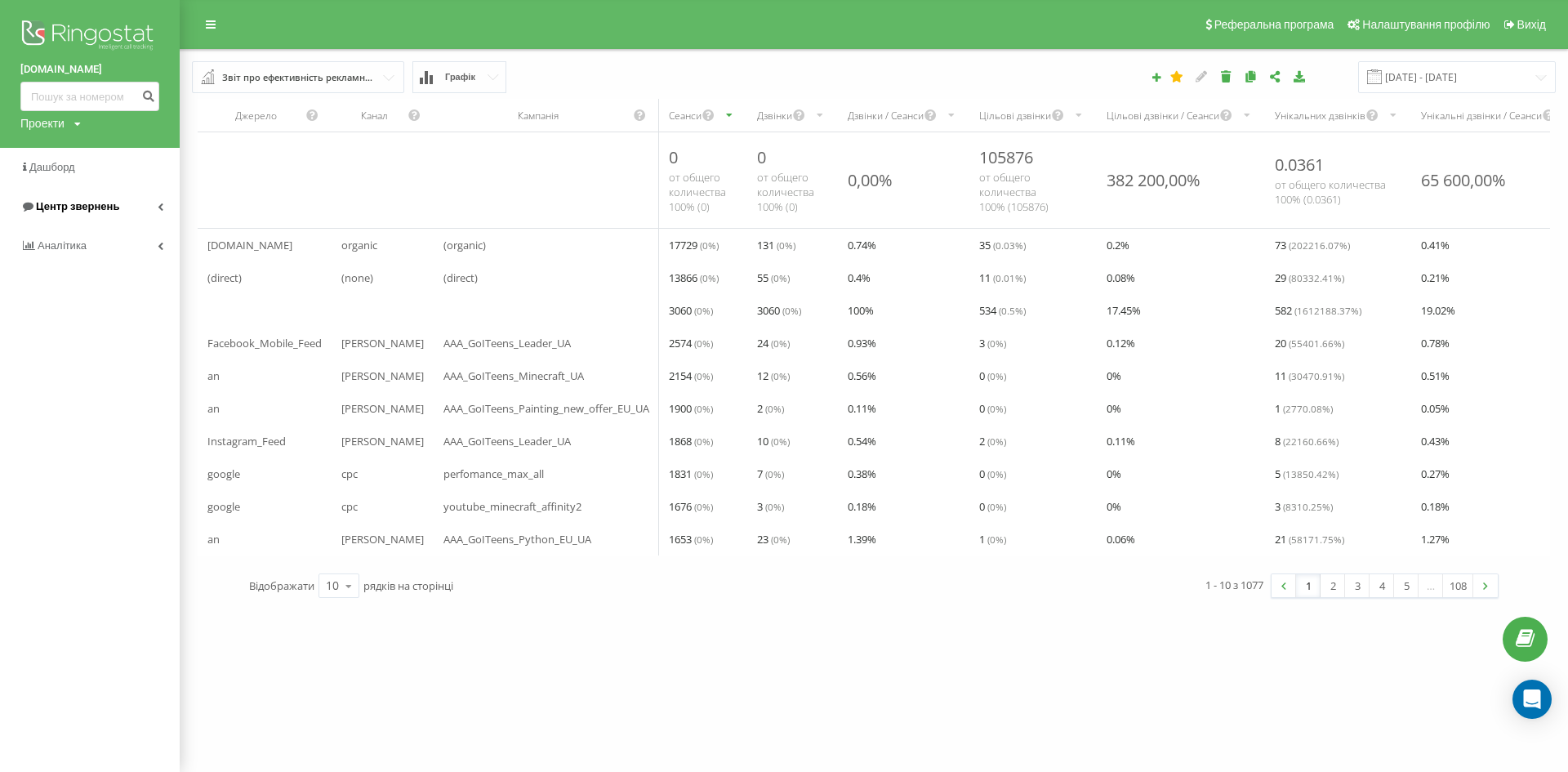
click at [161, 206] on icon at bounding box center [160, 206] width 5 height 8
click at [77, 243] on span "Журнал дзвінків" at bounding box center [72, 247] width 87 height 16
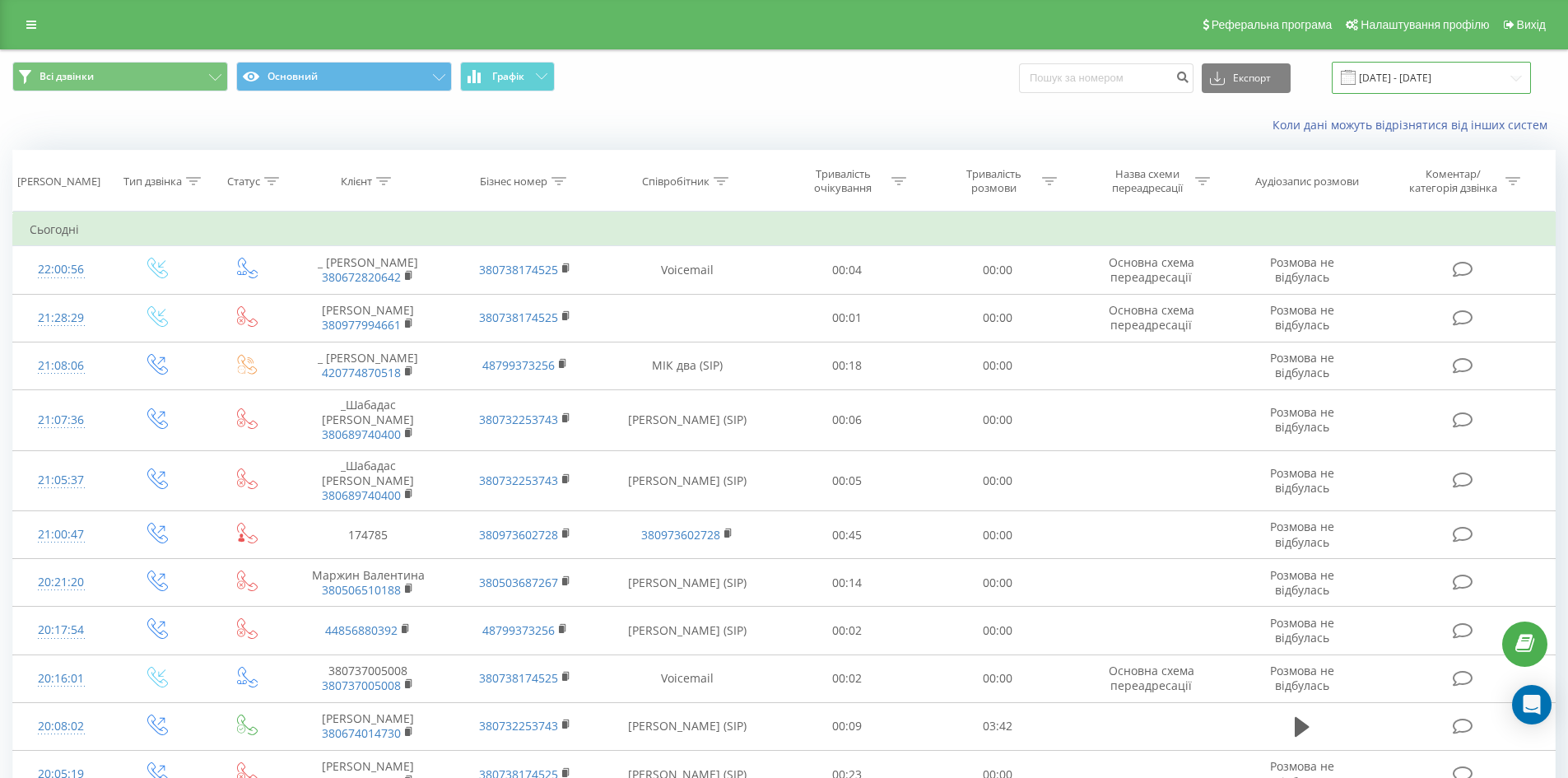
click at [1416, 69] on input "[DATE] - [DATE]" at bounding box center [1430, 77] width 199 height 32
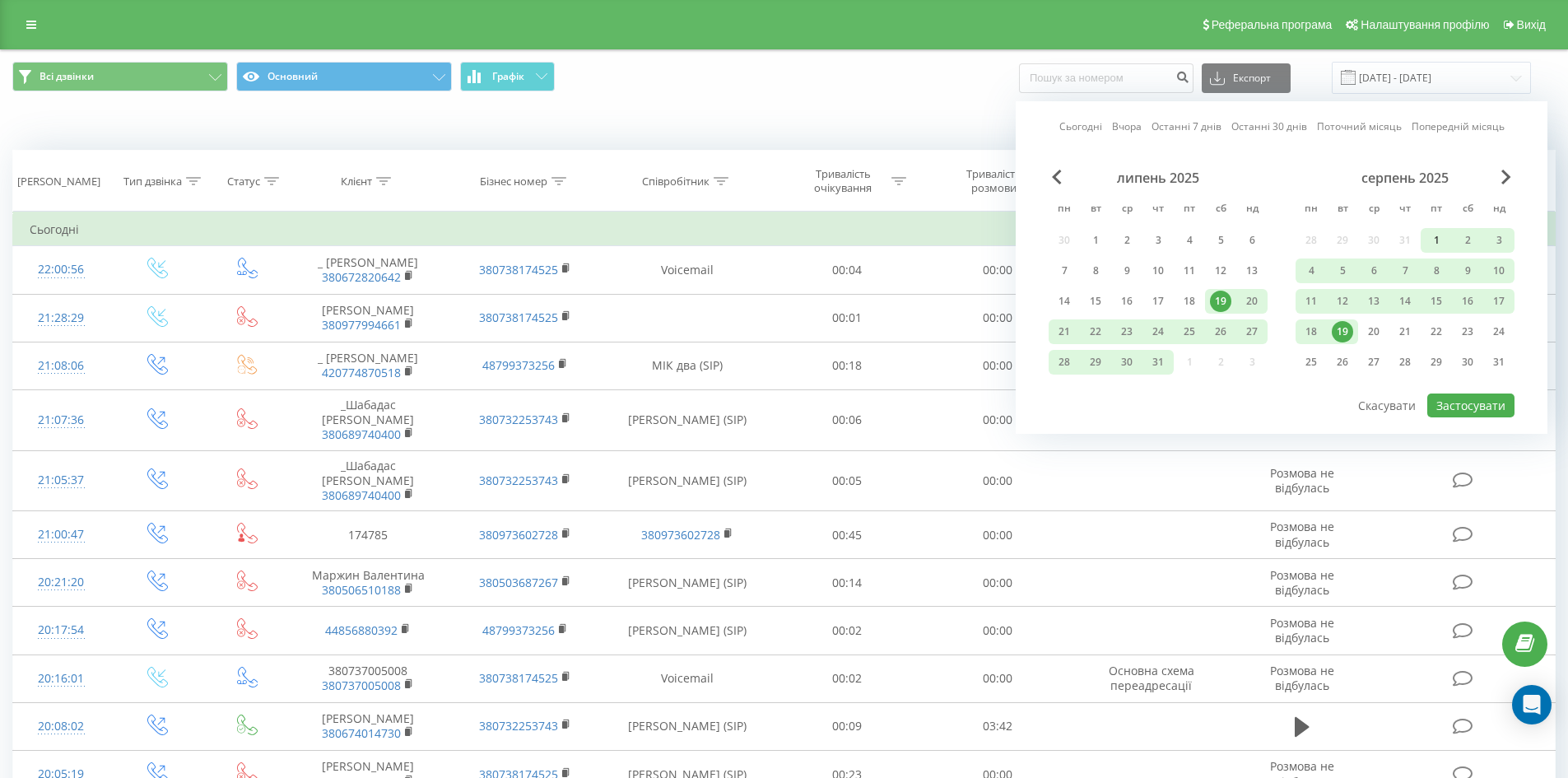
click at [1431, 247] on div "1" at bounding box center [1436, 239] width 21 height 21
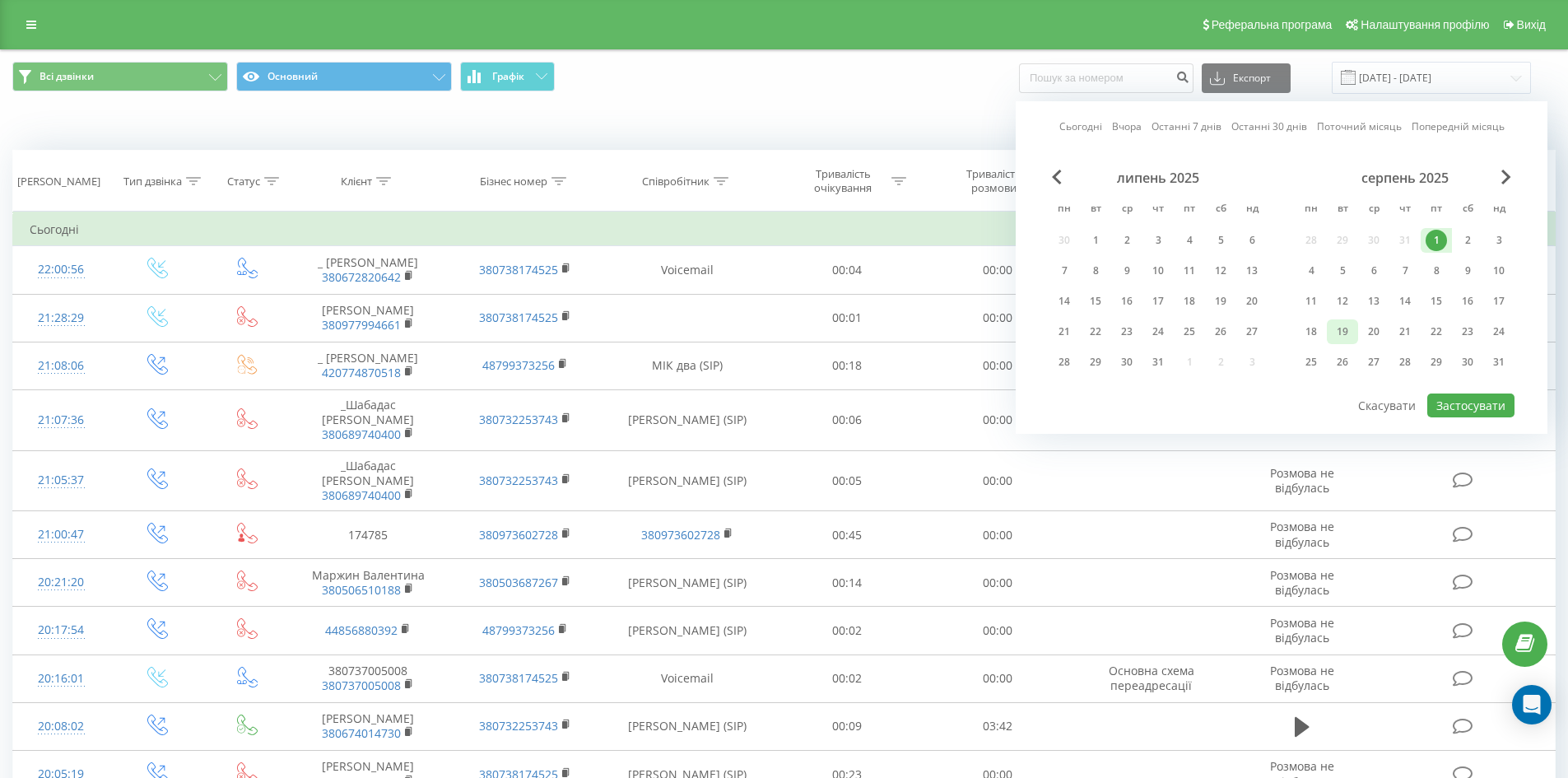
click at [1350, 331] on div "19" at bounding box center [1341, 331] width 21 height 21
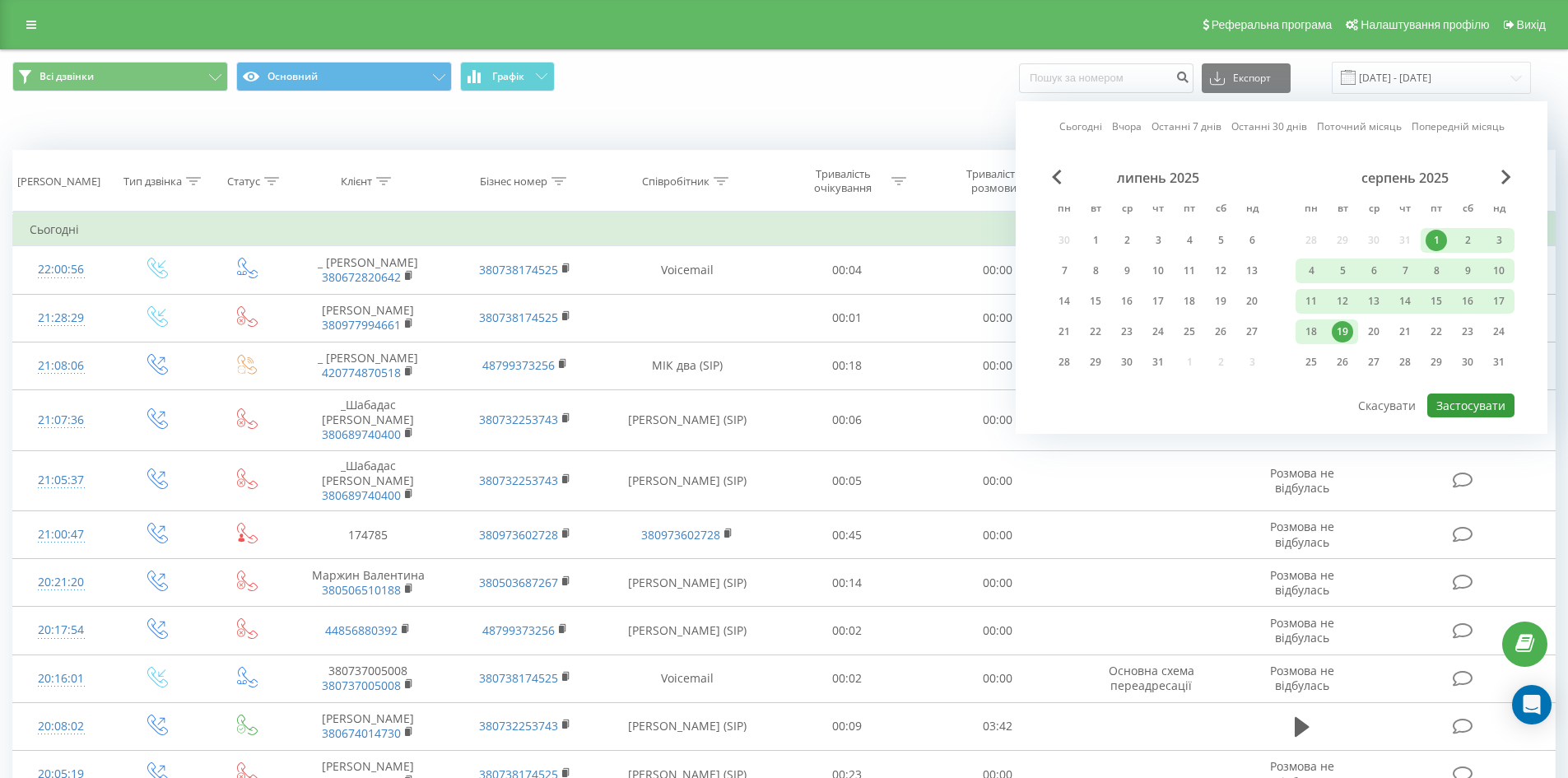
click at [1488, 401] on button "Застосувати" at bounding box center [1471, 406] width 87 height 24
type input "[DATE] - [DATE]"
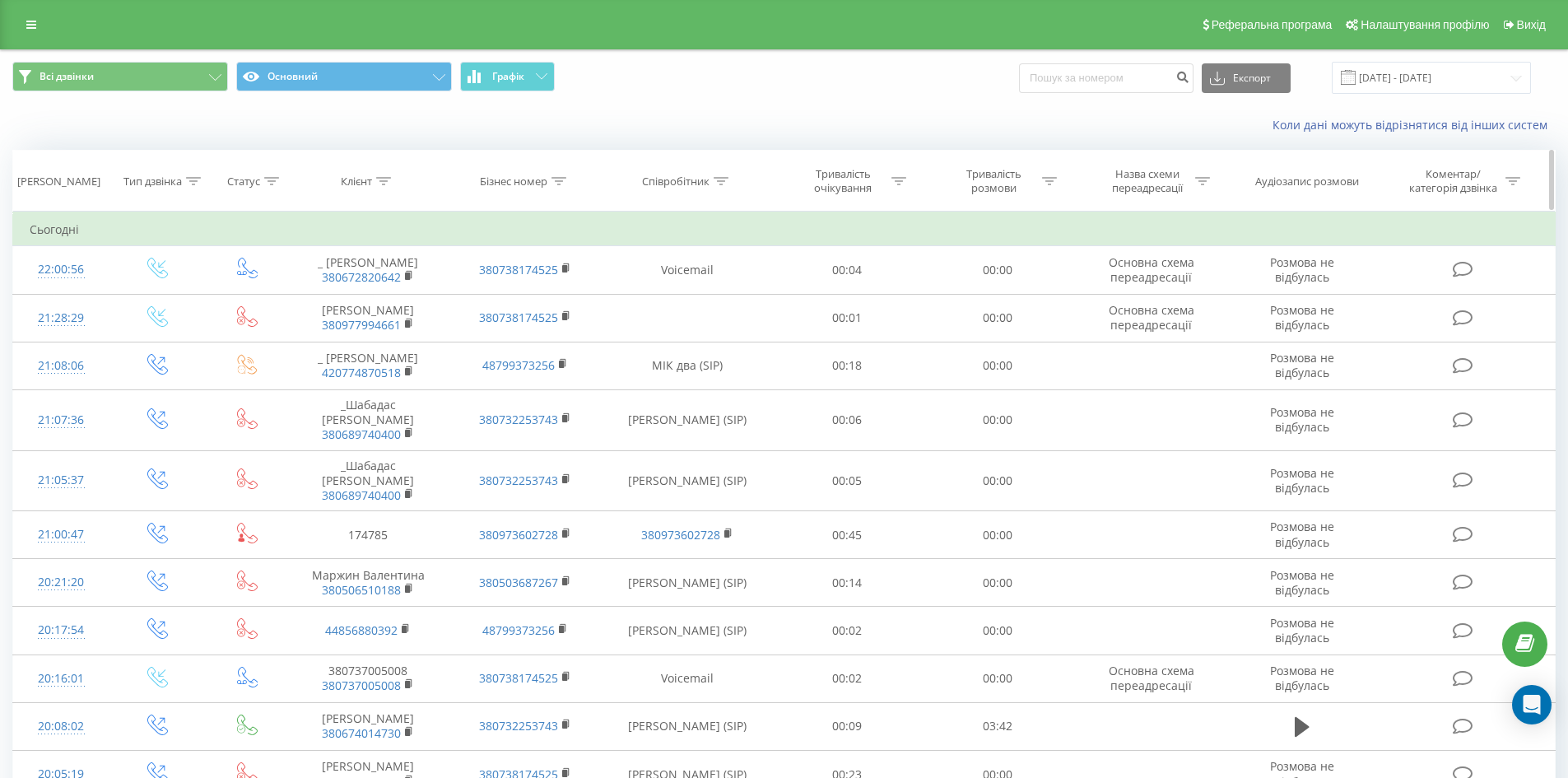
click at [725, 180] on icon at bounding box center [721, 181] width 15 height 8
click at [712, 295] on input "text" at bounding box center [687, 298] width 145 height 28
click at [711, 295] on input "text" at bounding box center [687, 298] width 145 height 28
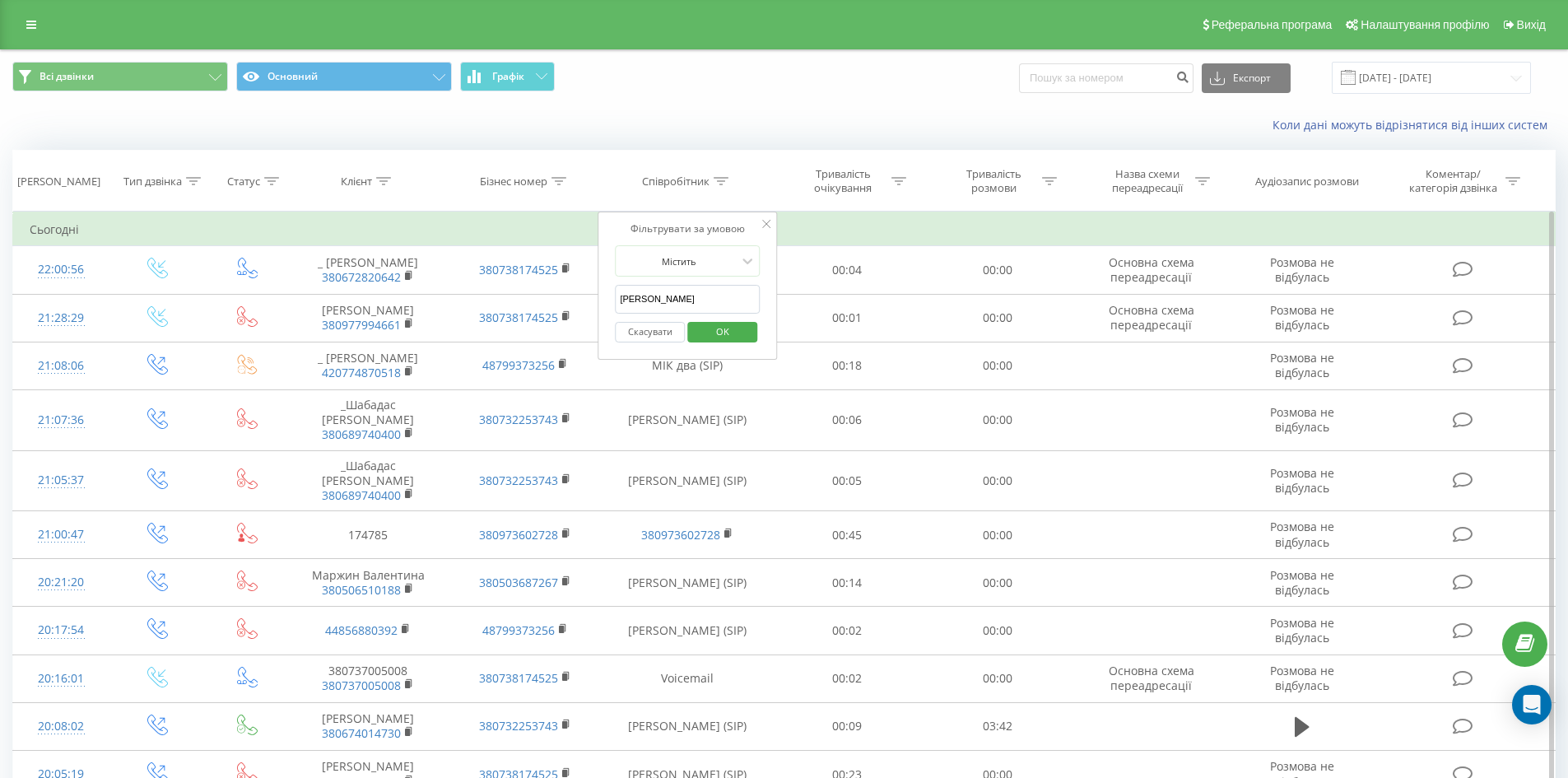
click at [720, 326] on span "OK" at bounding box center [723, 331] width 46 height 26
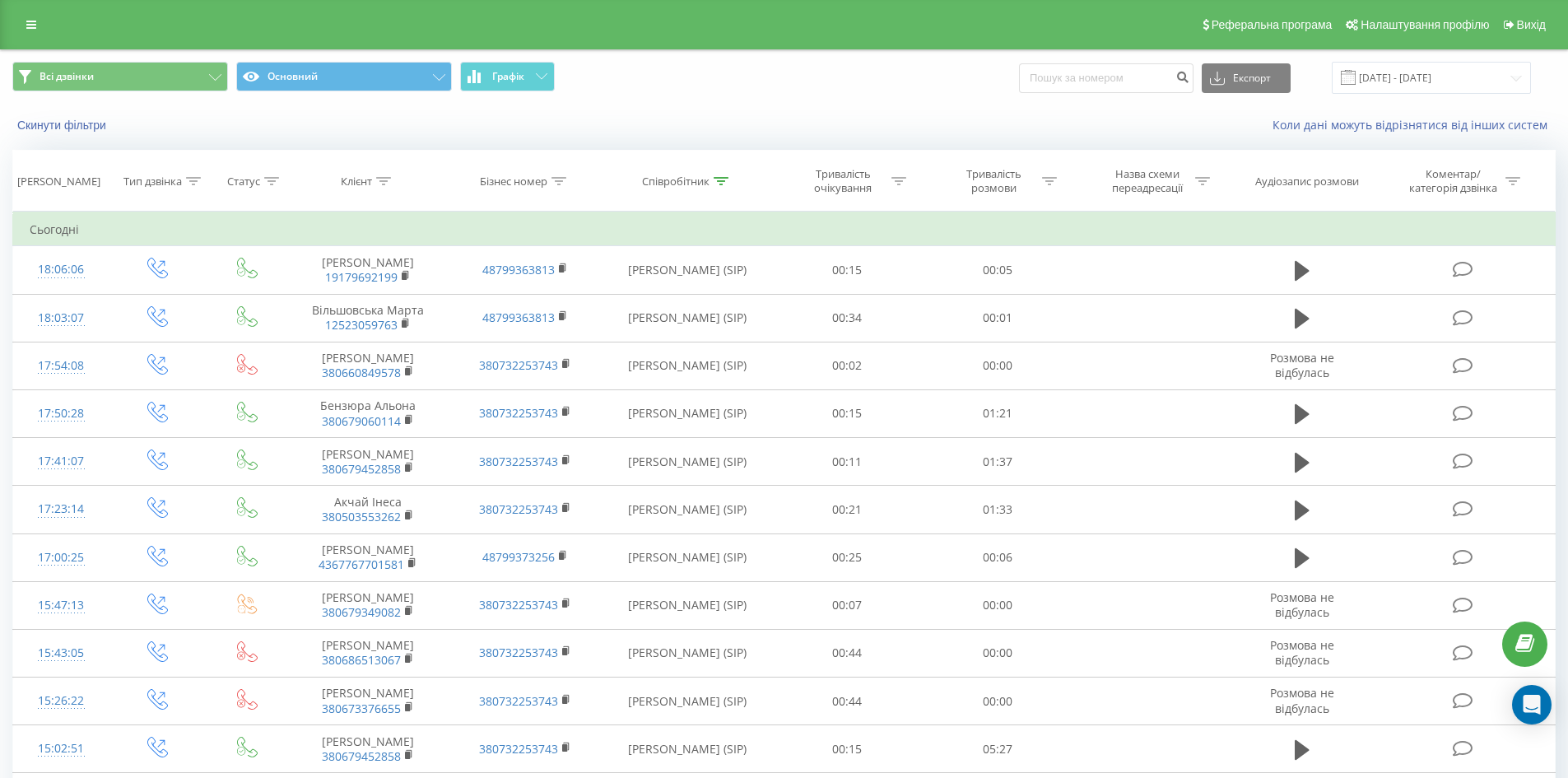
click at [124, 60] on div "Всі дзвінки Основний Графік Експорт .csv .xls .xlsx [DATE] - [DATE]" at bounding box center [784, 78] width 1566 height 55
click at [133, 73] on button "Всі дзвінки" at bounding box center [119, 76] width 216 height 29
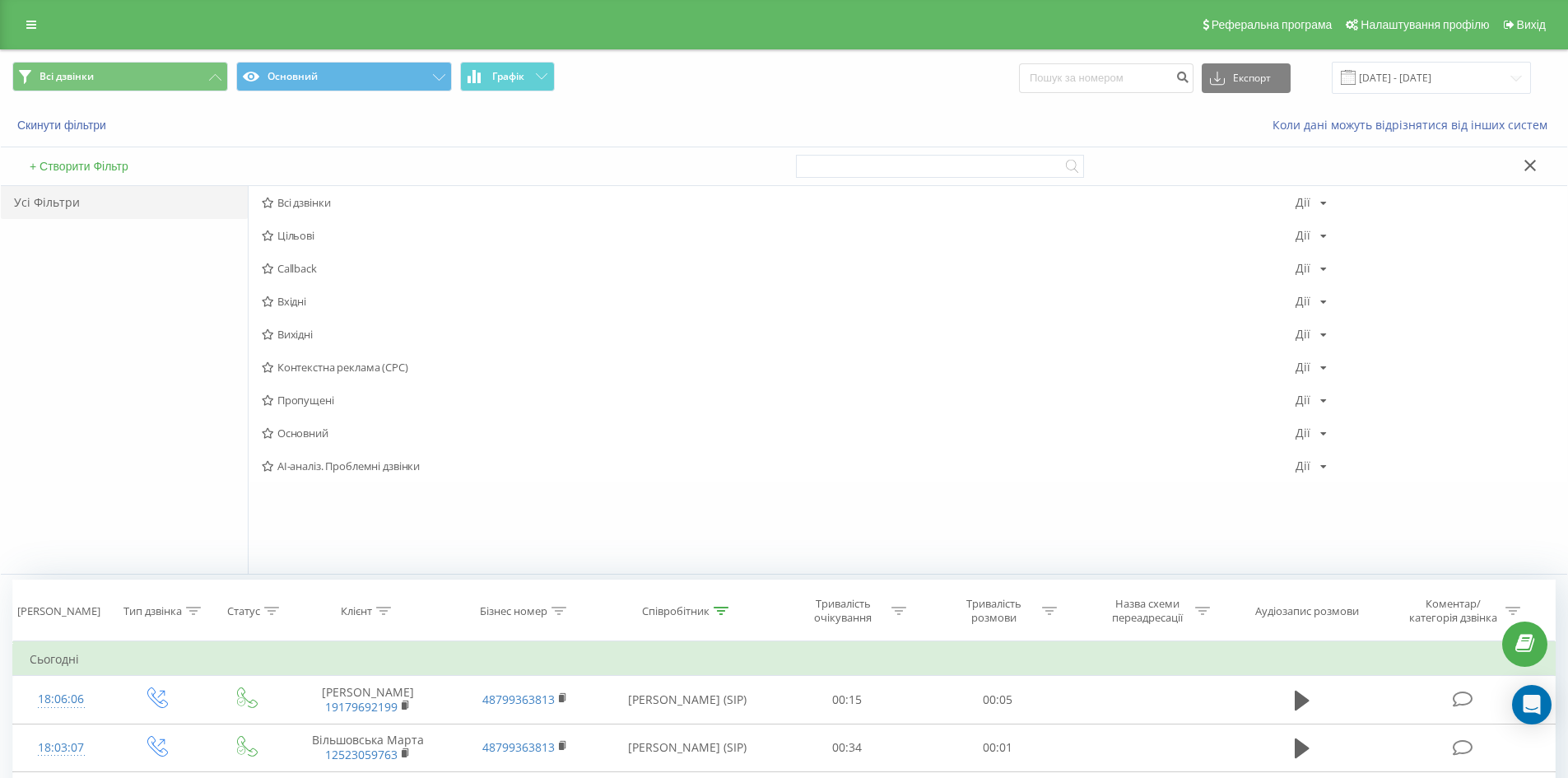
click at [805, 45] on div "Реферальна програма Налаштування профілю Вихід" at bounding box center [784, 25] width 1568 height 50
click at [1535, 167] on icon at bounding box center [1529, 165] width 12 height 12
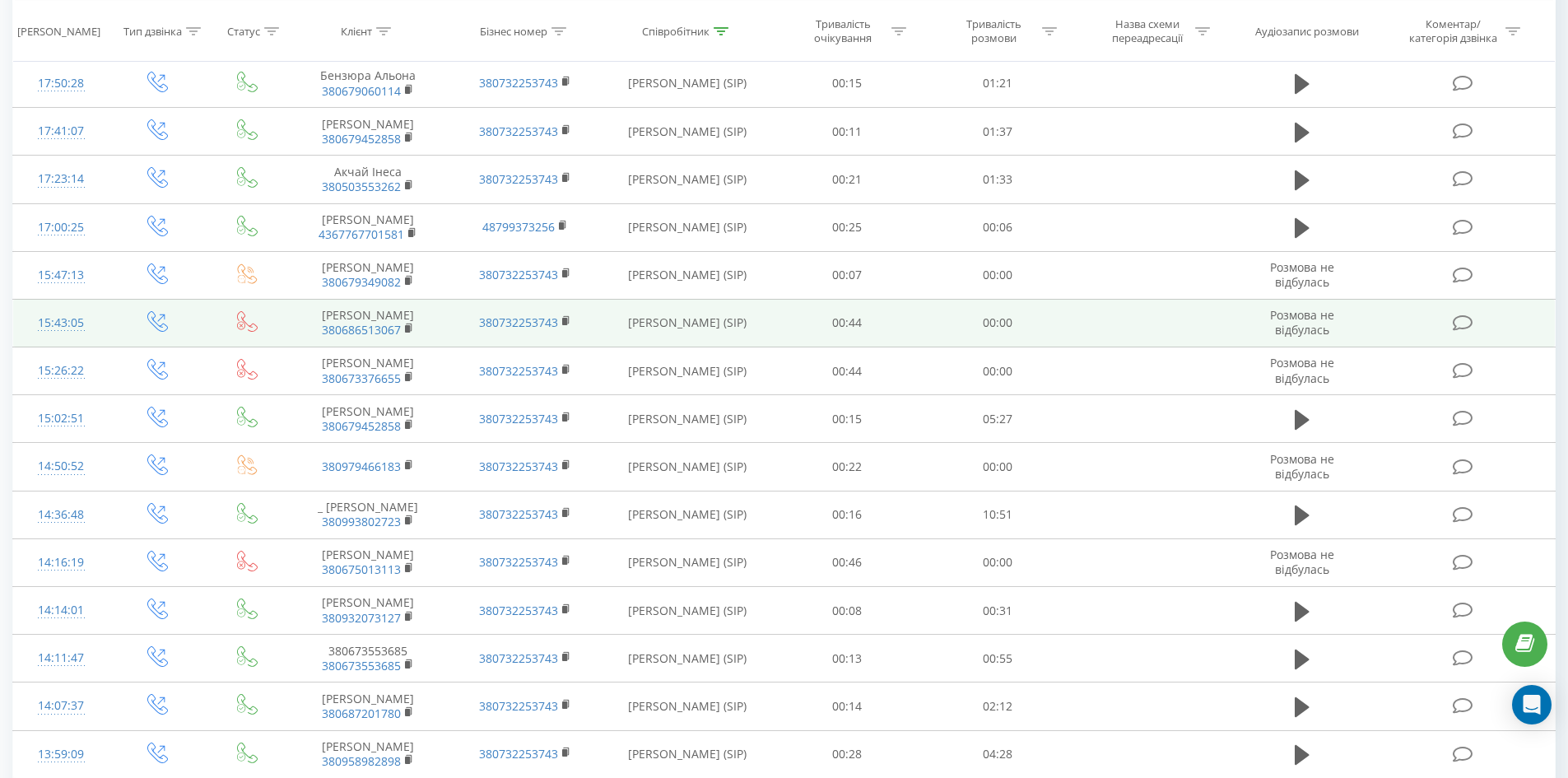
scroll to position [739, 0]
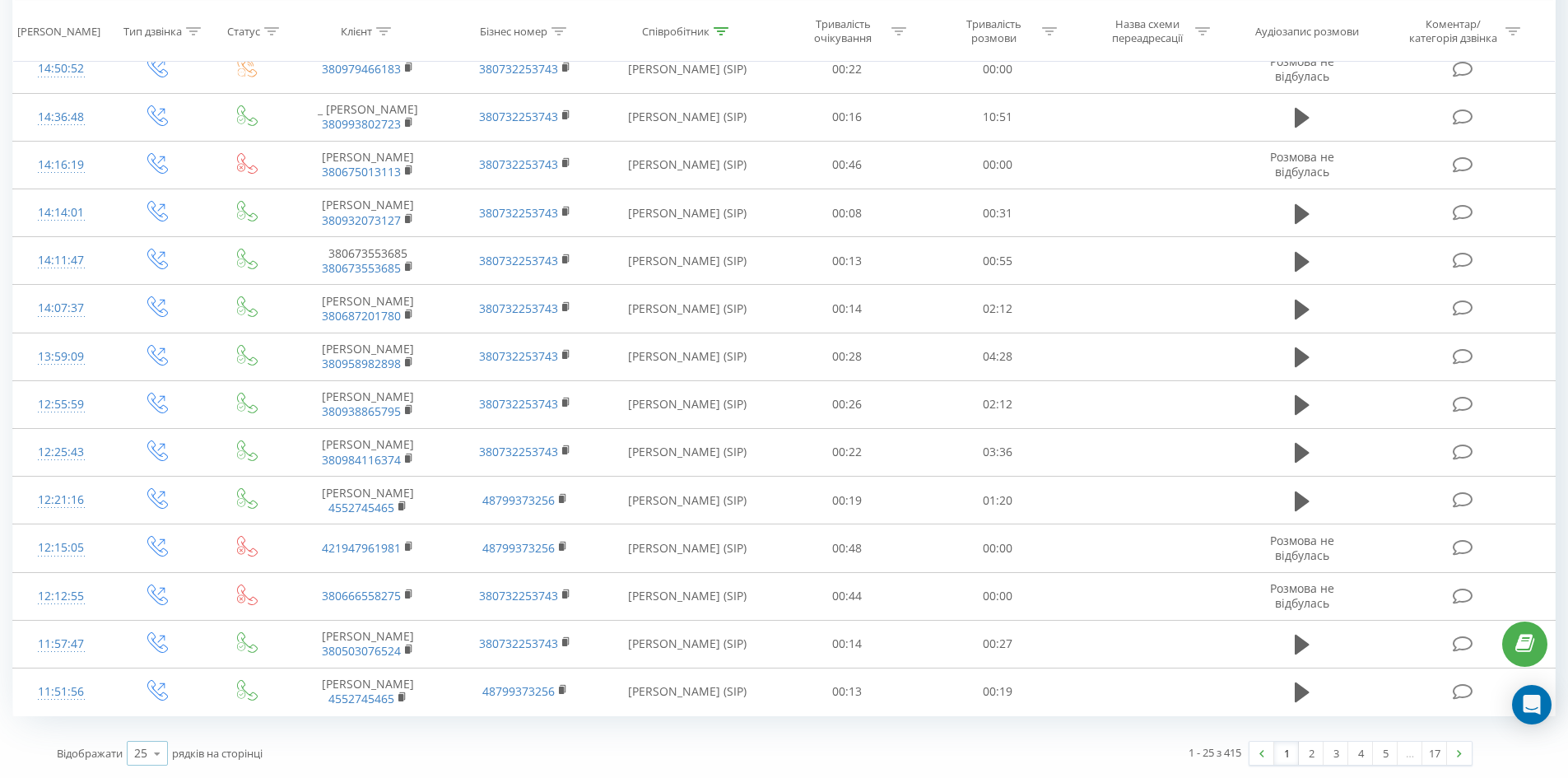
click at [152, 760] on icon at bounding box center [157, 753] width 25 height 32
click at [141, 734] on span "100" at bounding box center [144, 729] width 20 height 16
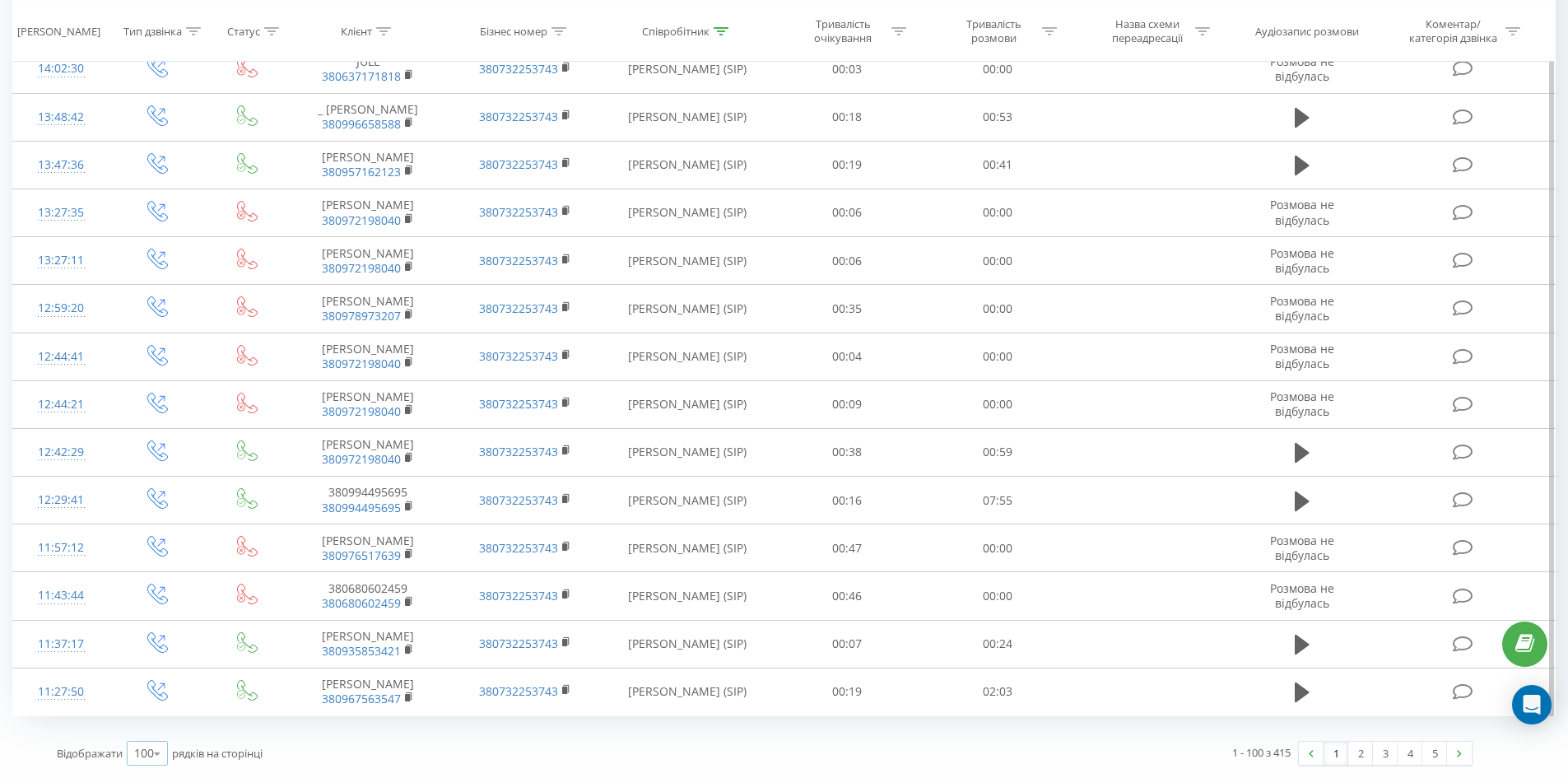
scroll to position [4474, 0]
click at [1429, 753] on link "5" at bounding box center [1434, 752] width 25 height 23
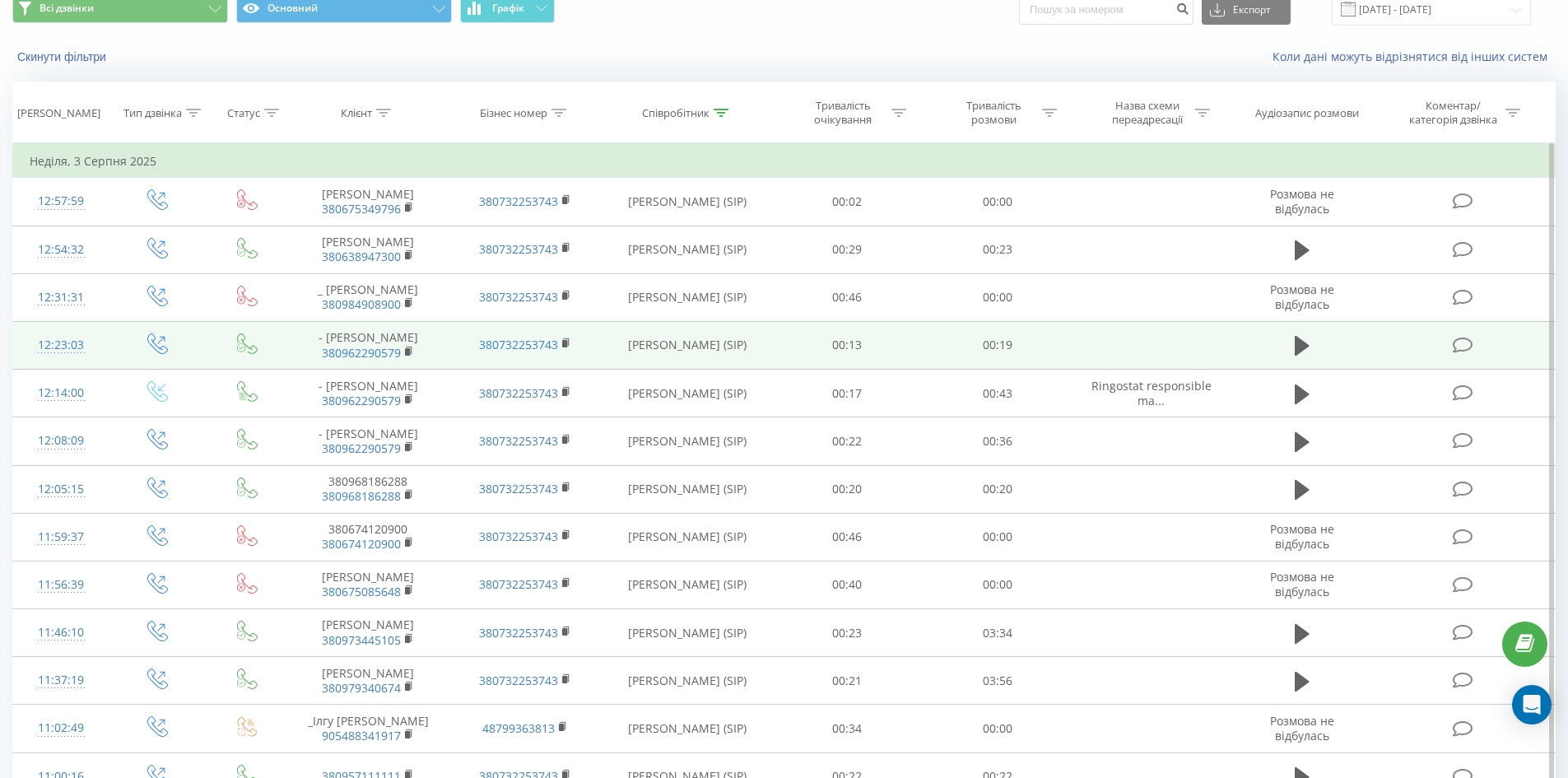
scroll to position [307, 0]
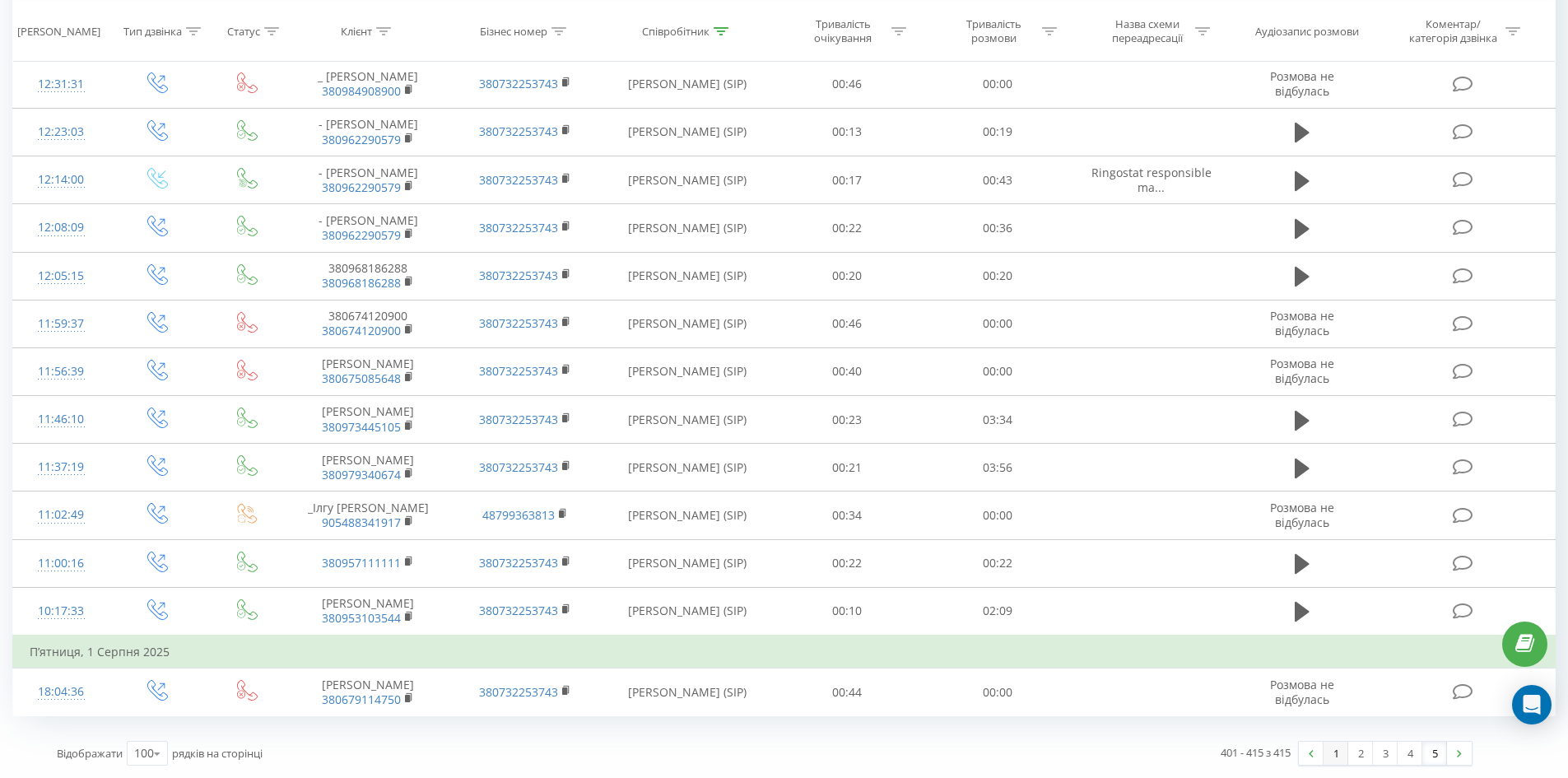
click at [1340, 750] on link "1" at bounding box center [1335, 752] width 25 height 23
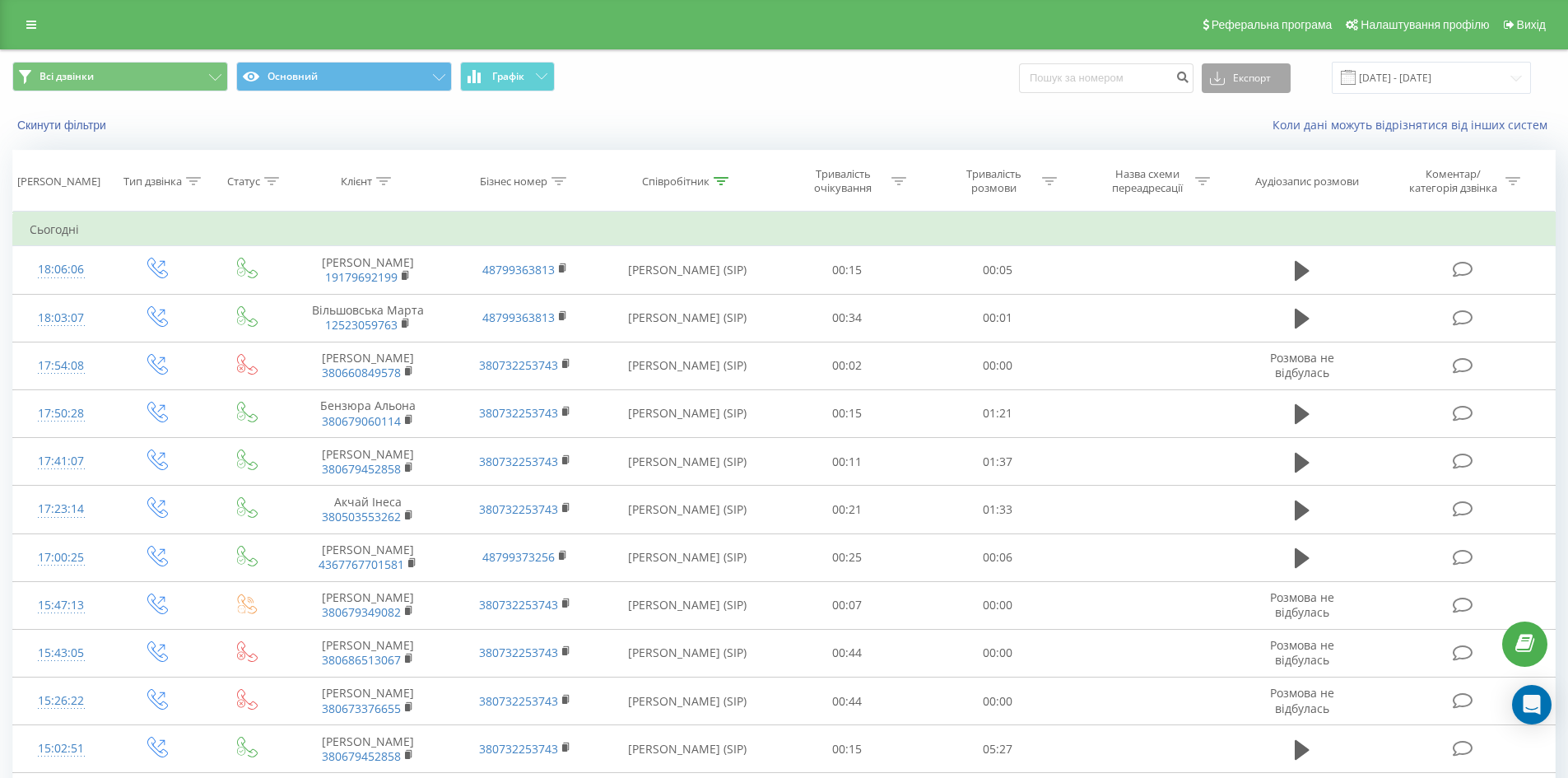
click at [1275, 74] on button "Експорт" at bounding box center [1246, 78] width 89 height 29
click at [1262, 106] on div ".csv" at bounding box center [1246, 108] width 87 height 29
click at [1249, 77] on button "Експорт" at bounding box center [1246, 78] width 89 height 29
click at [1259, 139] on div ".xls" at bounding box center [1246, 139] width 87 height 29
click at [728, 187] on div at bounding box center [721, 181] width 15 height 14
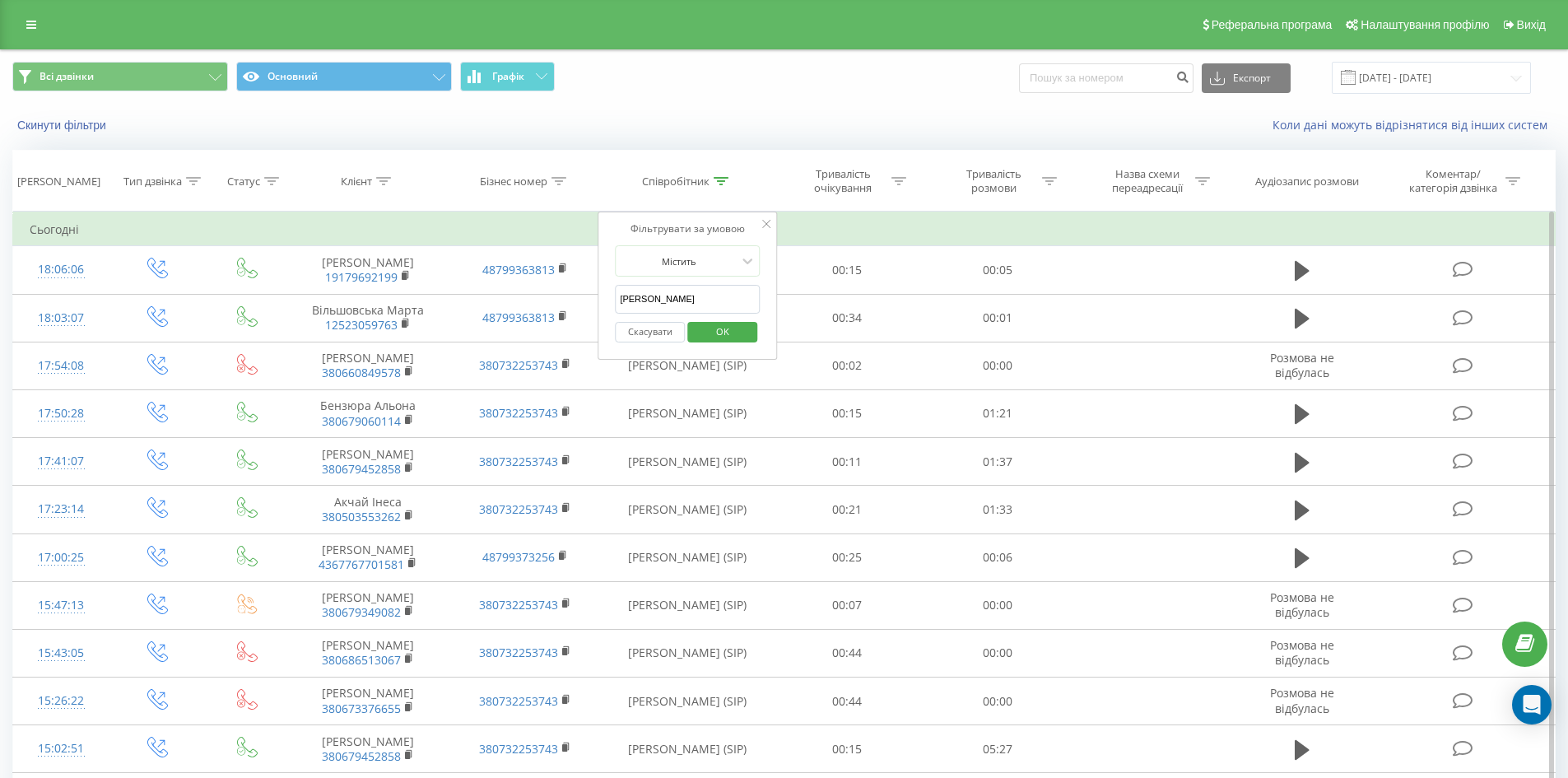
click at [695, 291] on input "[PERSON_NAME]" at bounding box center [687, 298] width 145 height 28
click at [695, 290] on input "[PERSON_NAME]" at bounding box center [687, 298] width 145 height 28
click at [731, 330] on span "OK" at bounding box center [723, 331] width 46 height 26
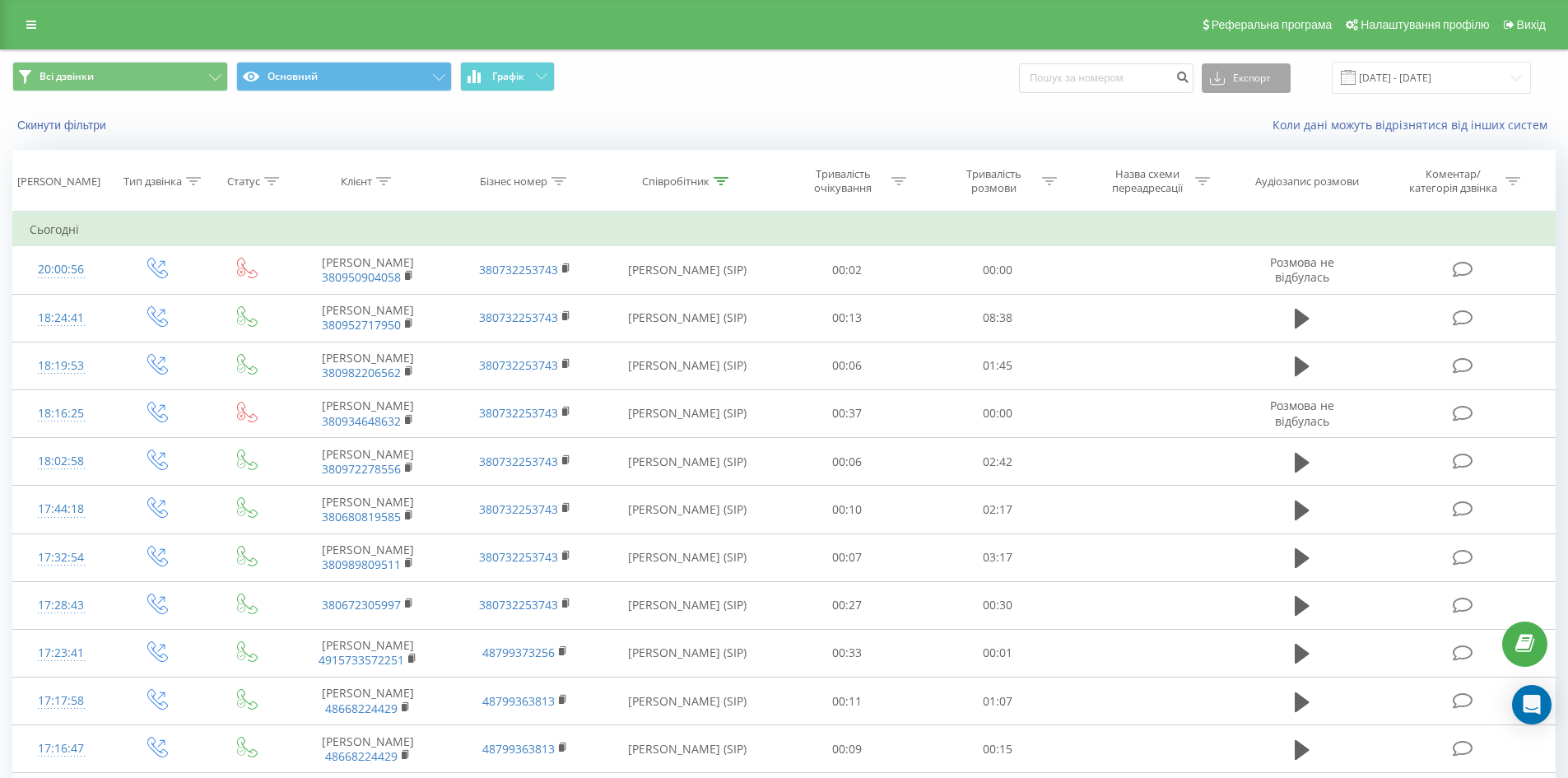
click at [1275, 81] on button "Експорт" at bounding box center [1246, 78] width 89 height 29
click at [1254, 131] on div ".xls" at bounding box center [1246, 139] width 87 height 29
click at [723, 177] on icon at bounding box center [721, 181] width 15 height 8
drag, startPoint x: 686, startPoint y: 309, endPoint x: 677, endPoint y: 299, distance: 13.5
click at [686, 309] on input "струкова" at bounding box center [687, 298] width 145 height 28
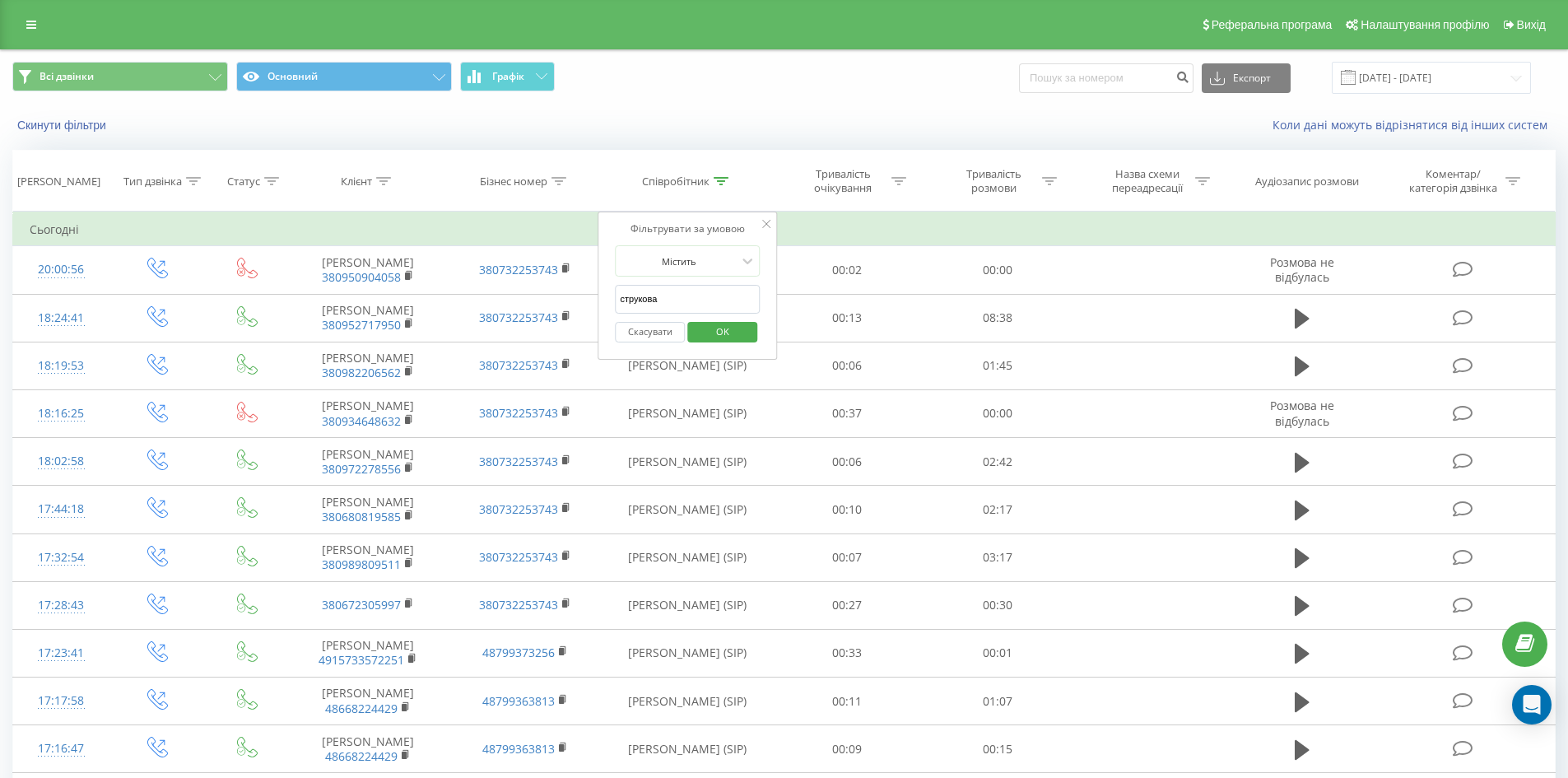
click at [677, 297] on input "струкова" at bounding box center [687, 298] width 145 height 28
click at [728, 323] on span "OK" at bounding box center [723, 331] width 46 height 26
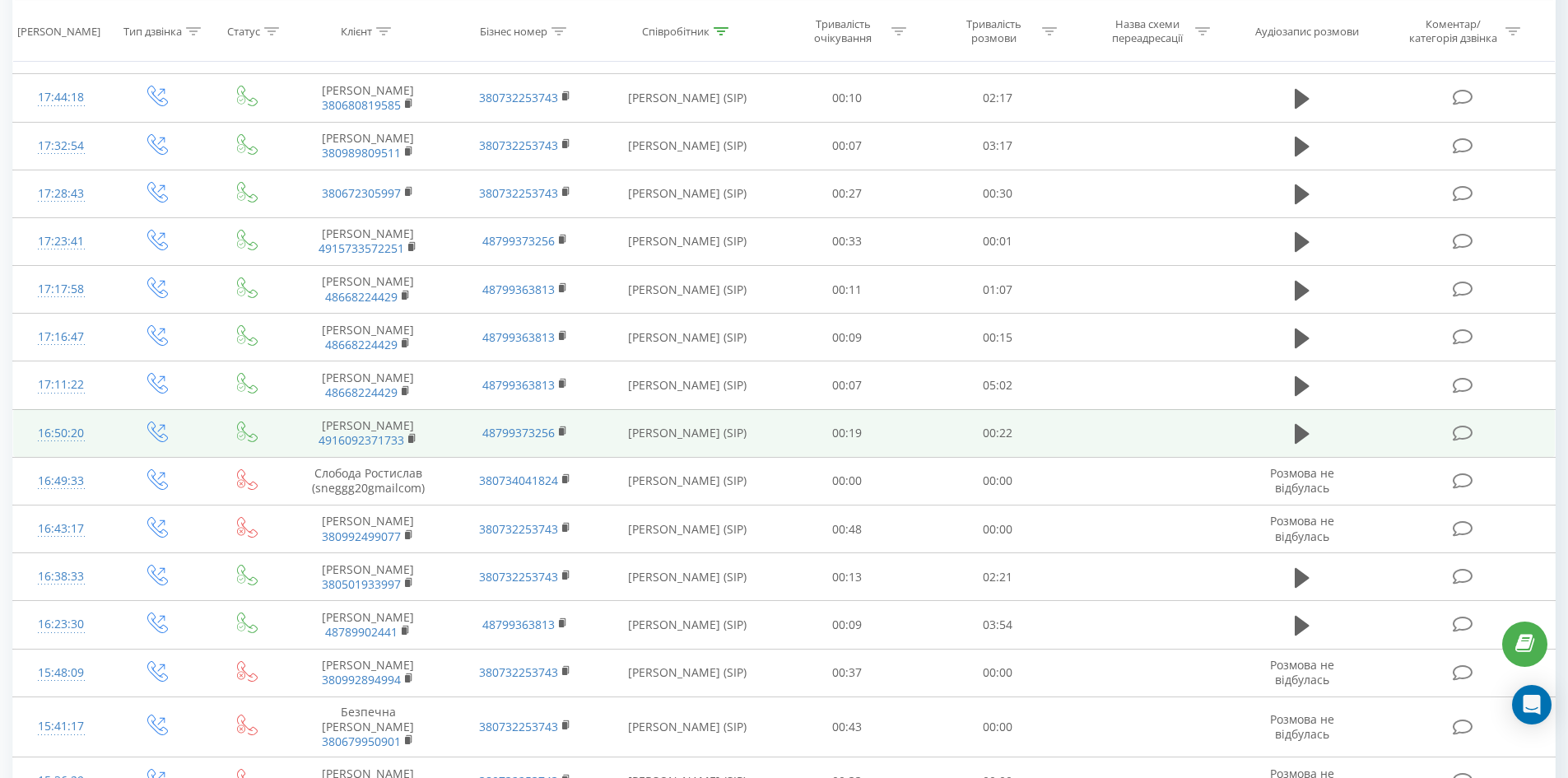
scroll to position [823, 0]
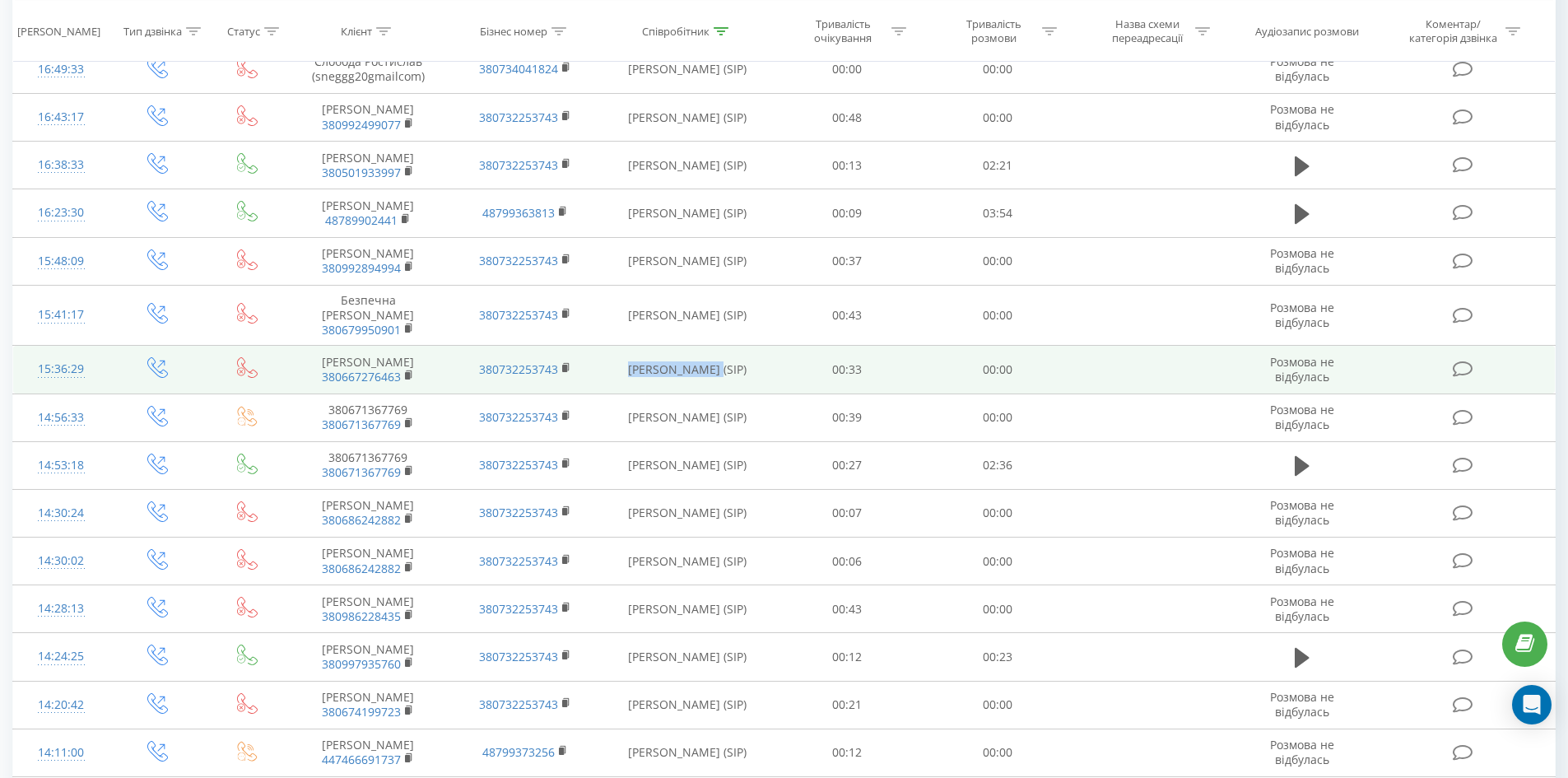
drag, startPoint x: 635, startPoint y: 372, endPoint x: 716, endPoint y: 374, distance: 81.0
click at [716, 374] on td "[PERSON_NAME] (SIP)" at bounding box center [688, 370] width 169 height 48
copy td "[PERSON_NAME]"
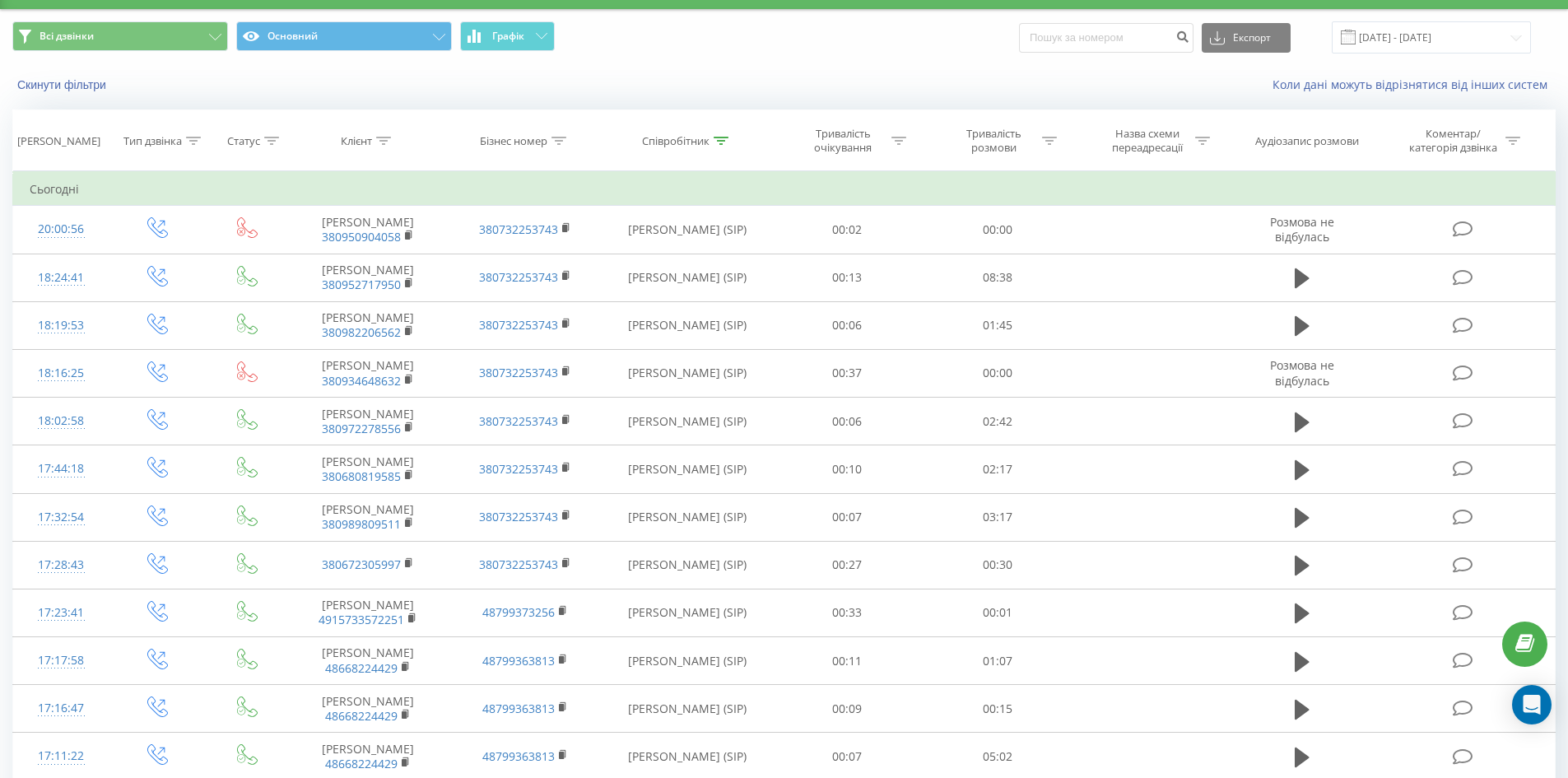
scroll to position [0, 0]
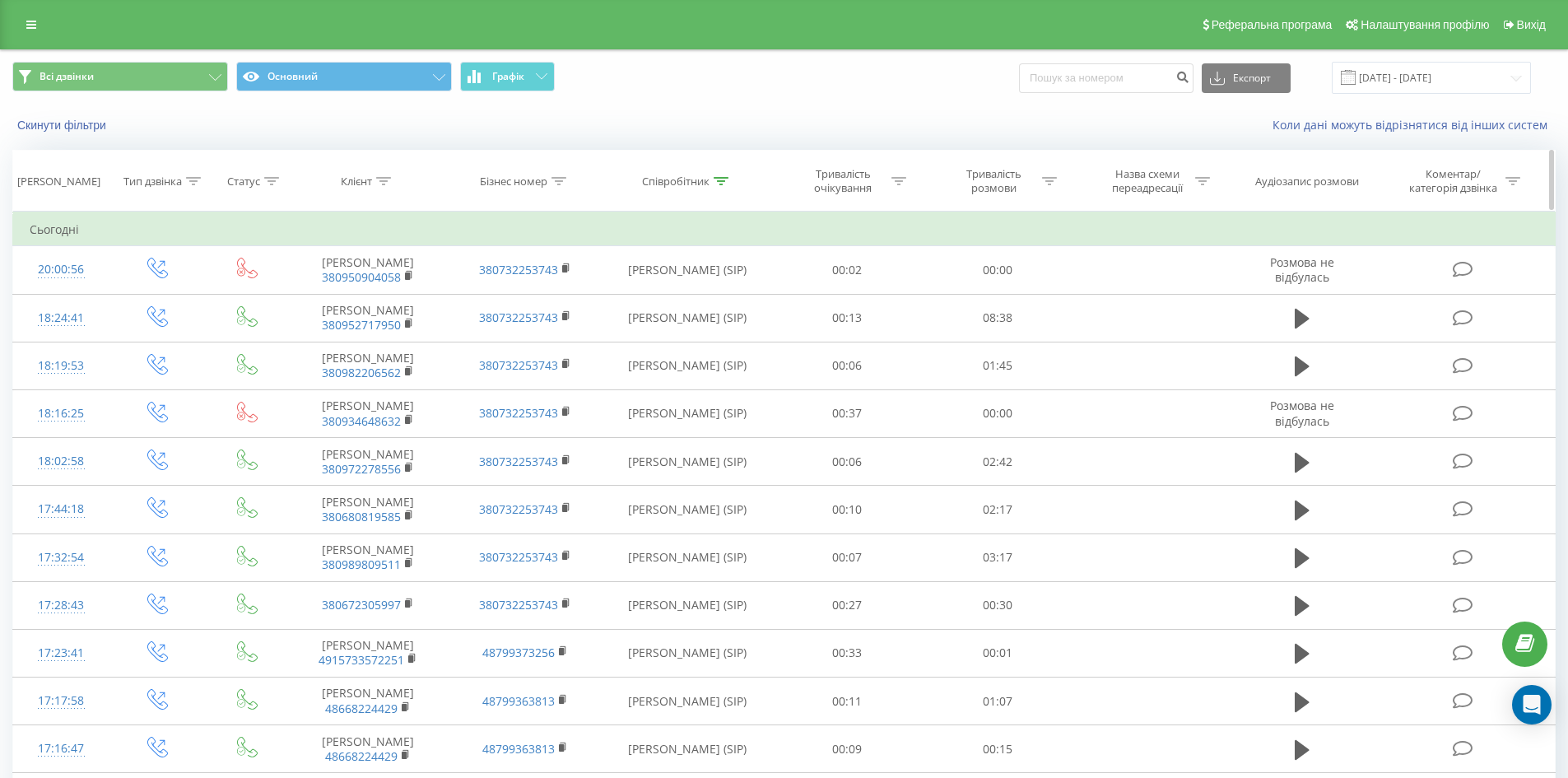
click at [722, 180] on icon at bounding box center [721, 181] width 15 height 8
click at [671, 295] on input "[PERSON_NAME]" at bounding box center [687, 298] width 145 height 28
click at [671, 295] on input "[PERSON_NAME]" at bounding box center [687, 298] width 145 height 28
paste input "[PERSON_NAME]"
type input "[PERSON_NAME]"
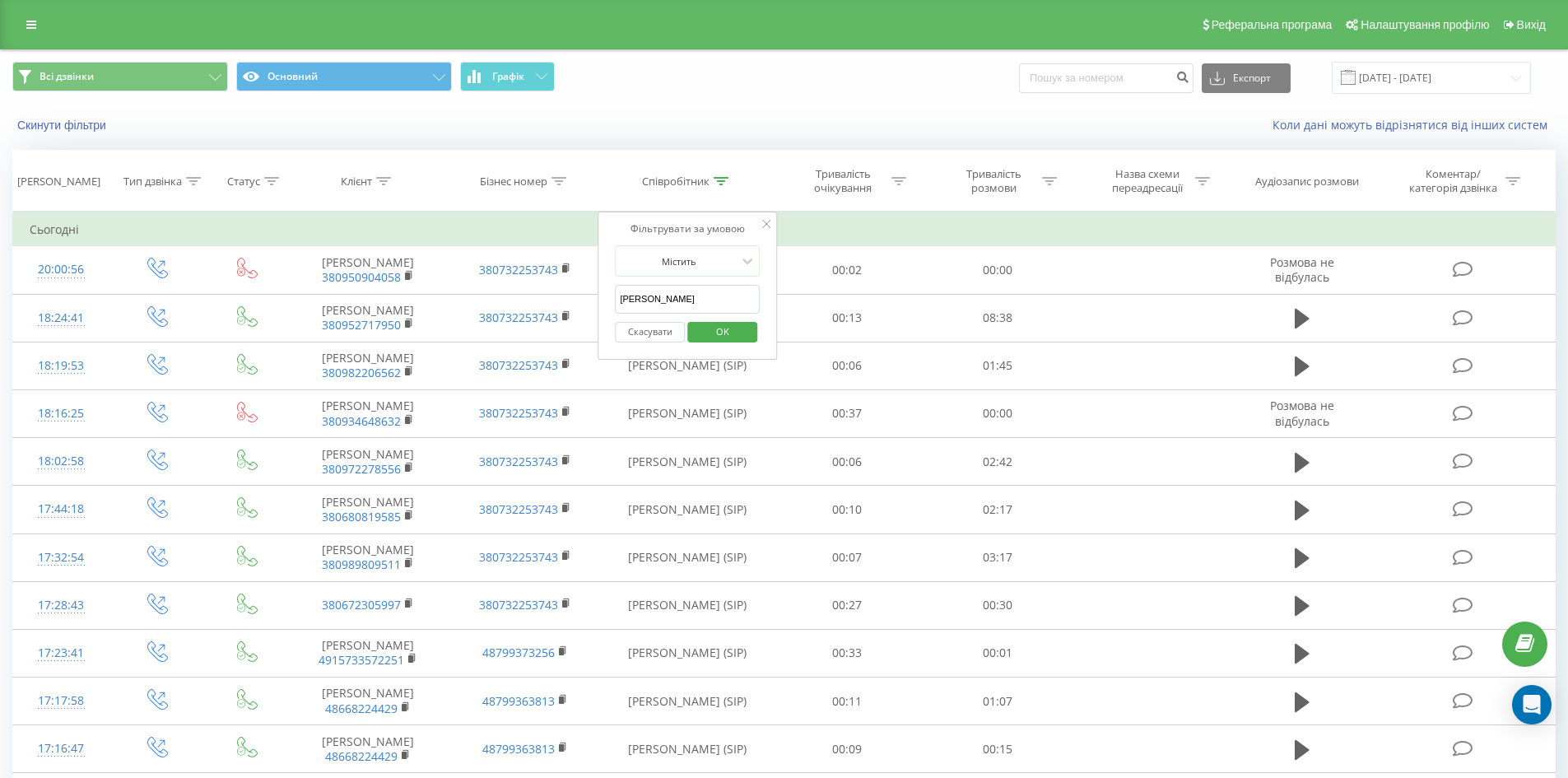
click at [717, 330] on span "OK" at bounding box center [723, 331] width 46 height 26
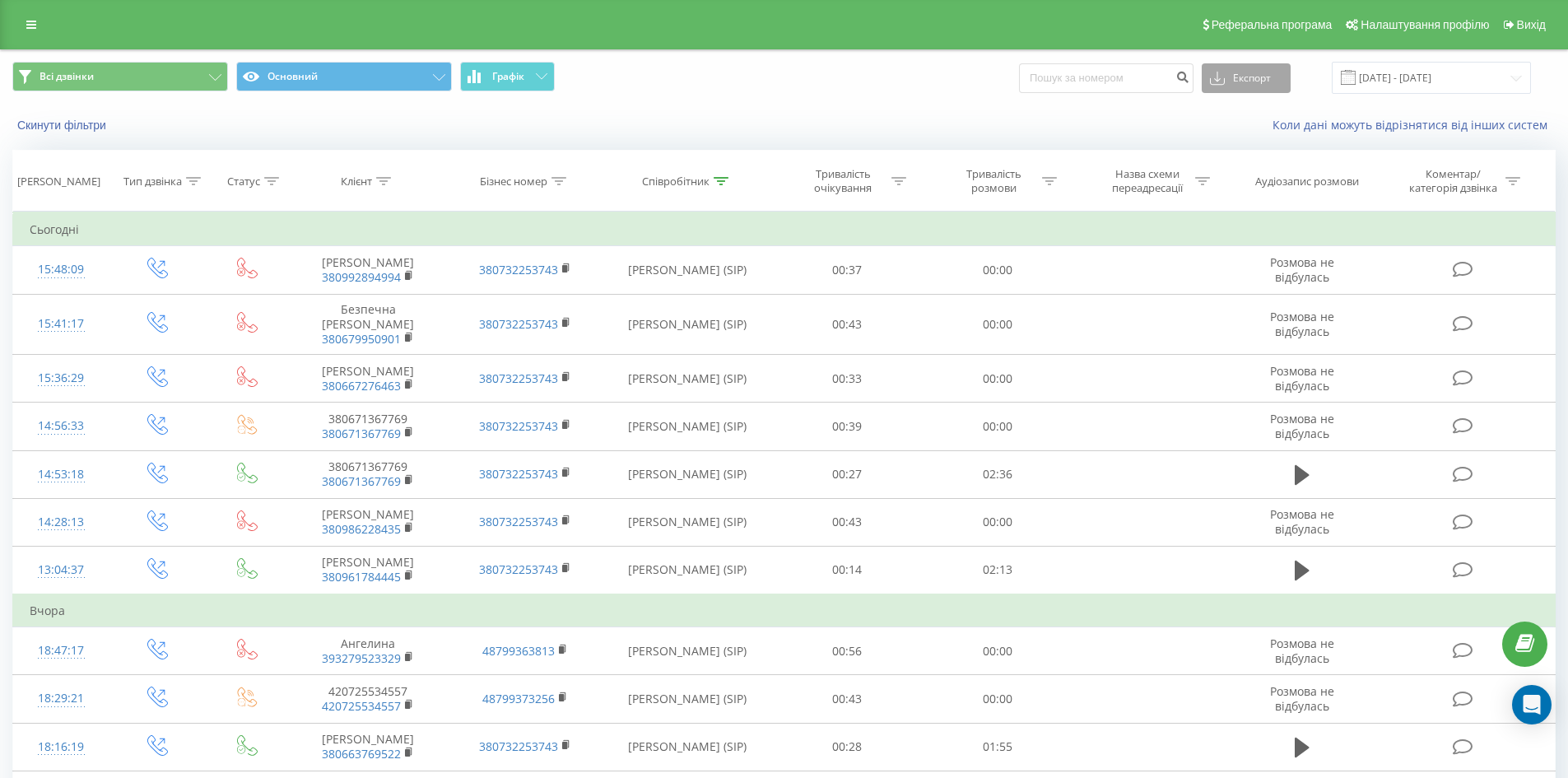
click at [1261, 72] on button "Експорт" at bounding box center [1246, 78] width 89 height 29
click at [1253, 132] on div ".xls" at bounding box center [1246, 139] width 87 height 29
click at [720, 179] on icon at bounding box center [721, 181] width 15 height 8
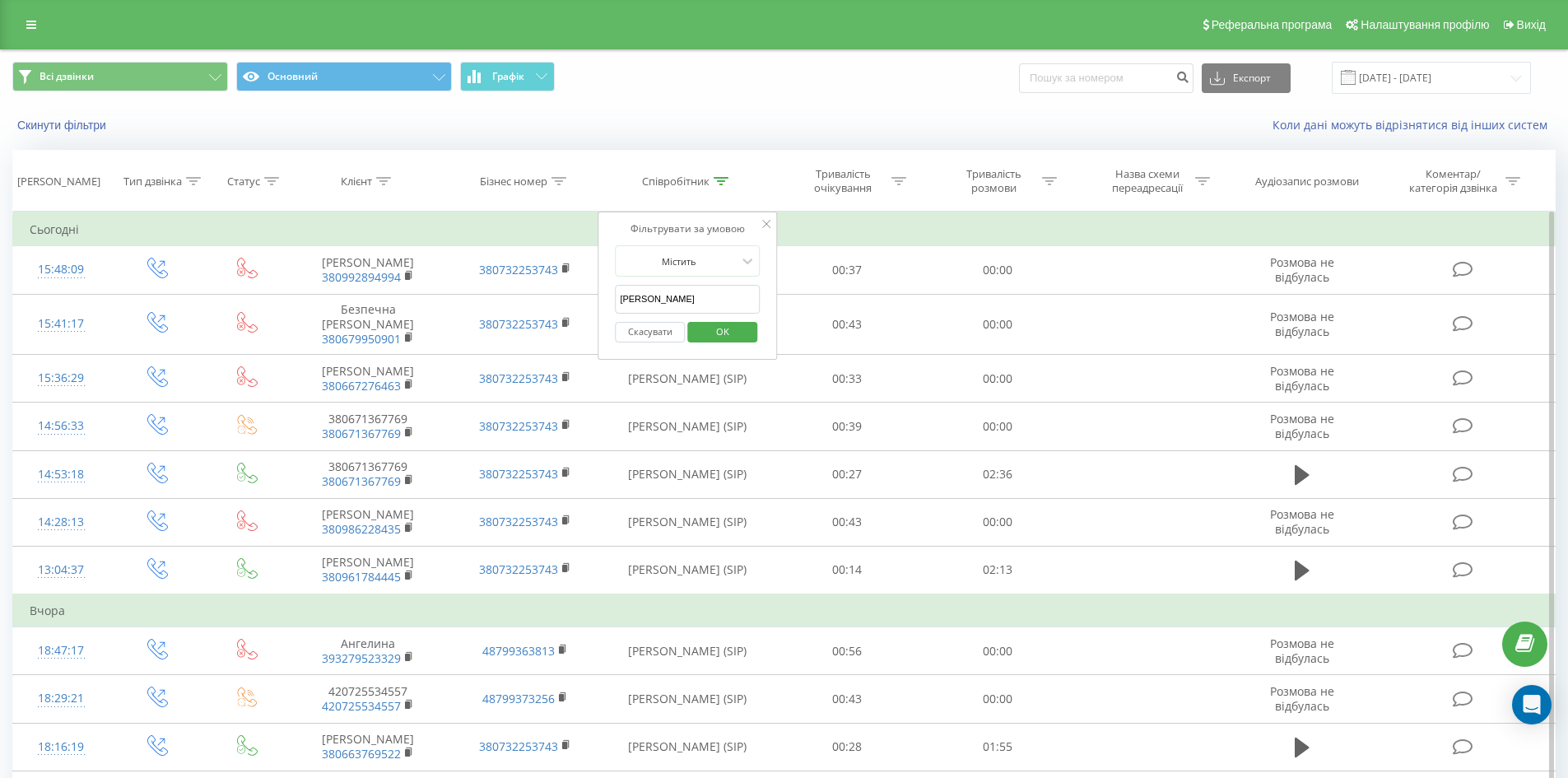
click at [684, 294] on input "[PERSON_NAME]" at bounding box center [687, 298] width 145 height 28
click at [721, 324] on span "OK" at bounding box center [723, 331] width 46 height 26
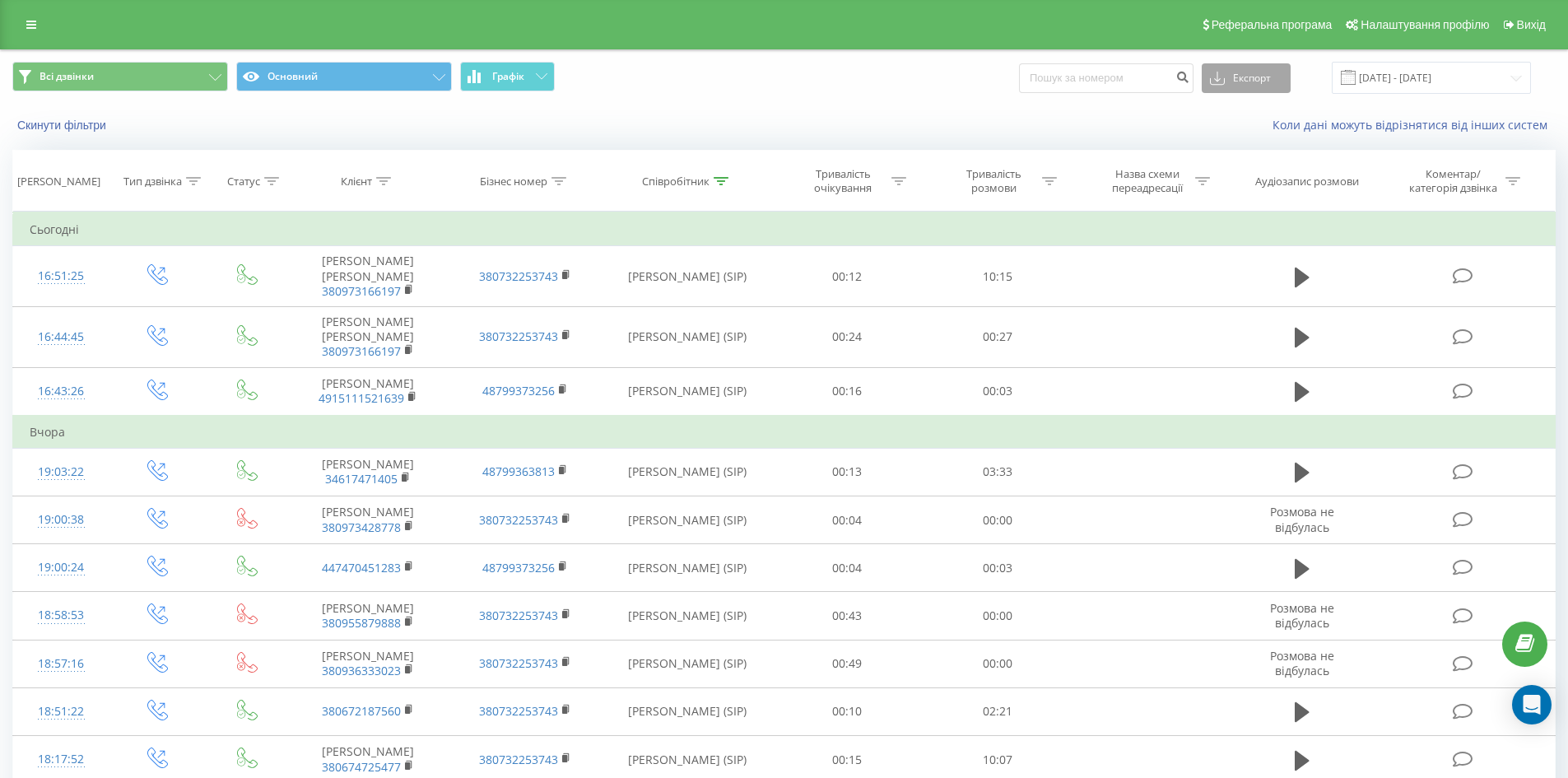
click at [1282, 75] on button "Експорт" at bounding box center [1246, 78] width 89 height 29
click at [1251, 129] on div ".xls" at bounding box center [1246, 139] width 87 height 29
click at [727, 185] on div at bounding box center [721, 181] width 15 height 14
click at [682, 277] on form "Містить [PERSON_NAME] Скасувати OK" at bounding box center [687, 297] width 145 height 106
click at [661, 306] on input "[PERSON_NAME]" at bounding box center [687, 298] width 145 height 28
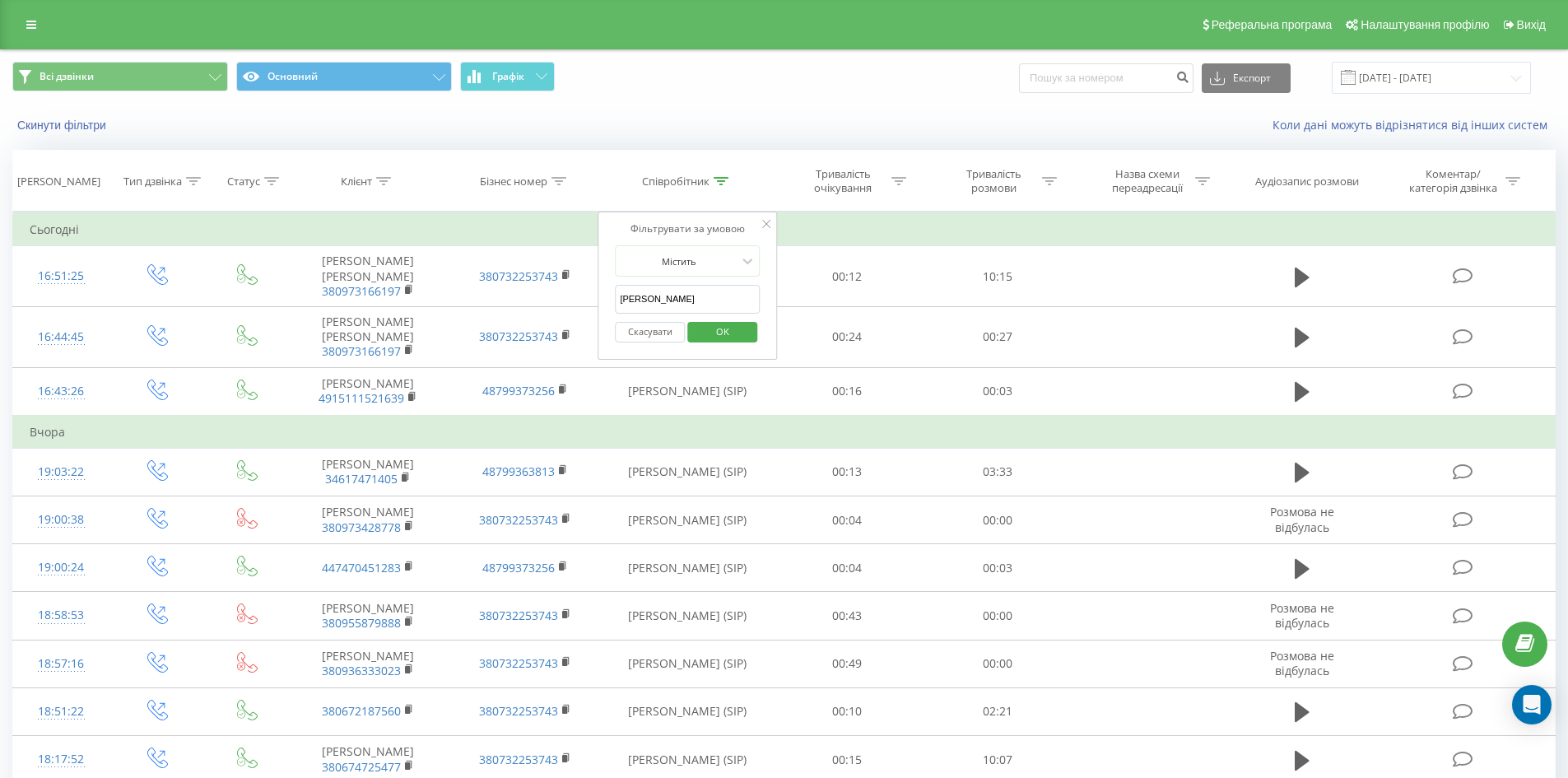
click at [661, 306] on input "[PERSON_NAME]" at bounding box center [687, 298] width 145 height 28
click at [745, 328] on span "OK" at bounding box center [723, 331] width 46 height 26
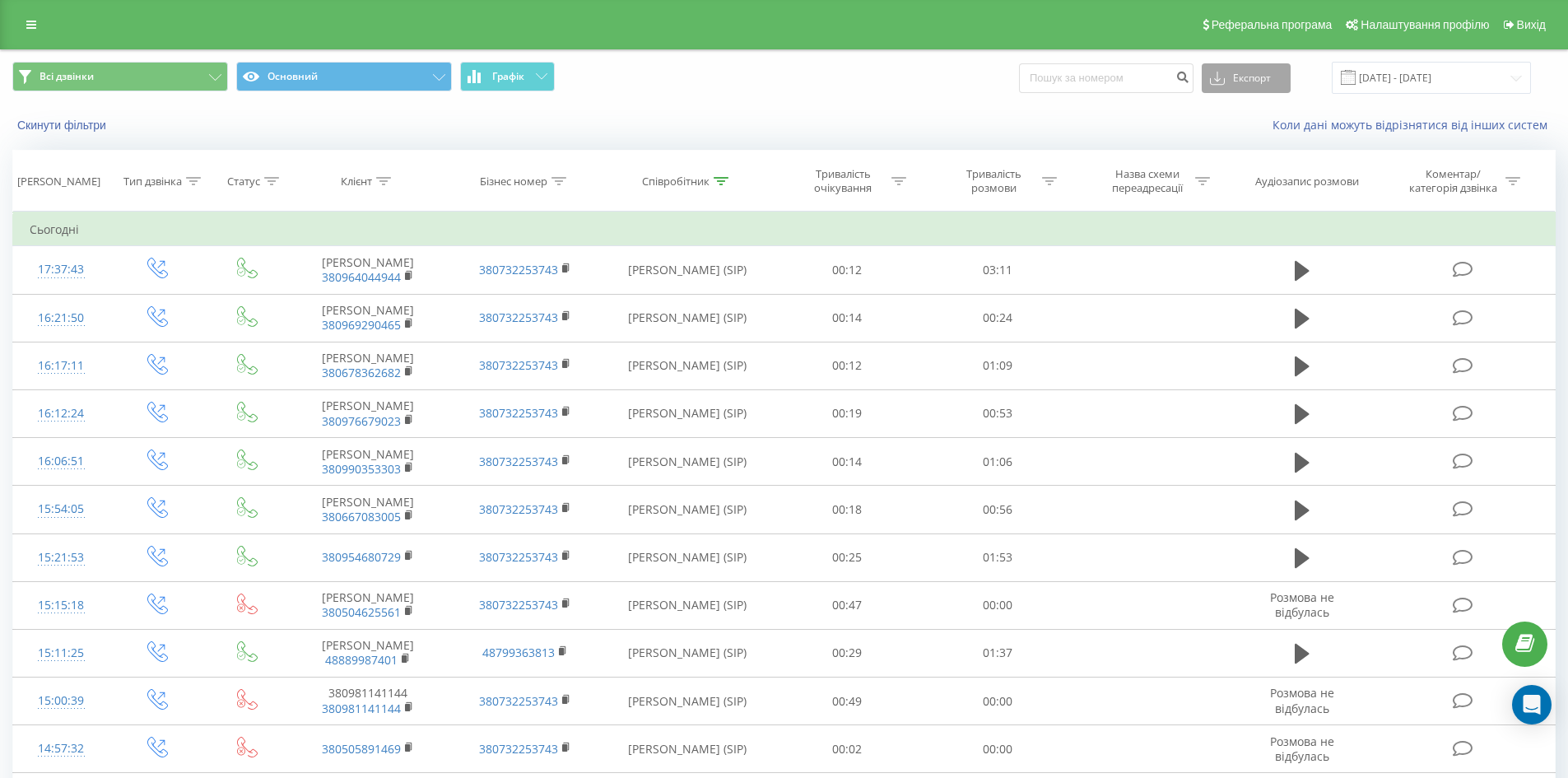
click at [1257, 84] on button "Експорт" at bounding box center [1246, 78] width 89 height 29
click at [1256, 135] on div ".xls" at bounding box center [1246, 139] width 87 height 29
click at [720, 180] on icon at bounding box center [721, 181] width 15 height 8
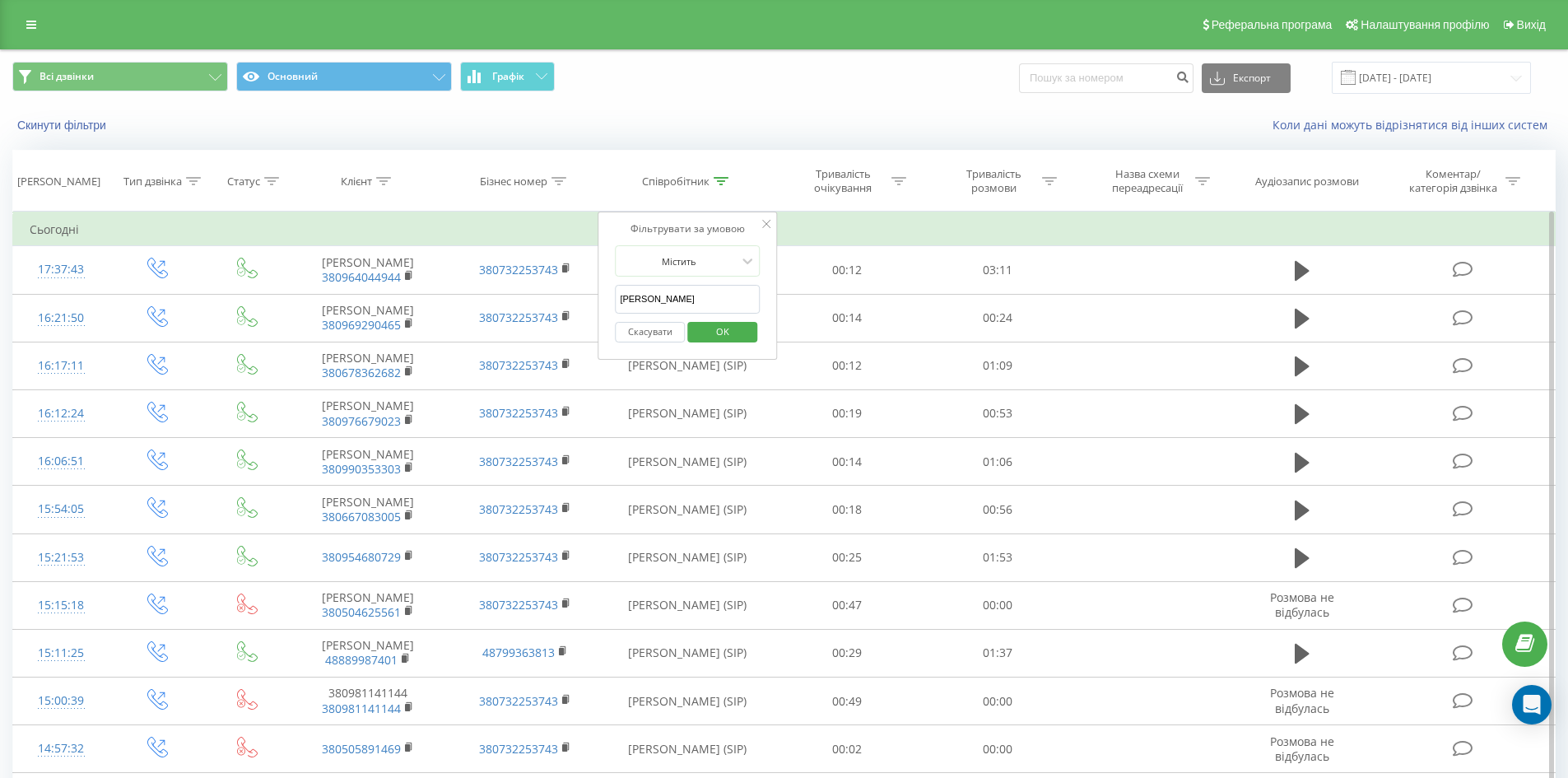
click at [662, 288] on input "[PERSON_NAME]" at bounding box center [687, 298] width 145 height 28
click at [662, 287] on input "[PERSON_NAME]" at bounding box center [687, 298] width 145 height 28
click at [730, 326] on span "OK" at bounding box center [723, 331] width 46 height 26
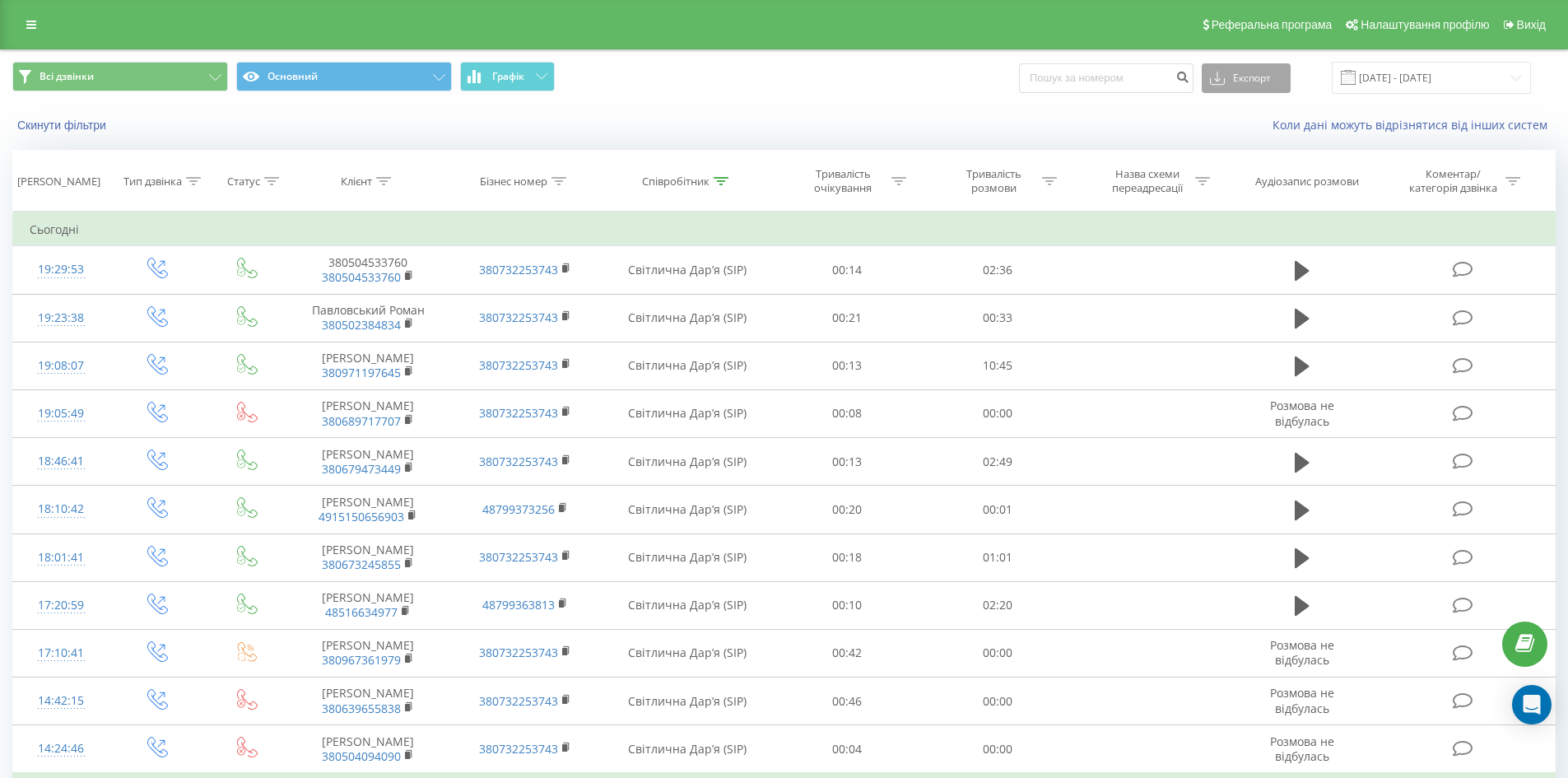
click at [1240, 85] on button "Експорт" at bounding box center [1246, 78] width 89 height 29
click at [1251, 139] on div ".xls" at bounding box center [1246, 139] width 87 height 29
click at [716, 180] on icon at bounding box center [721, 181] width 15 height 8
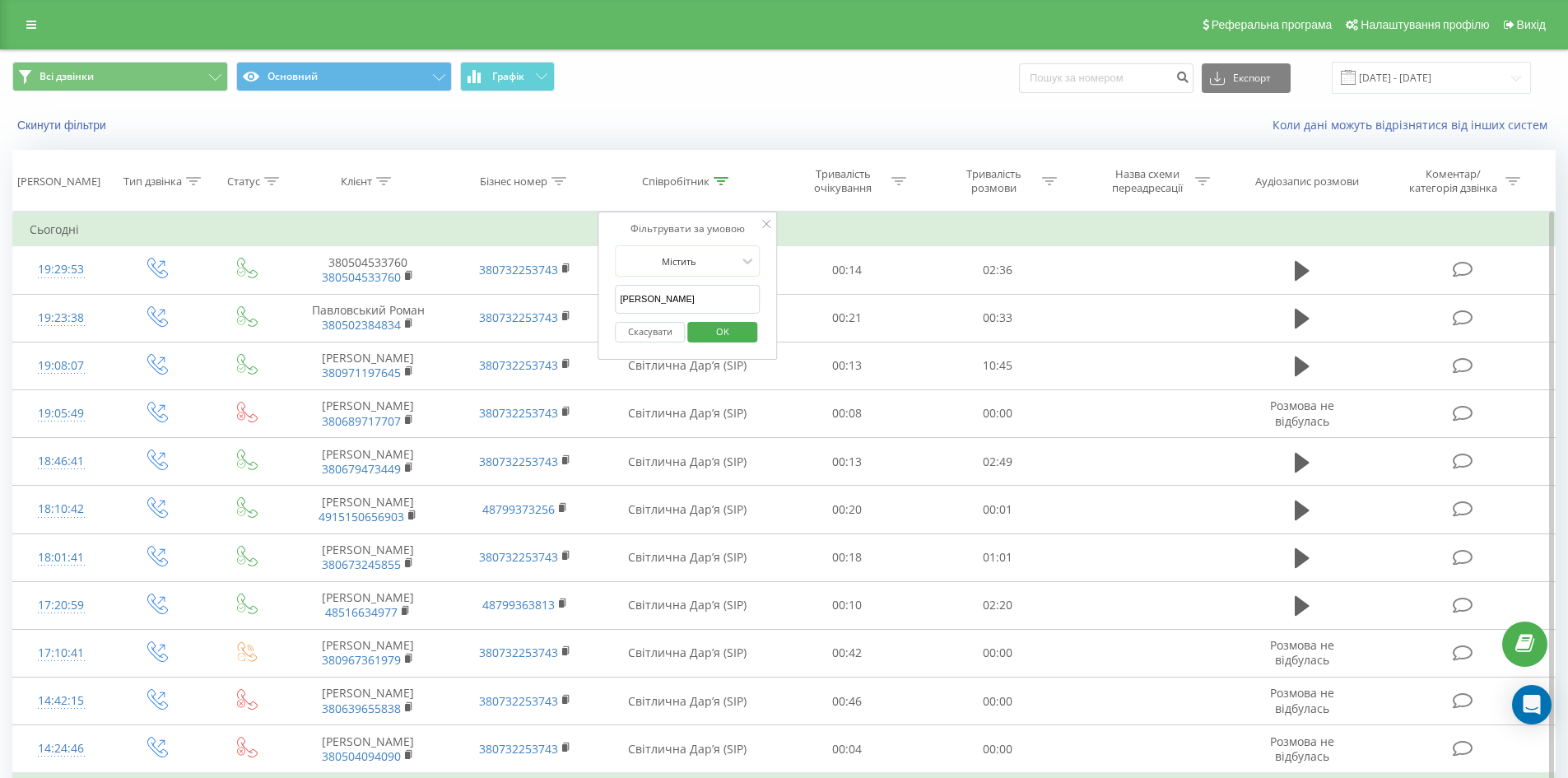
click at [674, 297] on input "[PERSON_NAME]" at bounding box center [687, 298] width 145 height 28
click at [674, 295] on input "[PERSON_NAME]" at bounding box center [687, 298] width 145 height 28
click at [747, 325] on button "OK" at bounding box center [722, 332] width 70 height 20
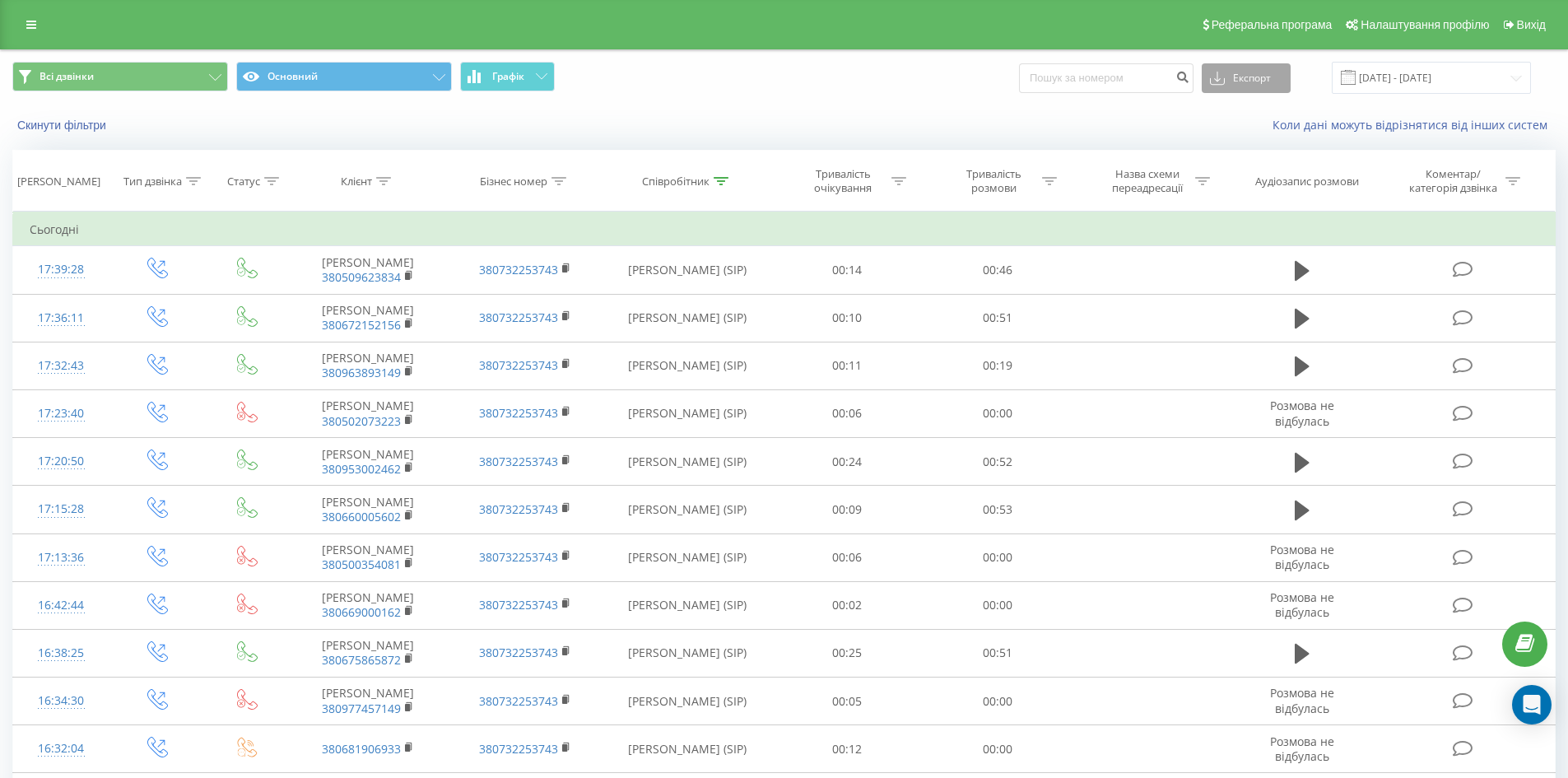
click at [1251, 82] on button "Експорт" at bounding box center [1246, 78] width 89 height 29
click at [1256, 134] on div ".xls" at bounding box center [1246, 139] width 87 height 29
drag, startPoint x: 724, startPoint y: 178, endPoint x: 673, endPoint y: 265, distance: 100.8
click at [724, 177] on icon at bounding box center [721, 181] width 15 height 8
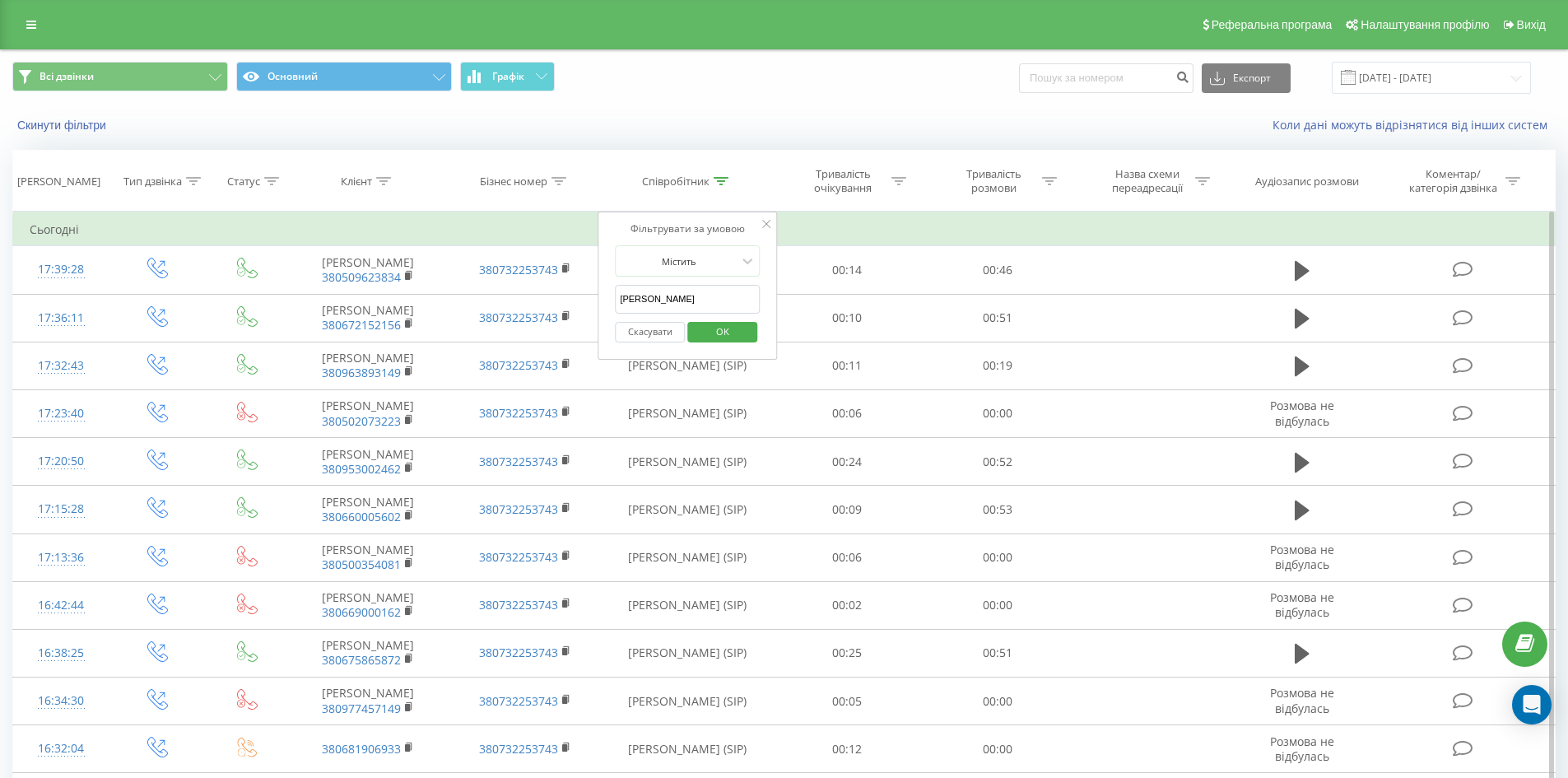
click at [644, 295] on input "[PERSON_NAME]" at bounding box center [687, 298] width 145 height 28
click at [718, 321] on span "OK" at bounding box center [723, 331] width 46 height 26
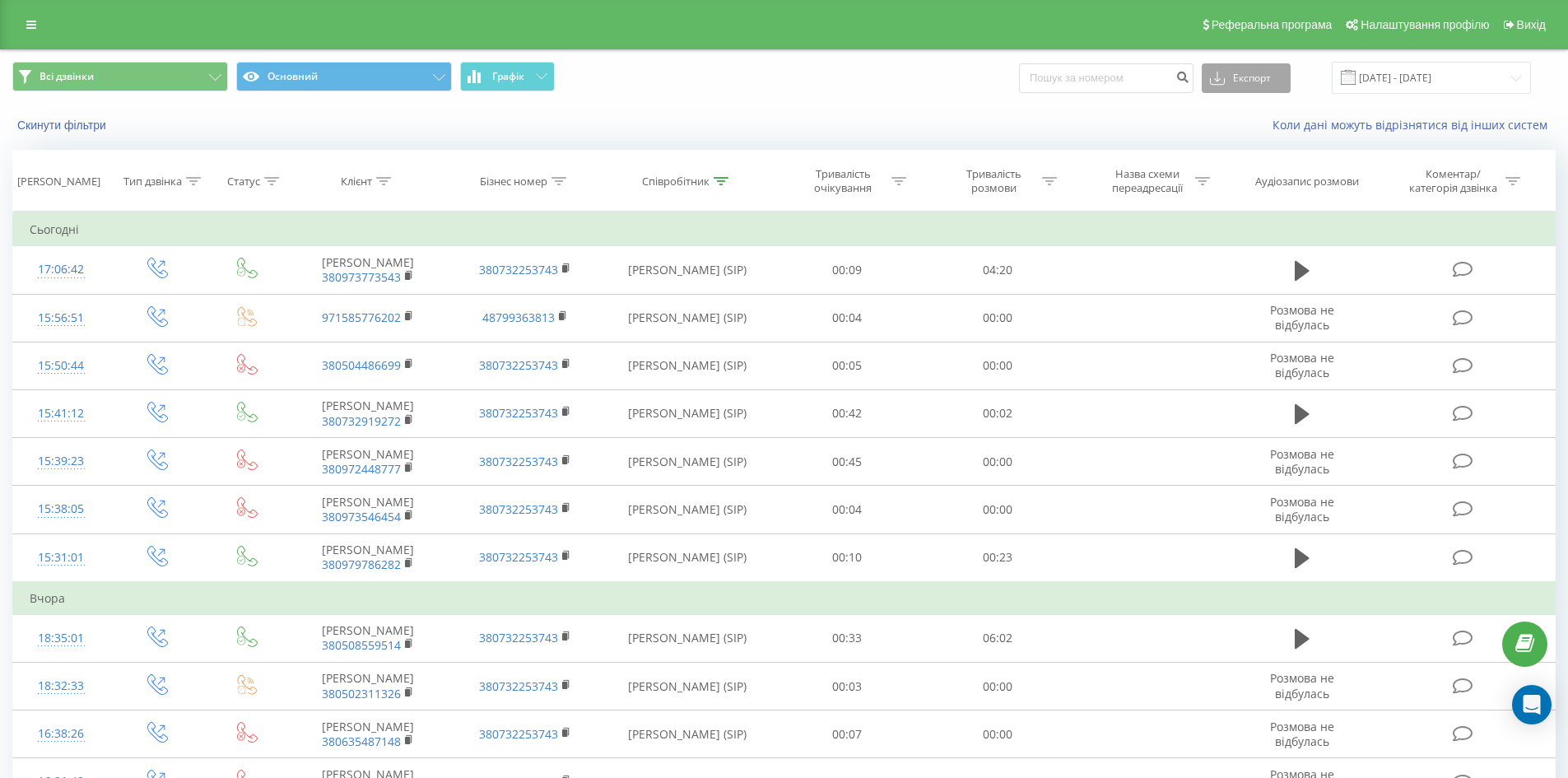
click at [1246, 82] on button "Експорт" at bounding box center [1246, 78] width 89 height 29
click at [1234, 140] on span ".xls" at bounding box center [1225, 138] width 18 height 16
click at [720, 180] on icon at bounding box center [721, 181] width 15 height 8
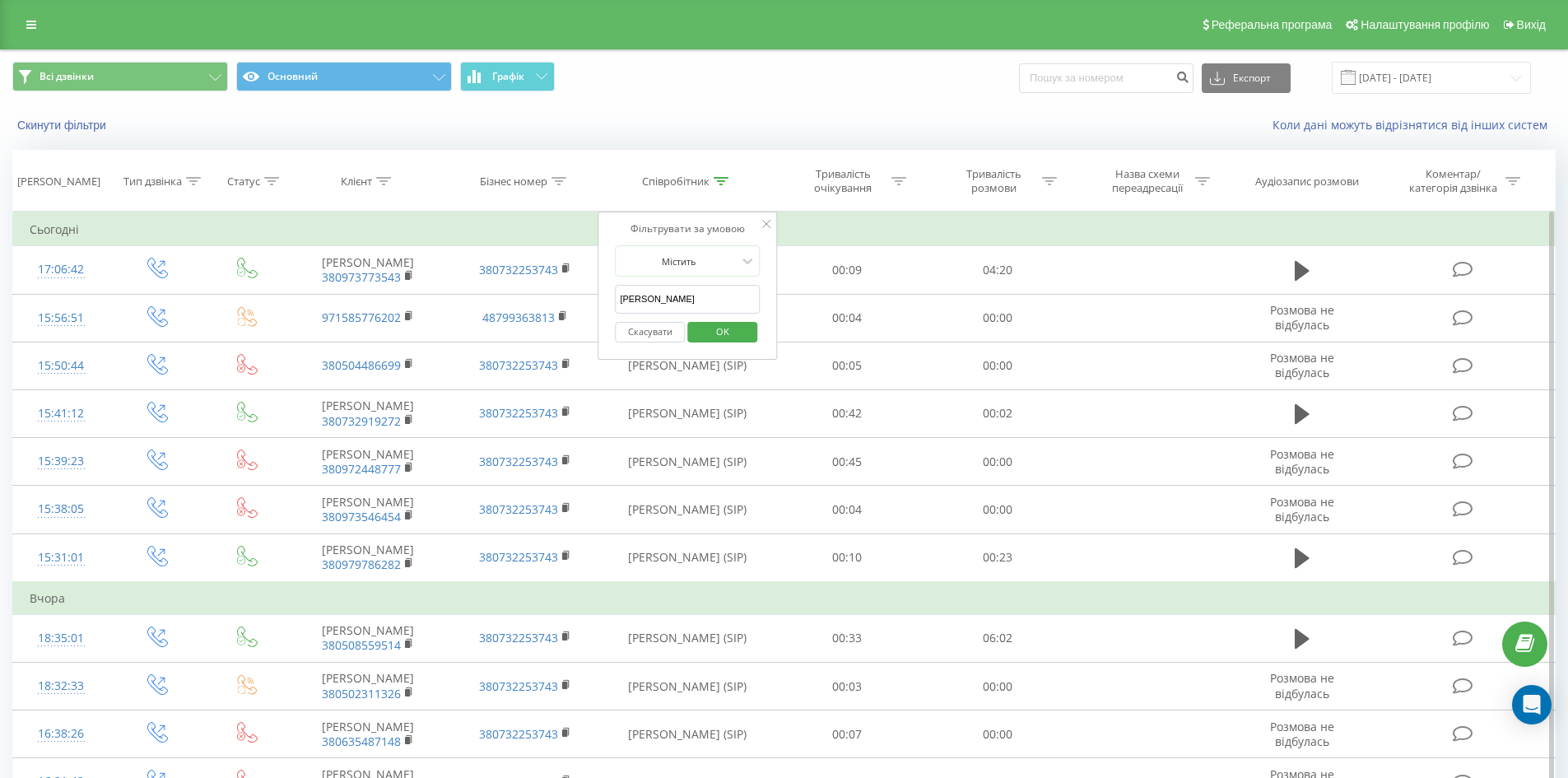
click at [651, 296] on input "[PERSON_NAME]" at bounding box center [687, 298] width 145 height 28
type input "[PERSON_NAME]"
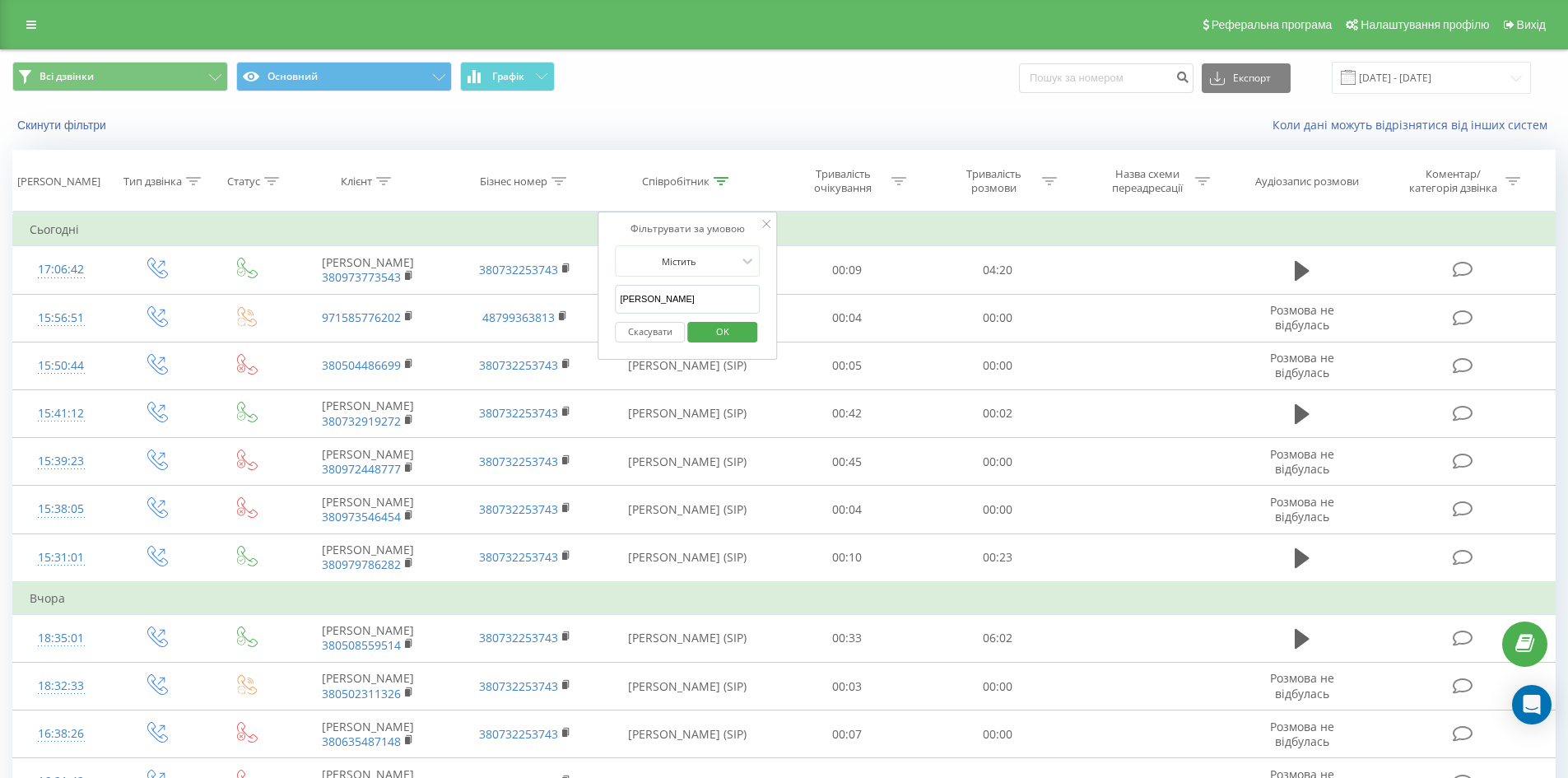
click at [728, 327] on span "OK" at bounding box center [723, 331] width 46 height 26
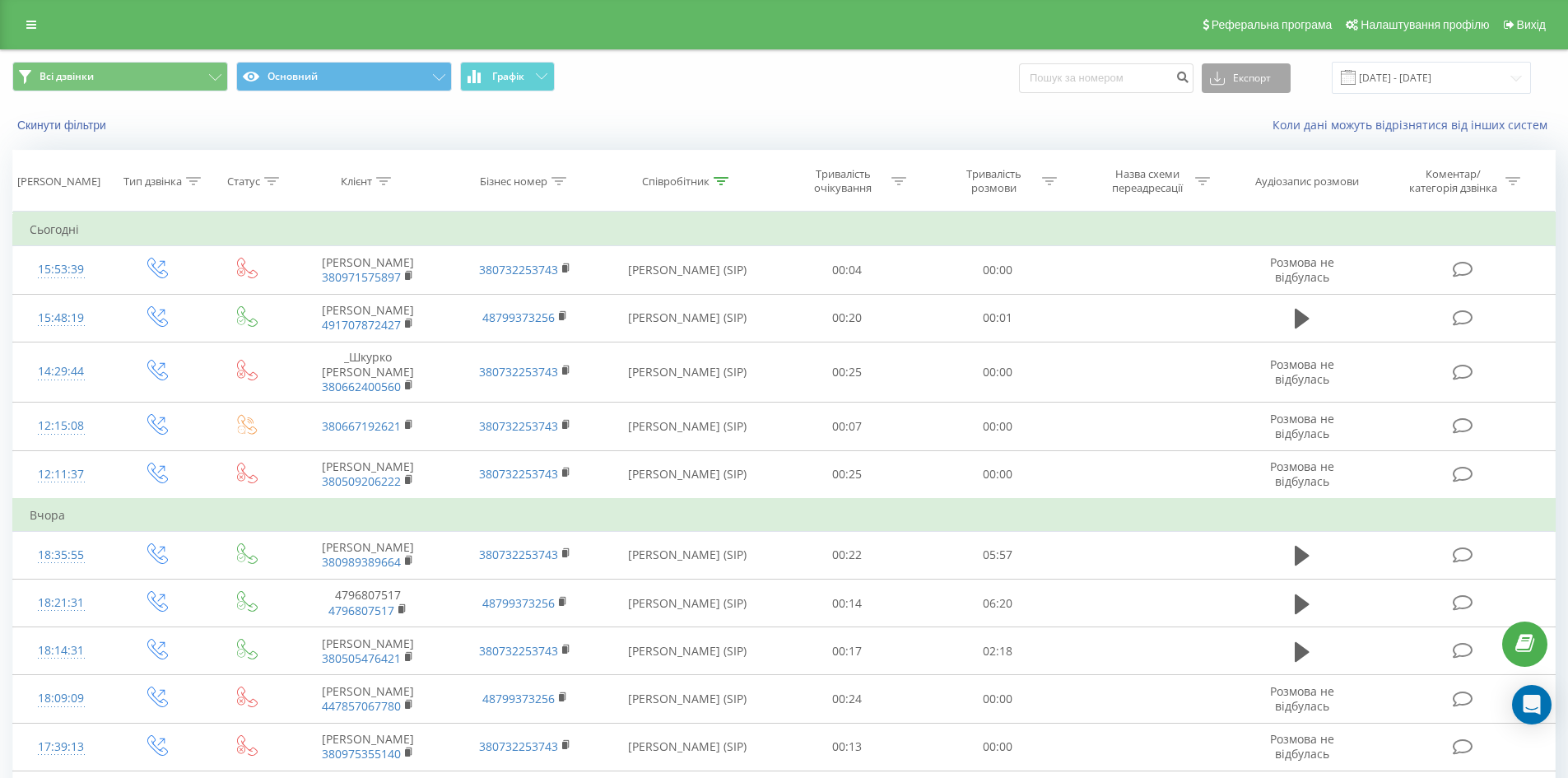
click at [1244, 85] on button "Експорт" at bounding box center [1246, 78] width 89 height 29
click at [1255, 141] on div ".xls" at bounding box center [1246, 139] width 87 height 29
